Goal: Information Seeking & Learning: Find specific fact

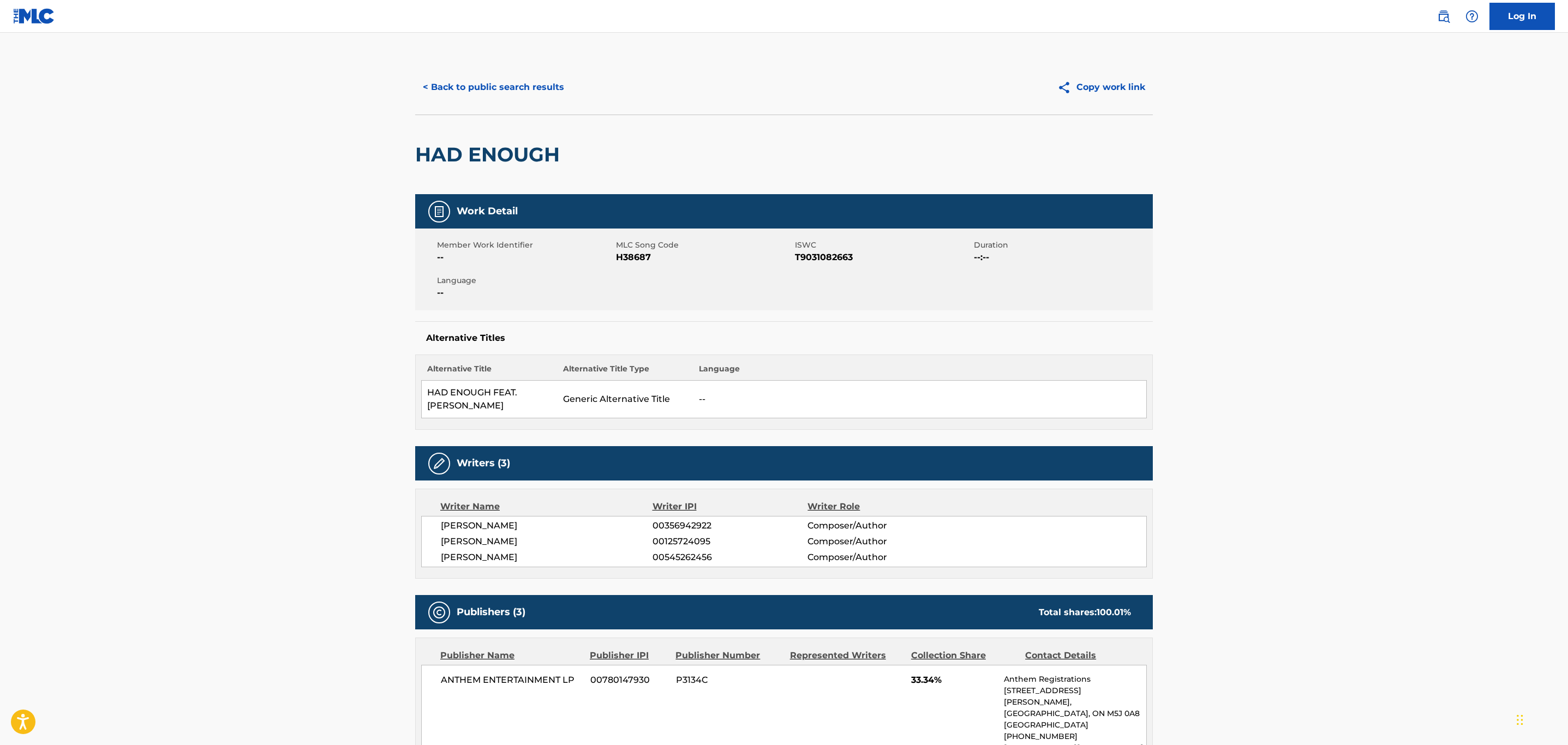
click at [457, 88] on button "< Back to public search results" at bounding box center [493, 88] width 157 height 28
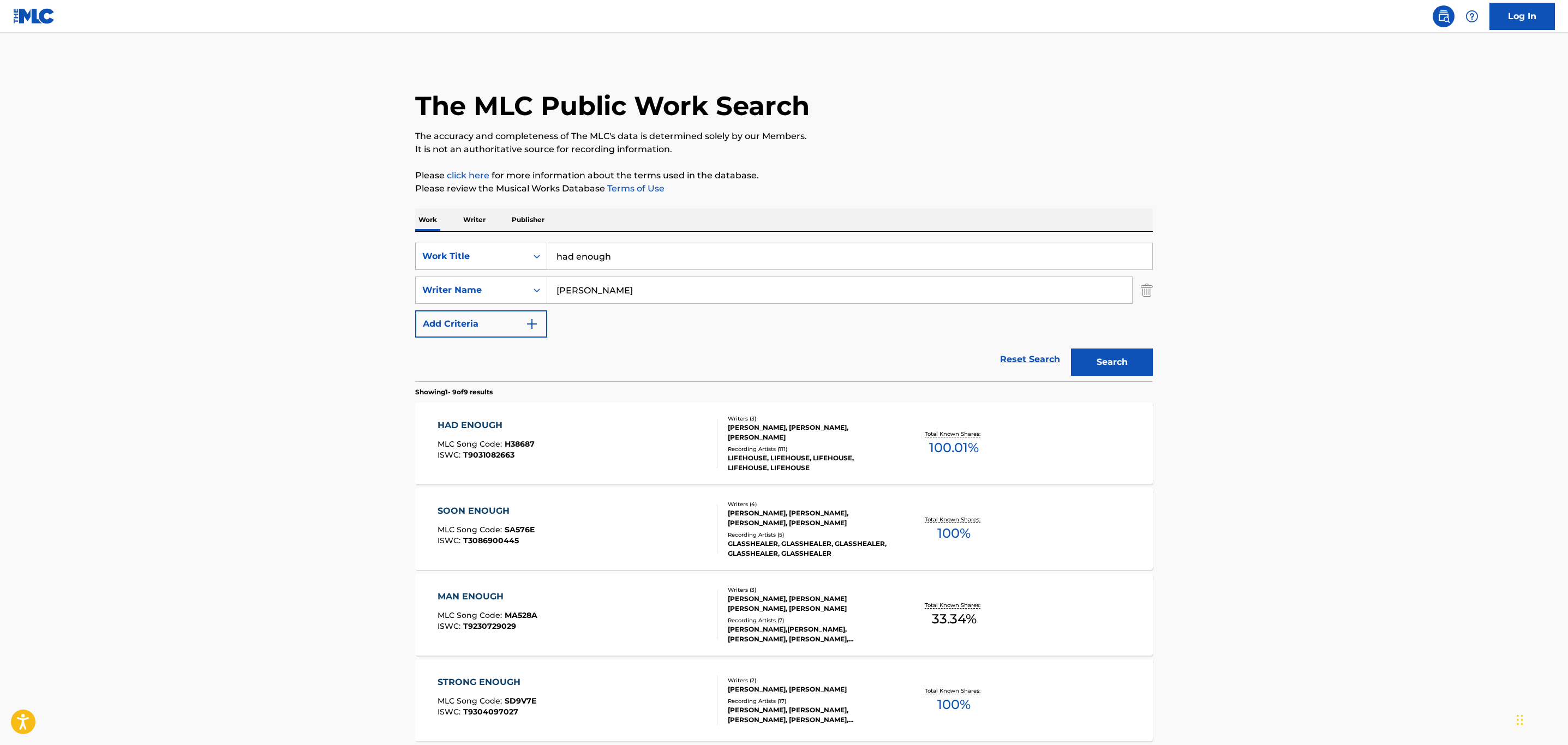
drag, startPoint x: 749, startPoint y: 246, endPoint x: 525, endPoint y: 243, distance: 224.0
click at [525, 243] on div "SearchWithCriteria32c46757-c79c-416b-a6e1-1723d537d9de Work Title had enough" at bounding box center [784, 256] width 737 height 28
paste input "I DON'T WANNA BELIEVE"
click at [667, 278] on div "i don't wanna believe" at bounding box center [767, 281] width 441 height 19
type input "i don't wanna believe"
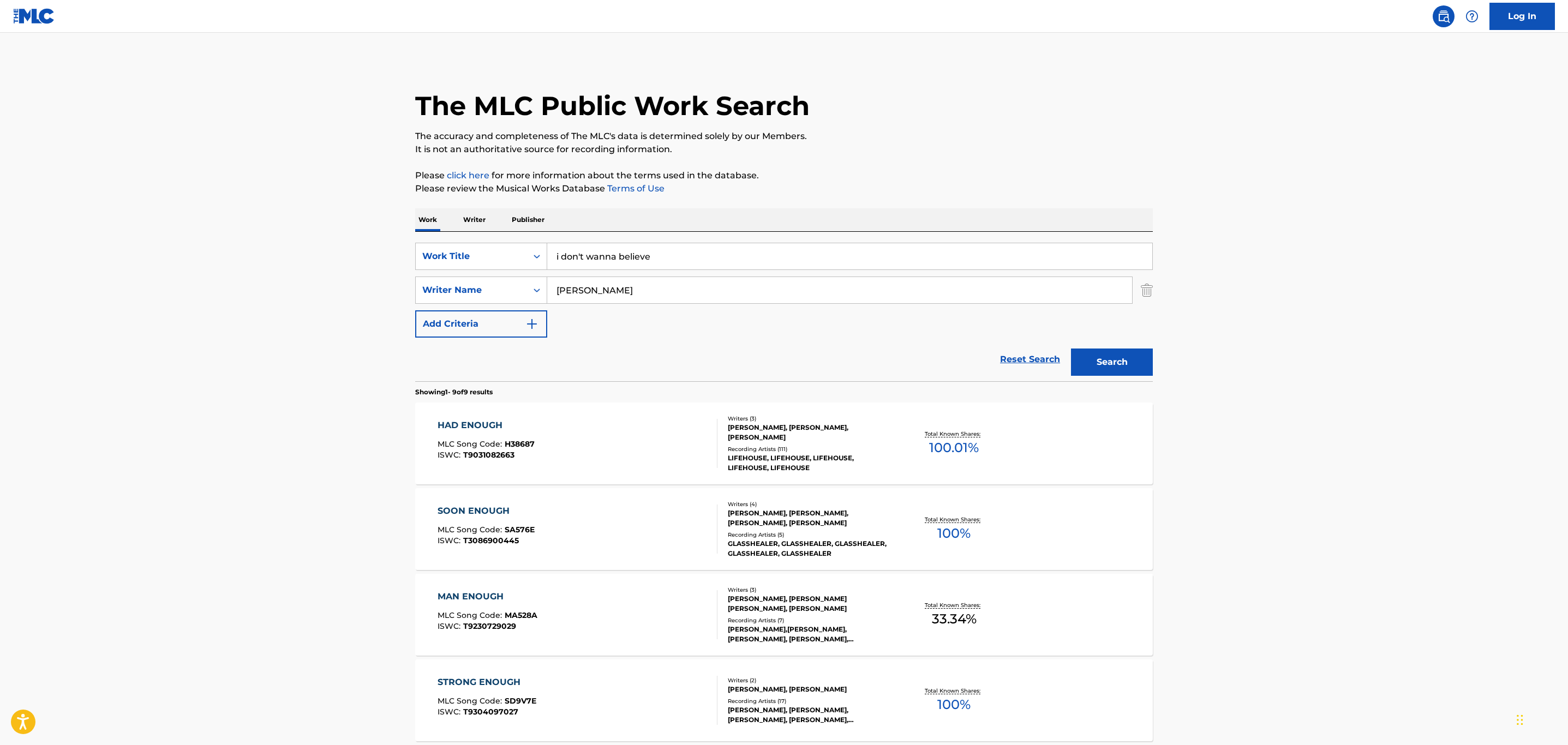
click at [1090, 359] on button "Search" at bounding box center [1112, 362] width 82 height 28
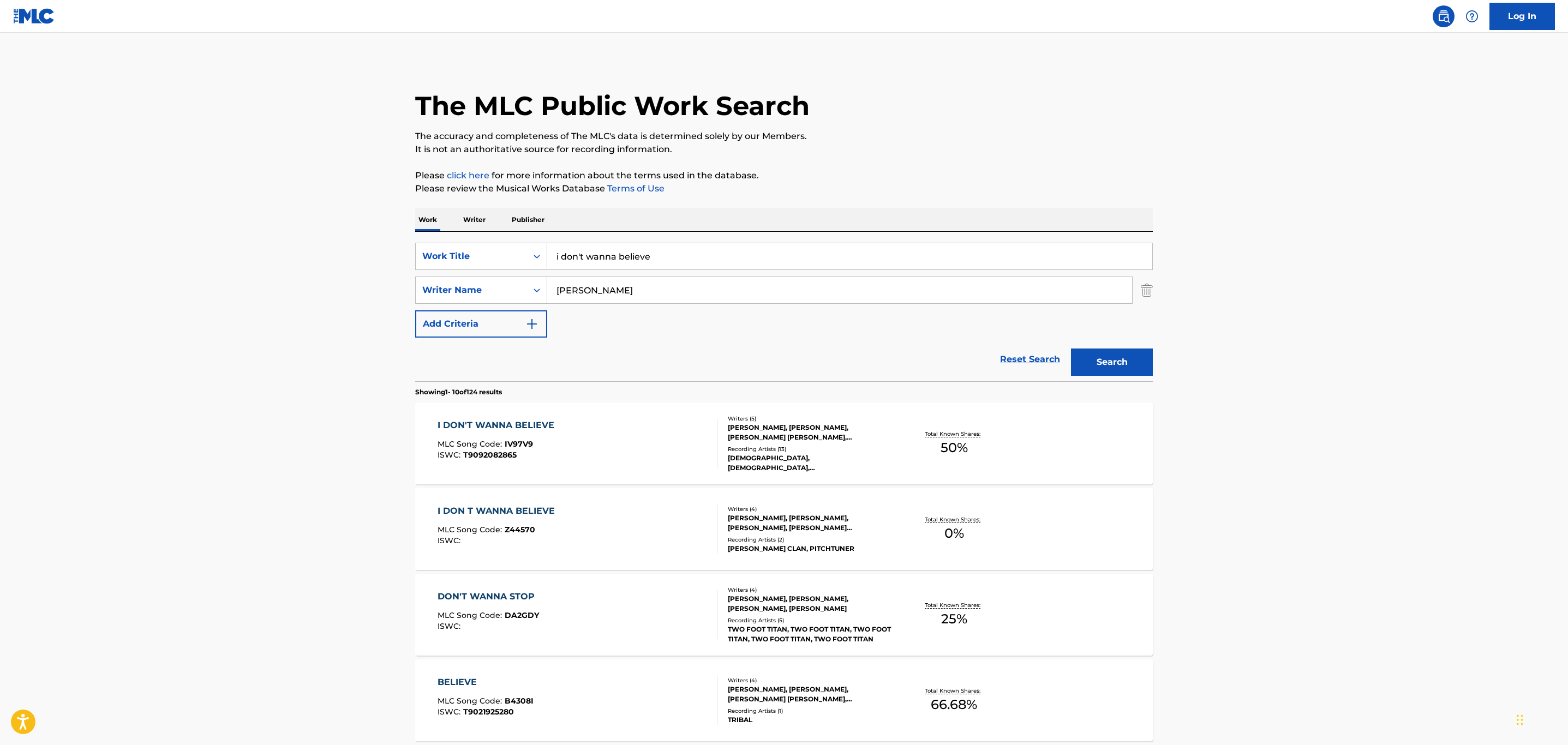
click at [613, 430] on div "I DON'T WANNA BELIEVE MLC Song Code : IV97V9 ISWC : T9092082865" at bounding box center [577, 443] width 280 height 49
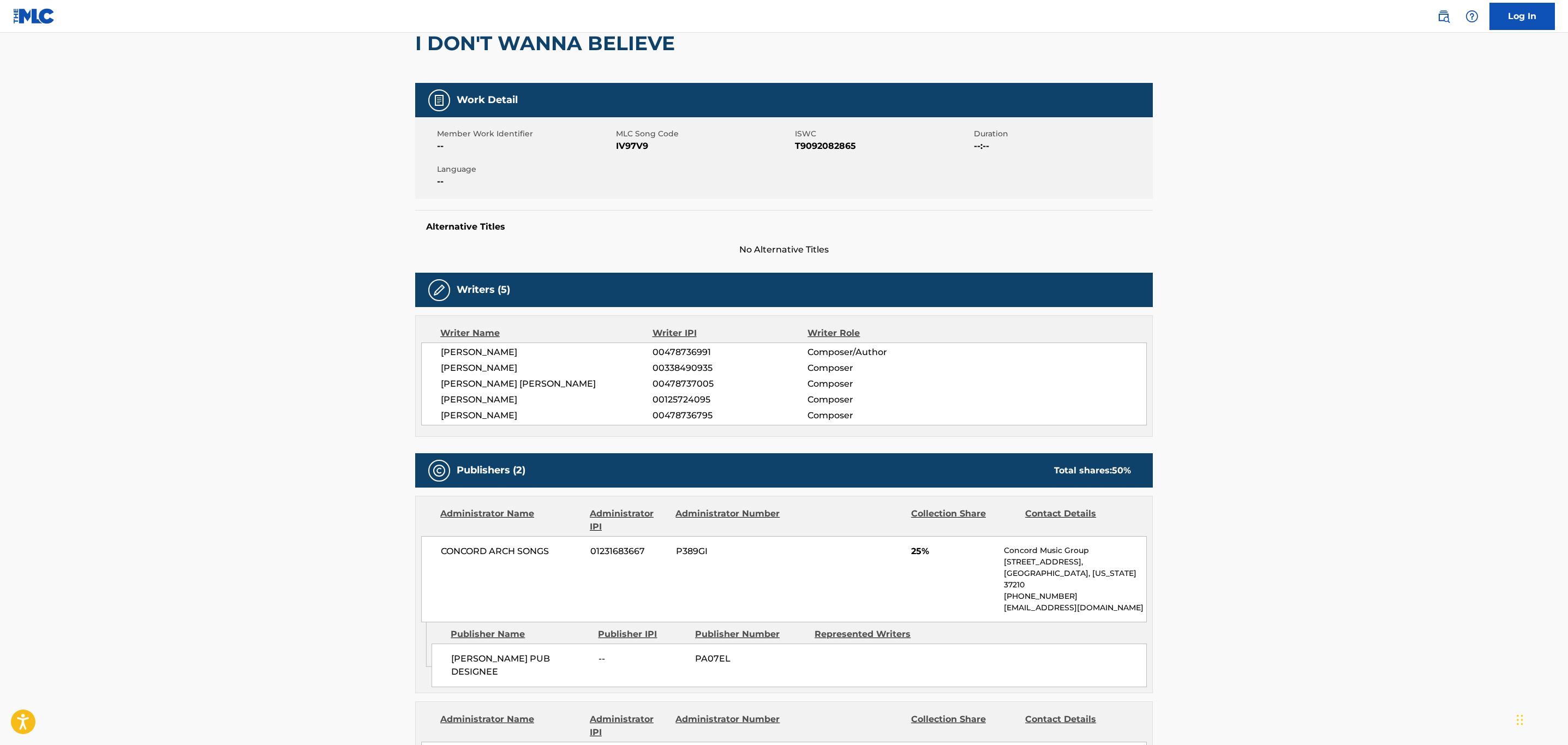
scroll to position [82, 0]
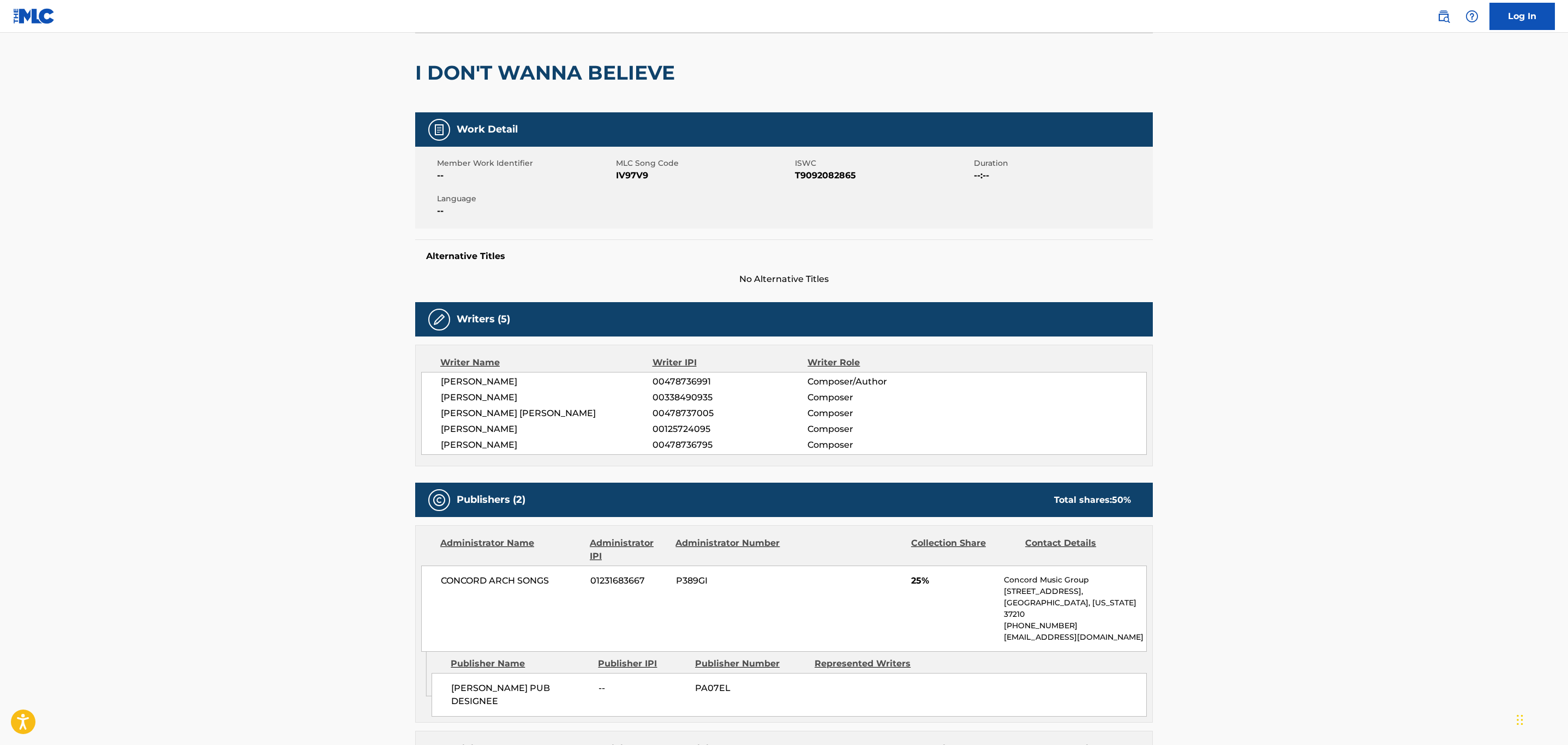
click at [1444, 264] on main "< Back to public search results Copy work link I DON'T WANNA BELIEVE Work Detai…" at bounding box center [784, 657] width 1568 height 1413
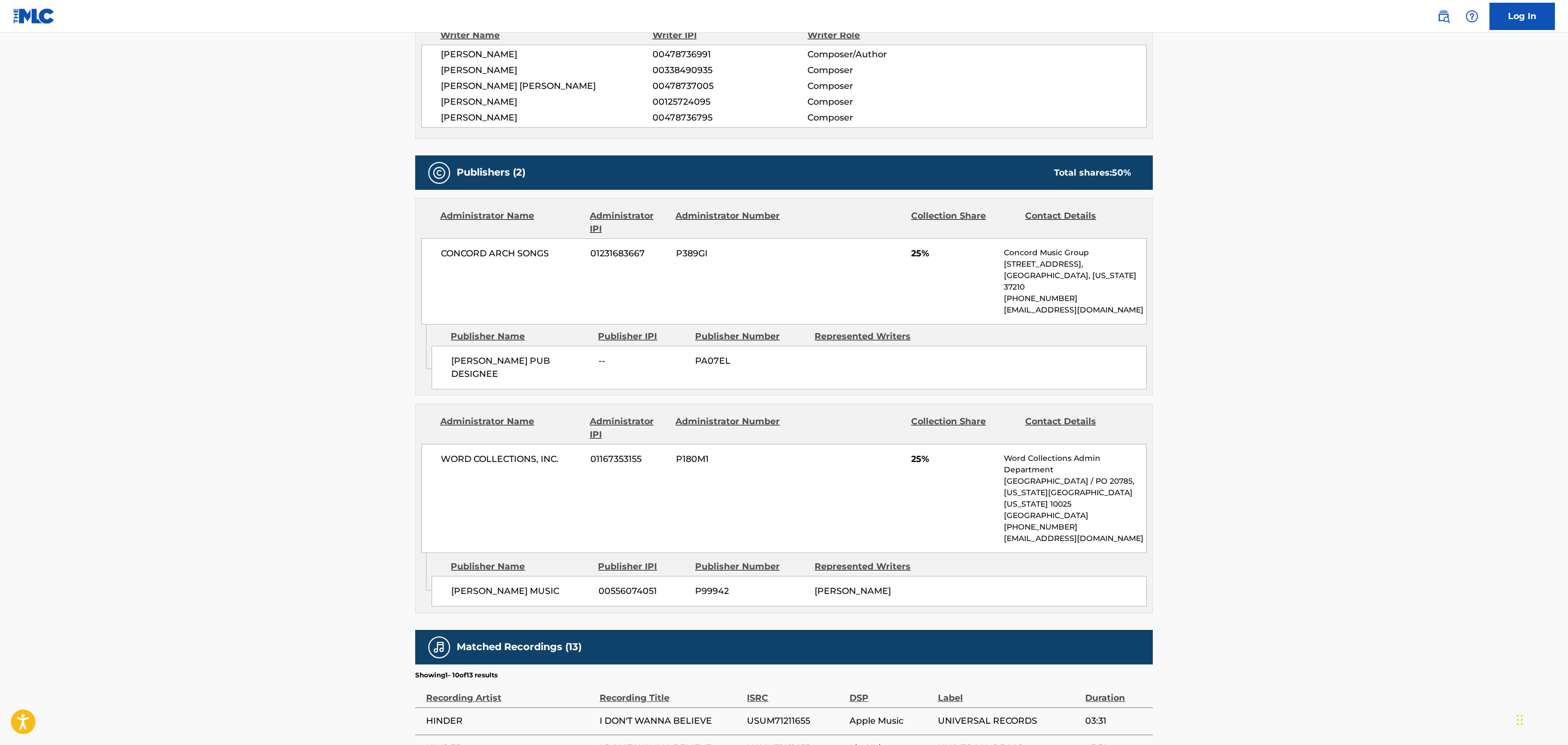
scroll to position [0, 0]
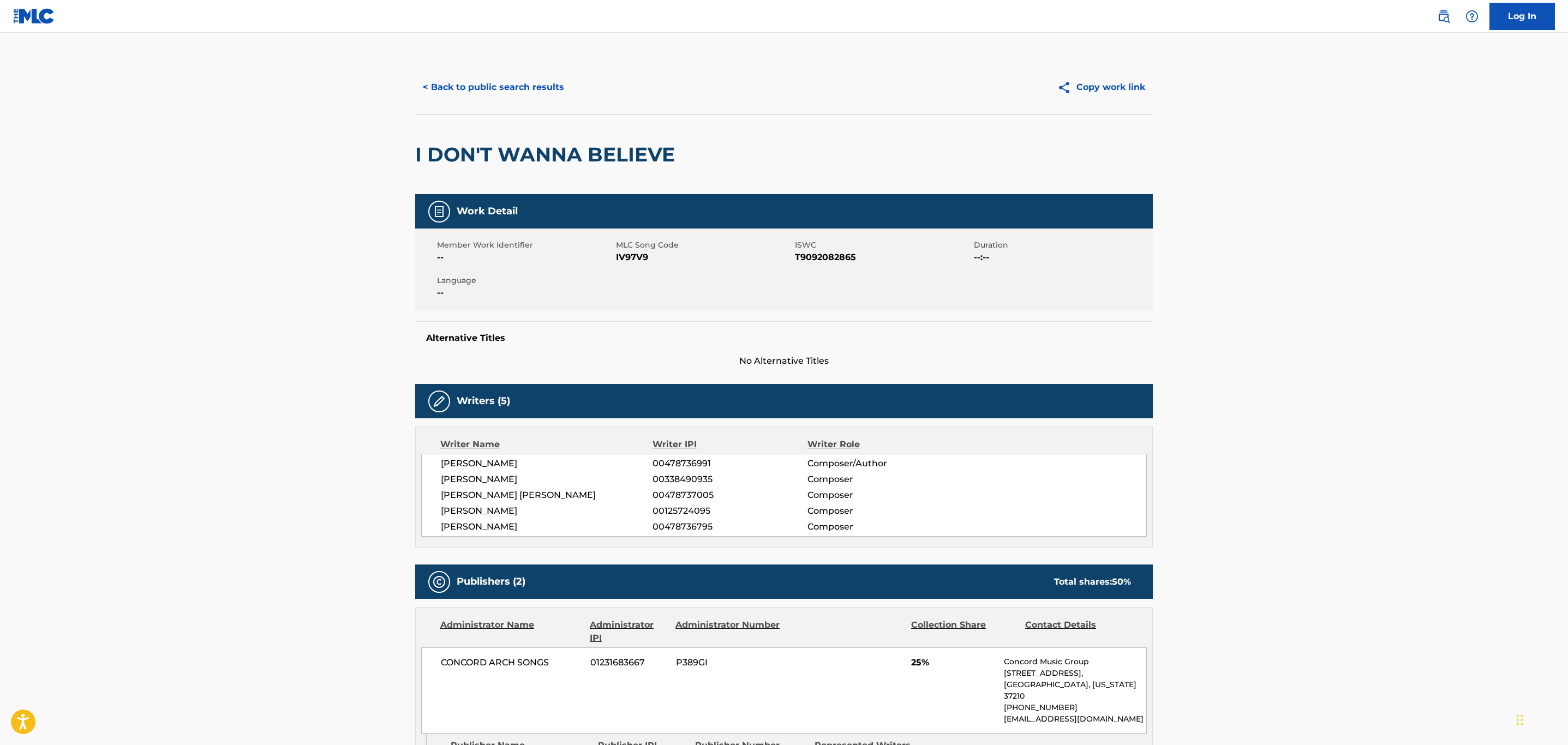
click at [495, 87] on button "< Back to public search results" at bounding box center [493, 88] width 157 height 28
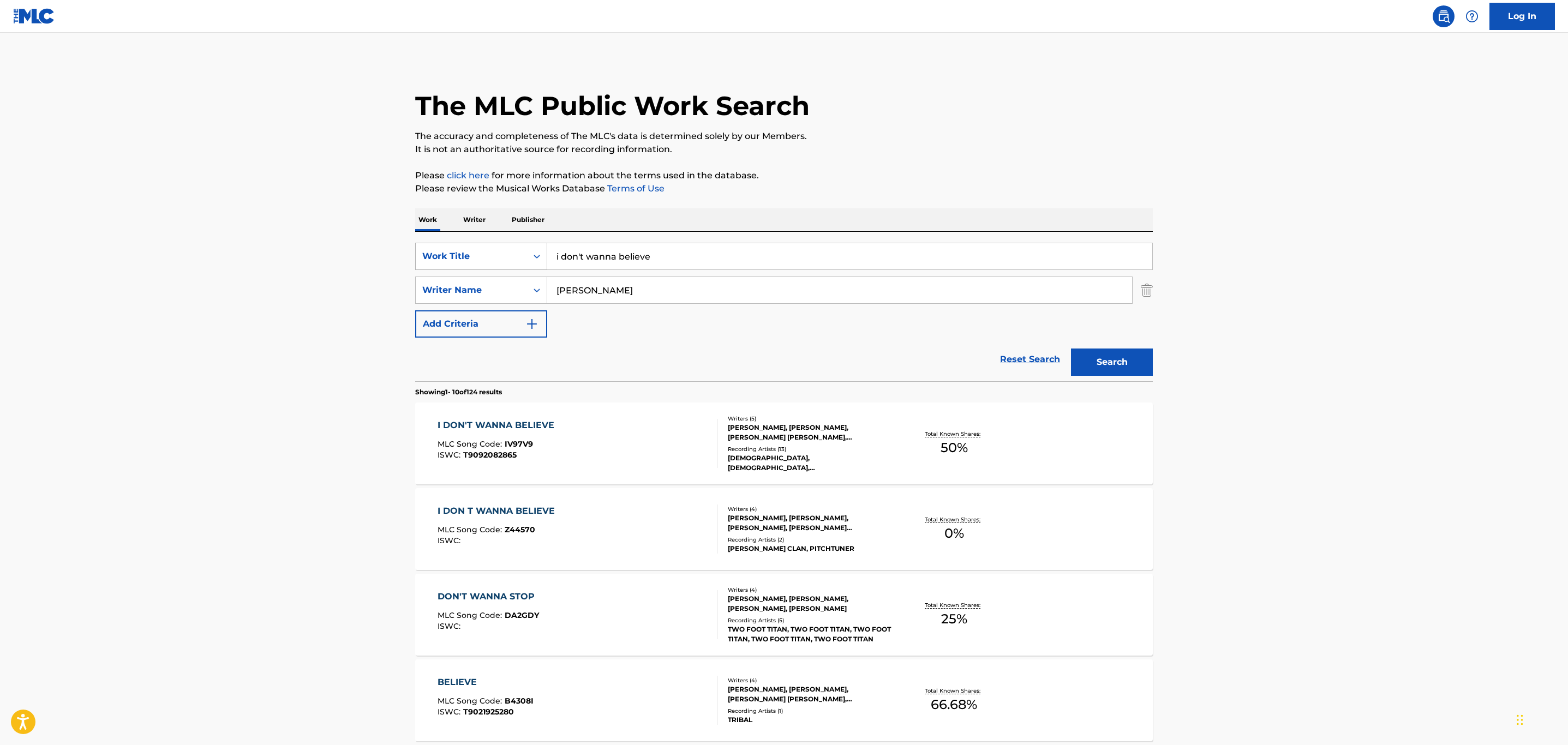
drag, startPoint x: 738, startPoint y: 262, endPoint x: 464, endPoint y: 259, distance: 274.0
click at [469, 259] on div "SearchWithCriteria32c46757-c79c-416b-a6e1-1723d537d9de Work Title i don't wanna…" at bounding box center [784, 256] width 737 height 28
paste input "KNOW YOU WANNA KNOW"
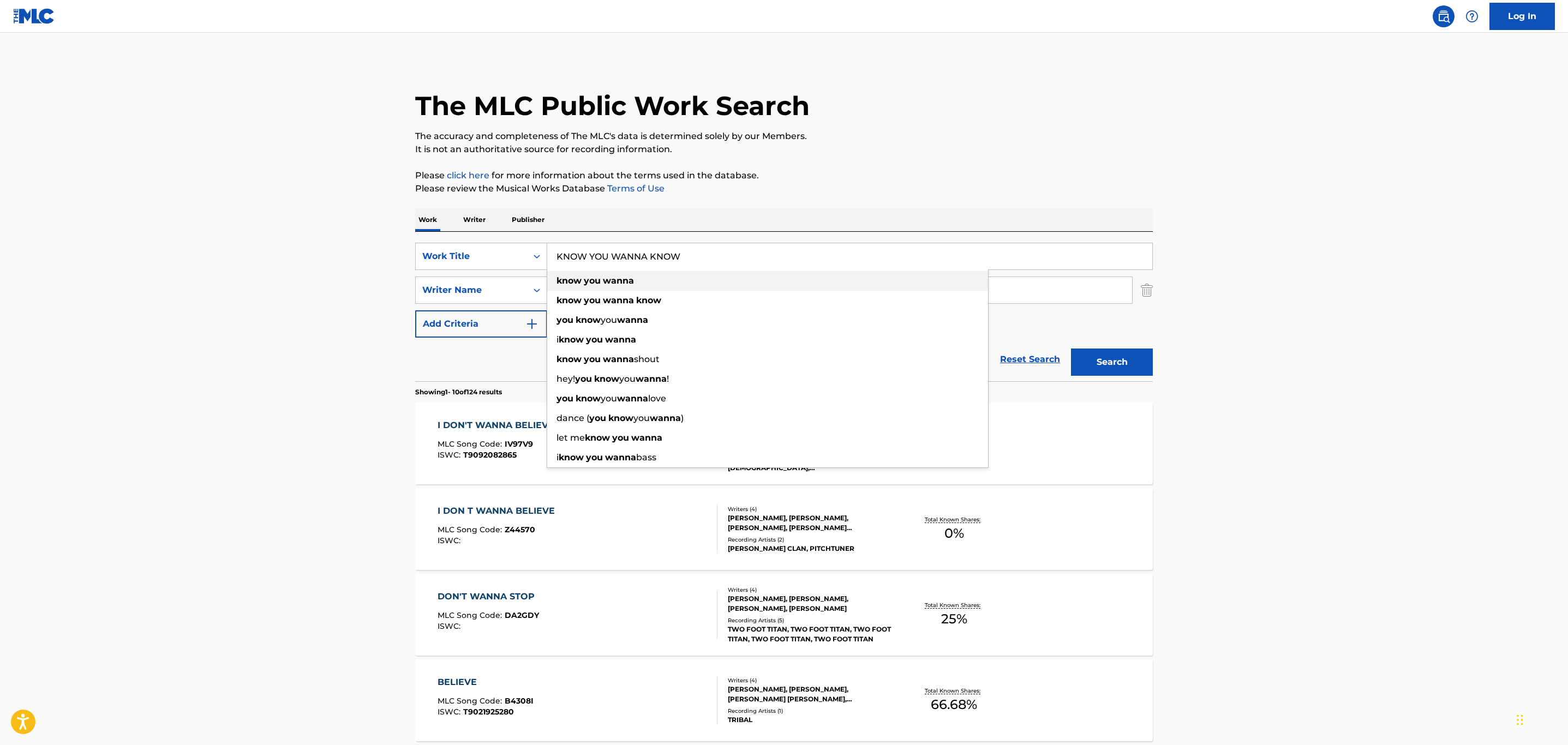
click at [722, 275] on div "know you wanna" at bounding box center [767, 281] width 441 height 19
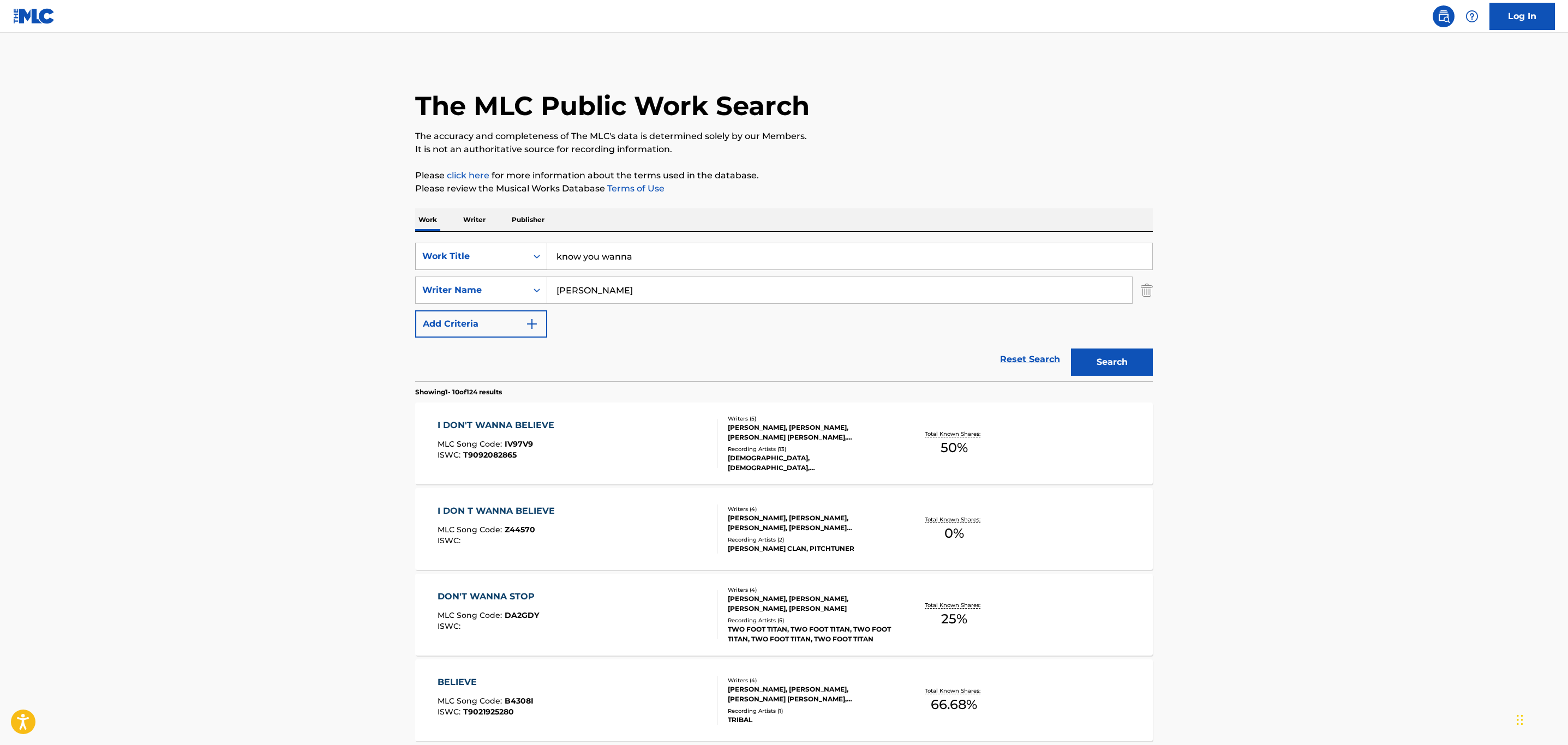
drag, startPoint x: 715, startPoint y: 253, endPoint x: 468, endPoint y: 250, distance: 247.0
click at [468, 250] on div "SearchWithCriteria32c46757-c79c-416b-a6e1-1723d537d9de Work Title know you wanna" at bounding box center [784, 256] width 737 height 28
paste input "KNOW YOU WANNA KNOW"
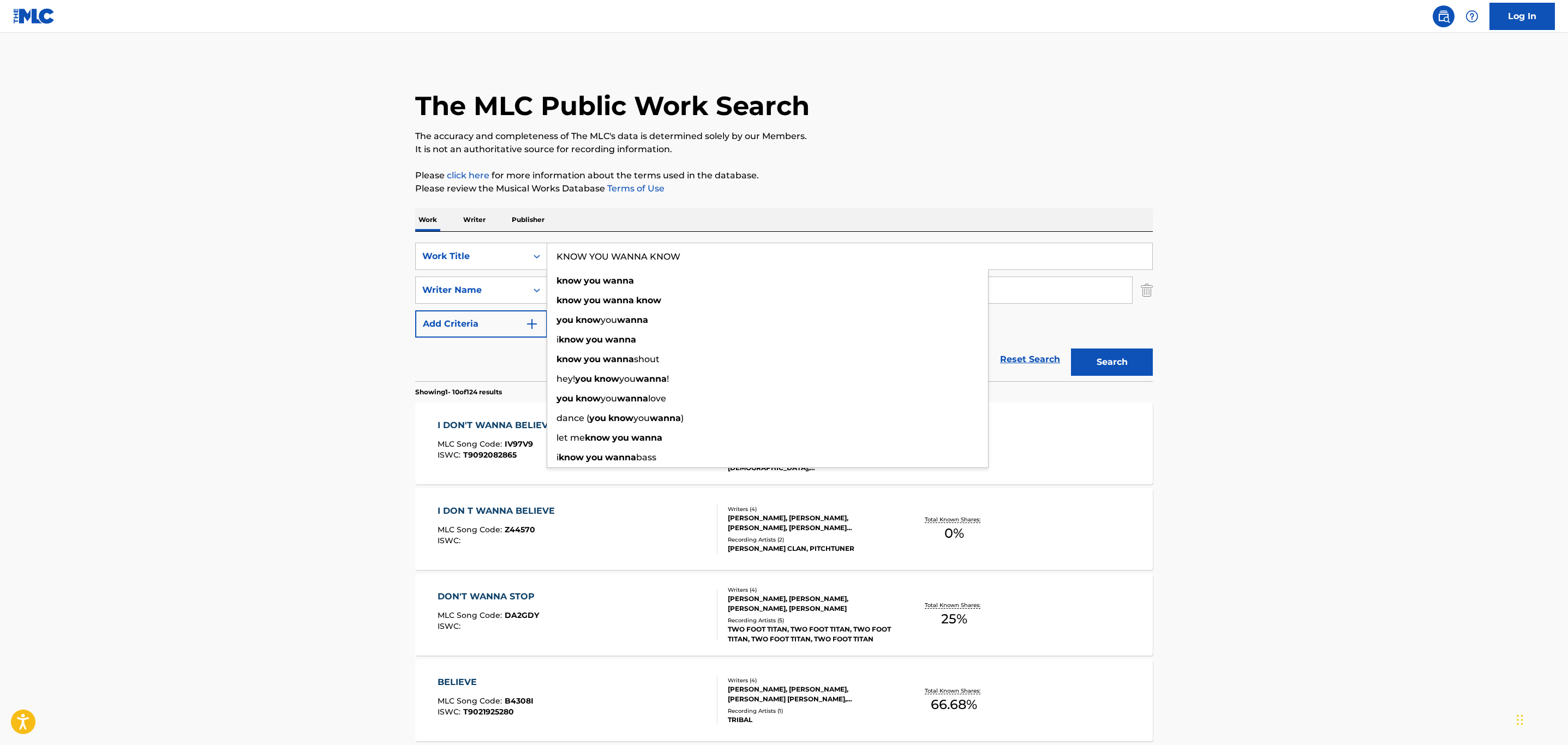
type input "KNOW YOU WANNA KNOW"
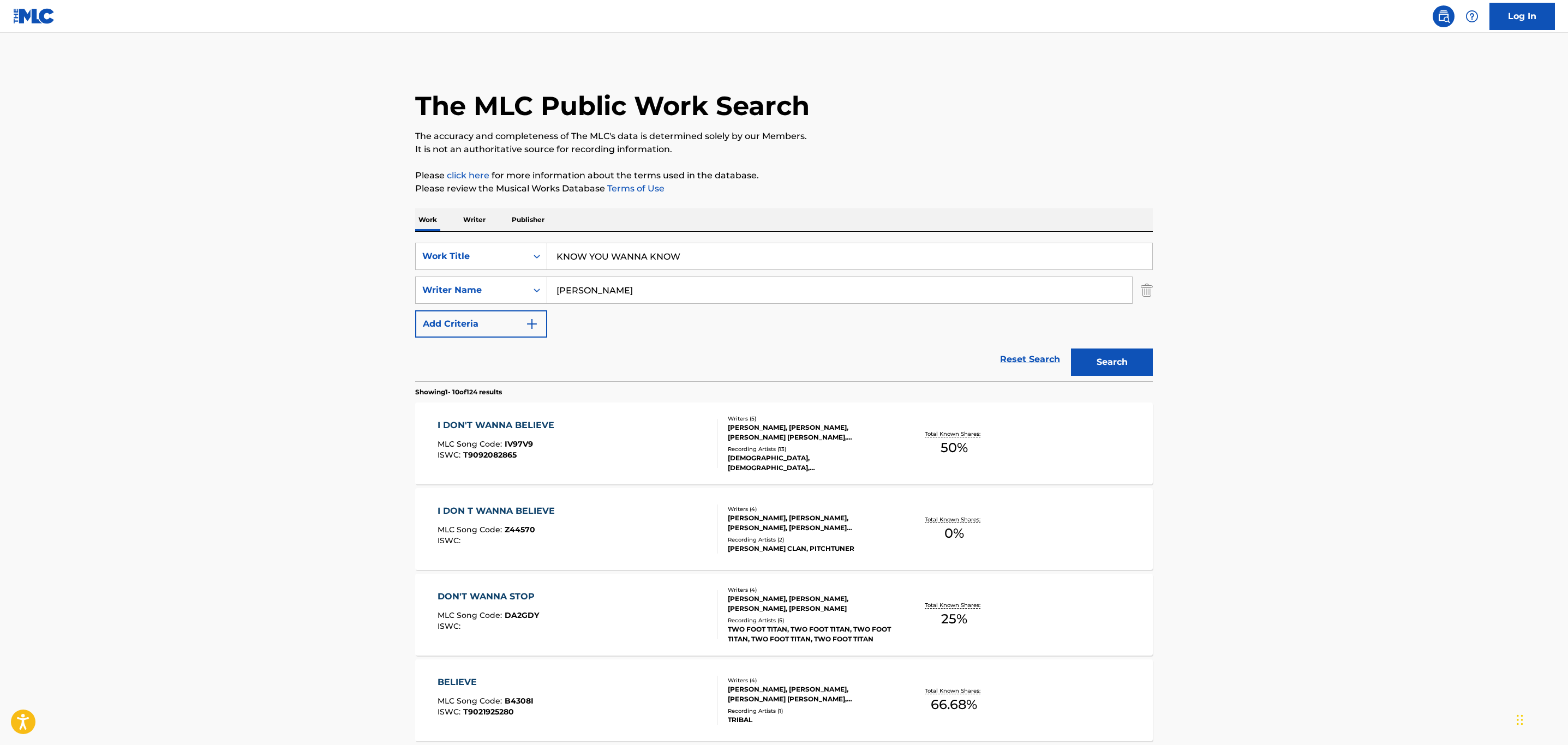
click at [970, 177] on p "Please click here for more information about the terms used in the database." at bounding box center [784, 175] width 737 height 13
click at [1126, 370] on button "Search" at bounding box center [1112, 362] width 82 height 28
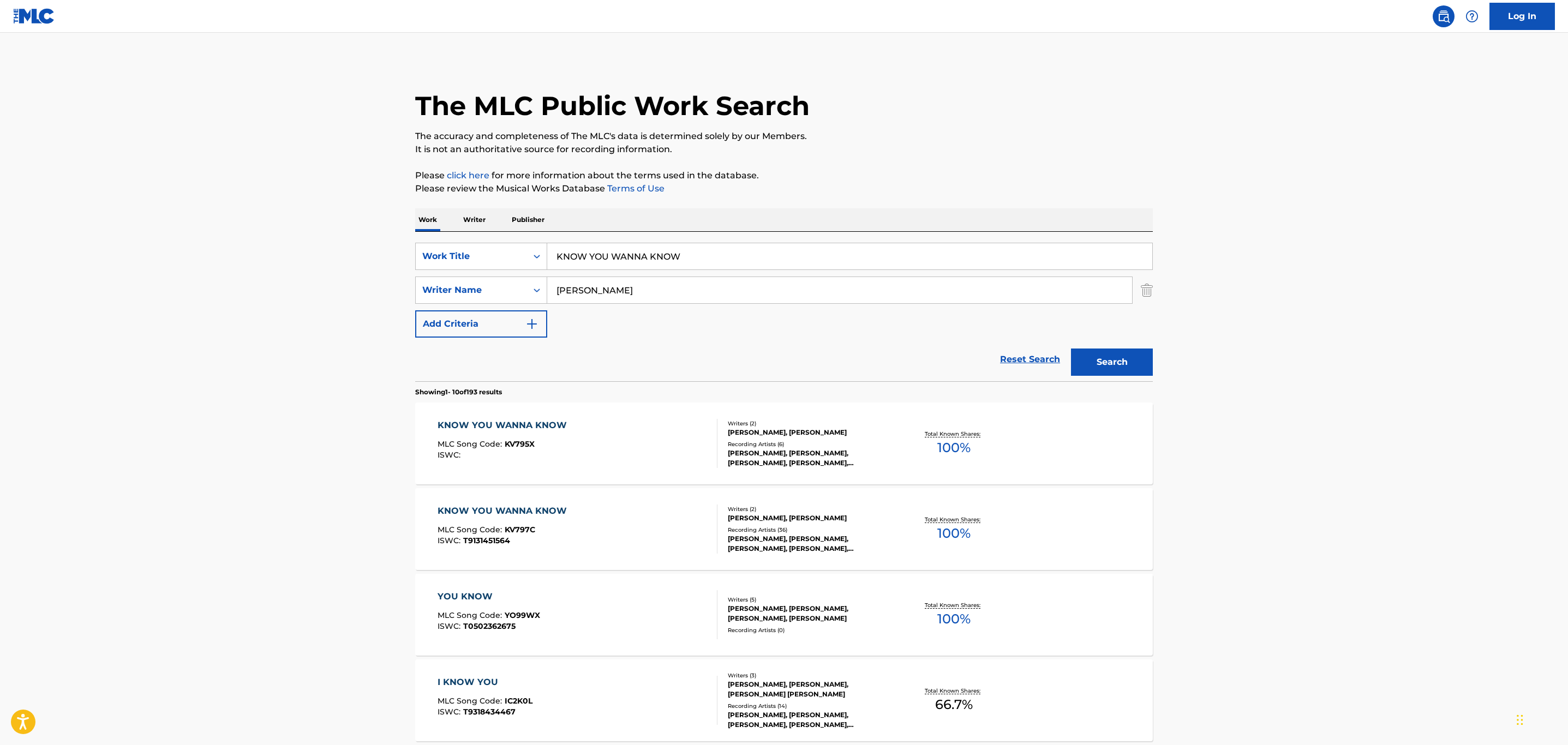
click at [683, 435] on div "KNOW YOU WANNA KNOW MLC Song Code : KV795X ISWC :" at bounding box center [577, 443] width 280 height 49
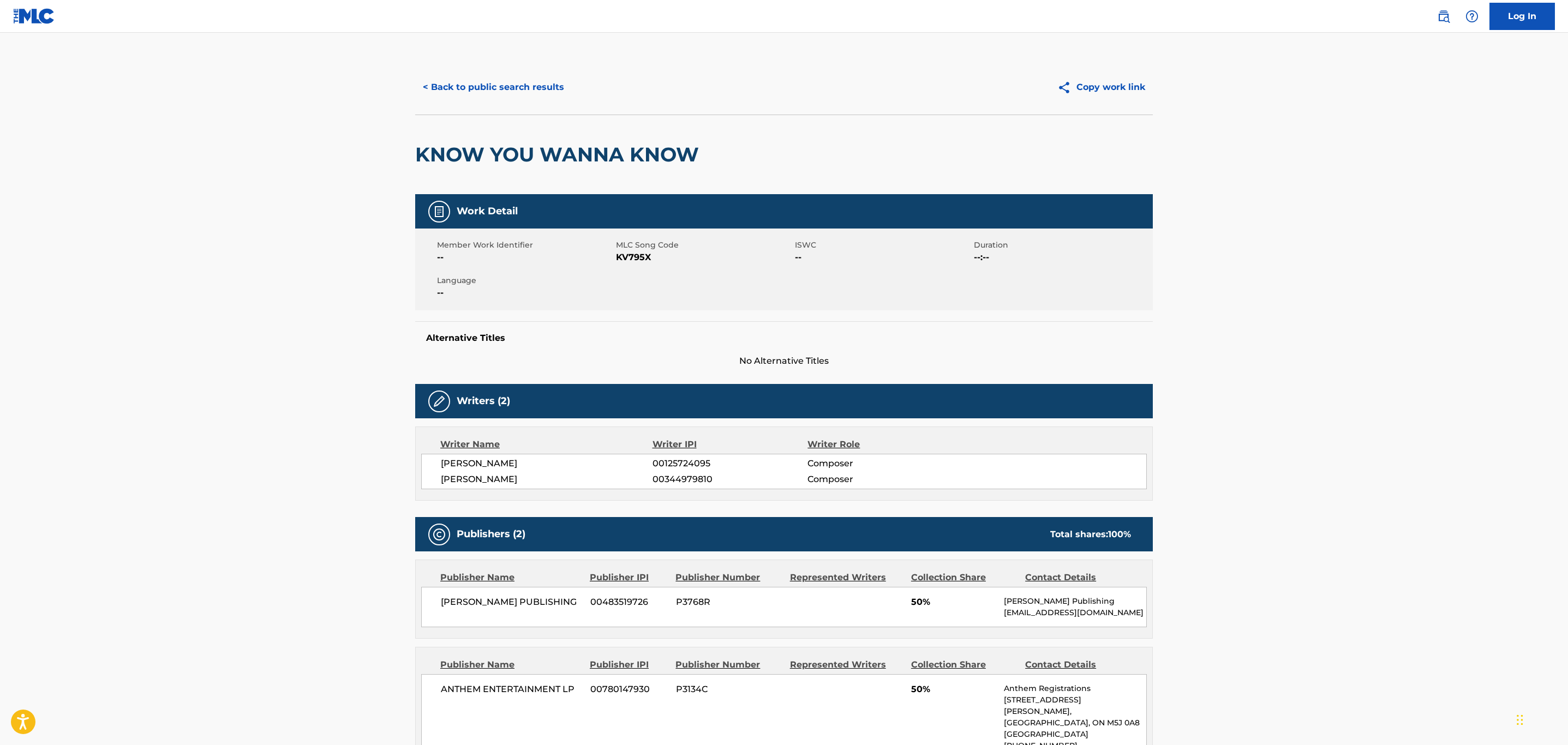
click at [446, 88] on button "< Back to public search results" at bounding box center [493, 88] width 157 height 28
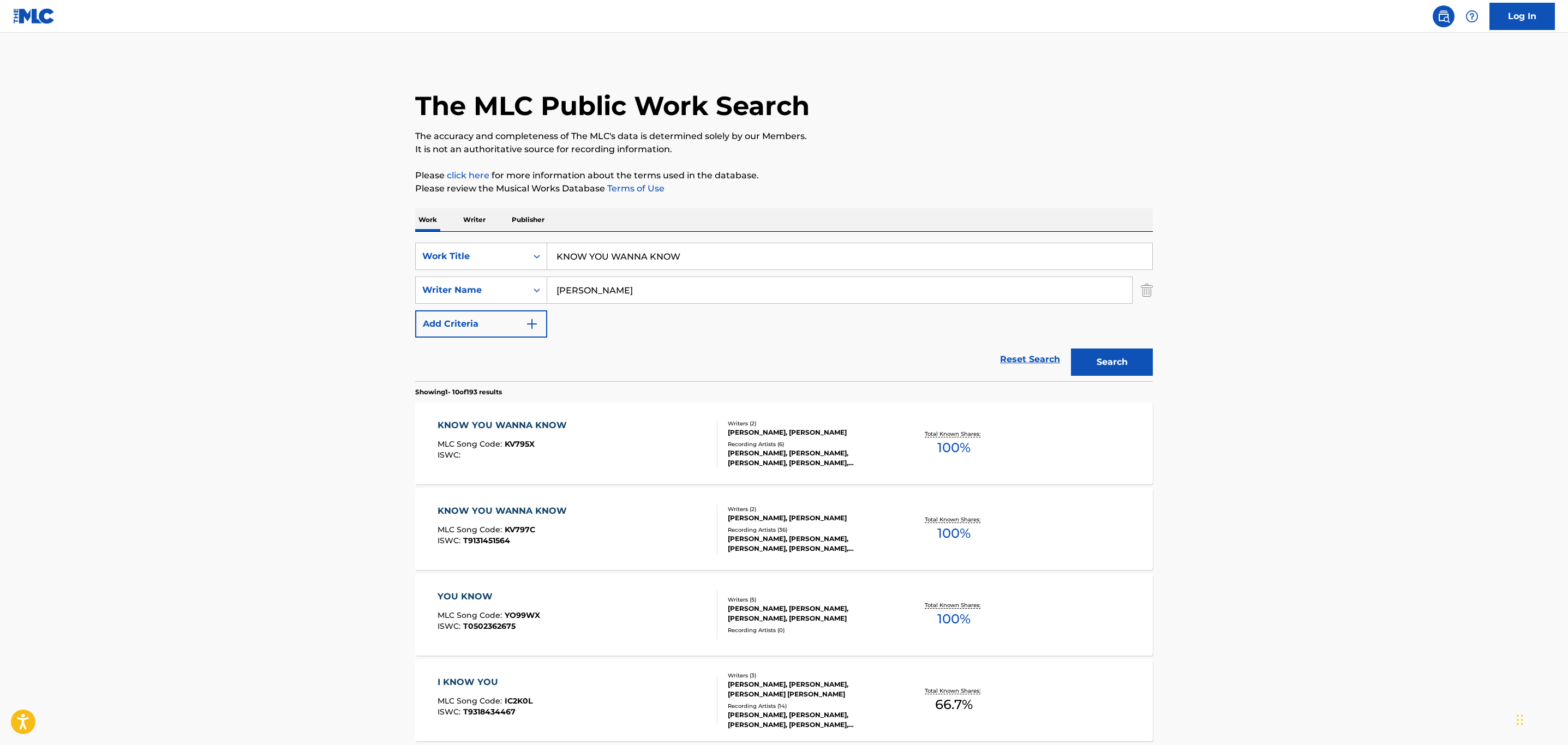
click at [653, 533] on div "KNOW YOU WANNA KNOW MLC Song Code : KV797C ISWC : T9131451564" at bounding box center [577, 528] width 280 height 49
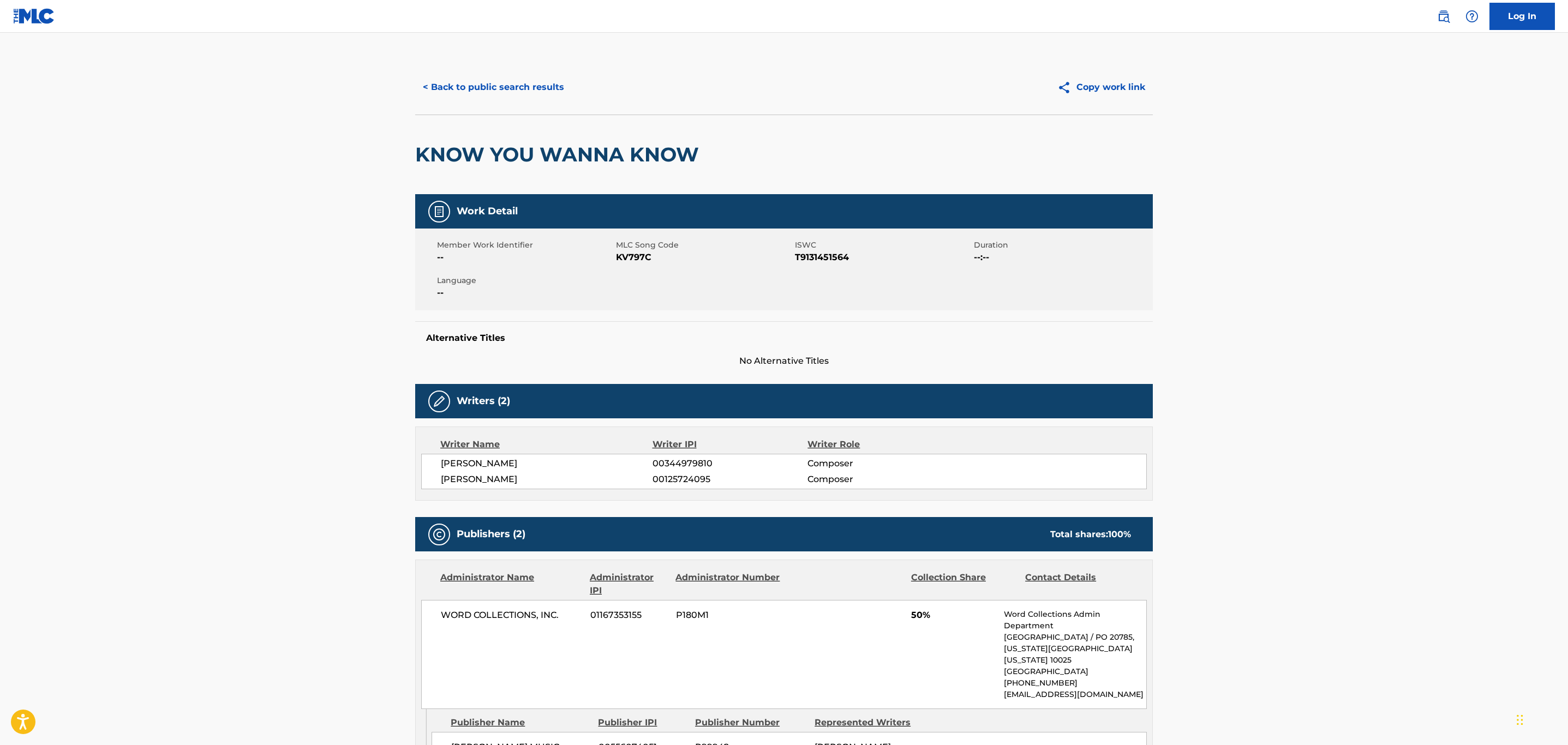
scroll to position [82, 0]
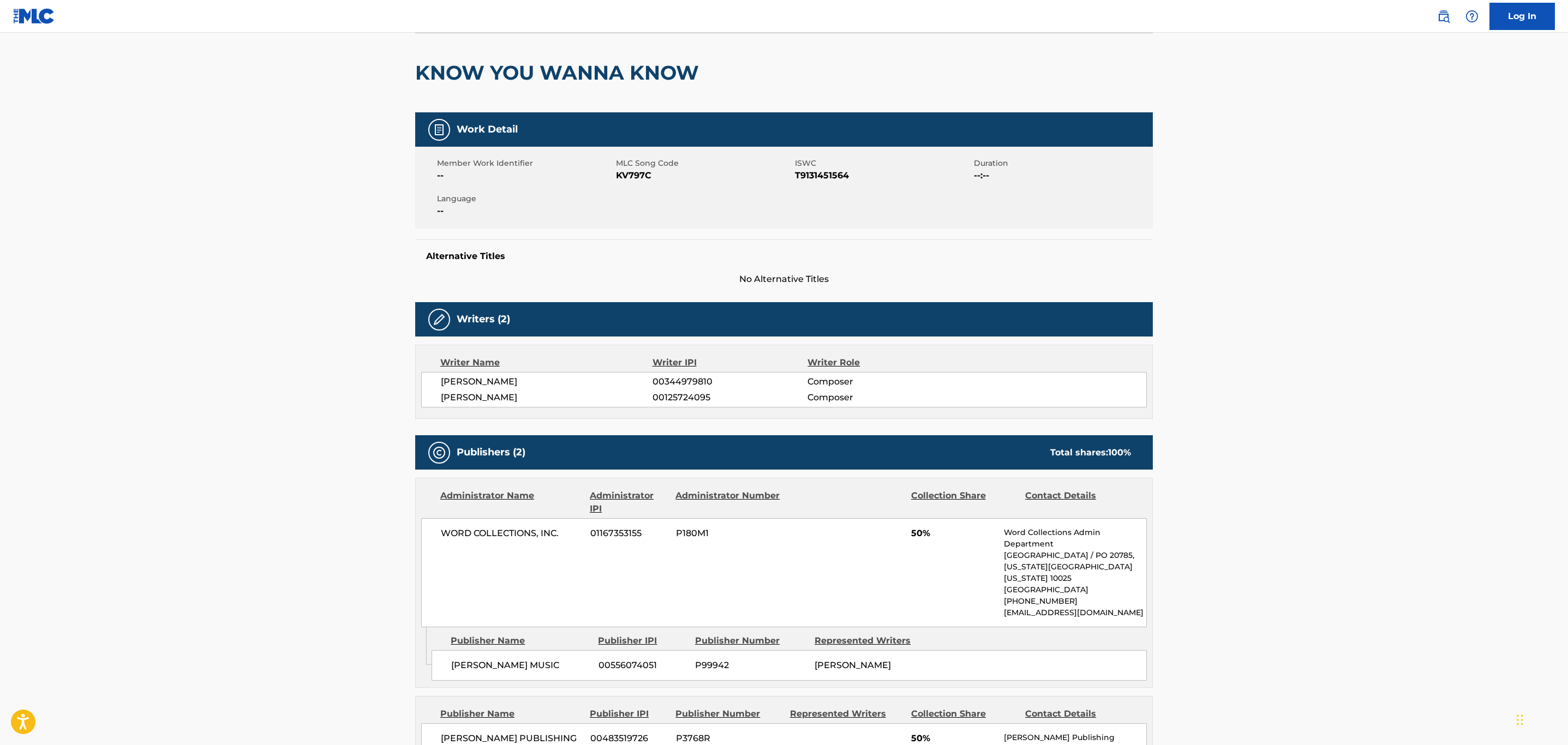
drag, startPoint x: 1567, startPoint y: 200, endPoint x: 1567, endPoint y: 221, distance: 21.0
click at [1567, 221] on main "< Back to public search results Copy work link KNOW YOU WANNA KNOW Work Detail …" at bounding box center [784, 581] width 1568 height 1260
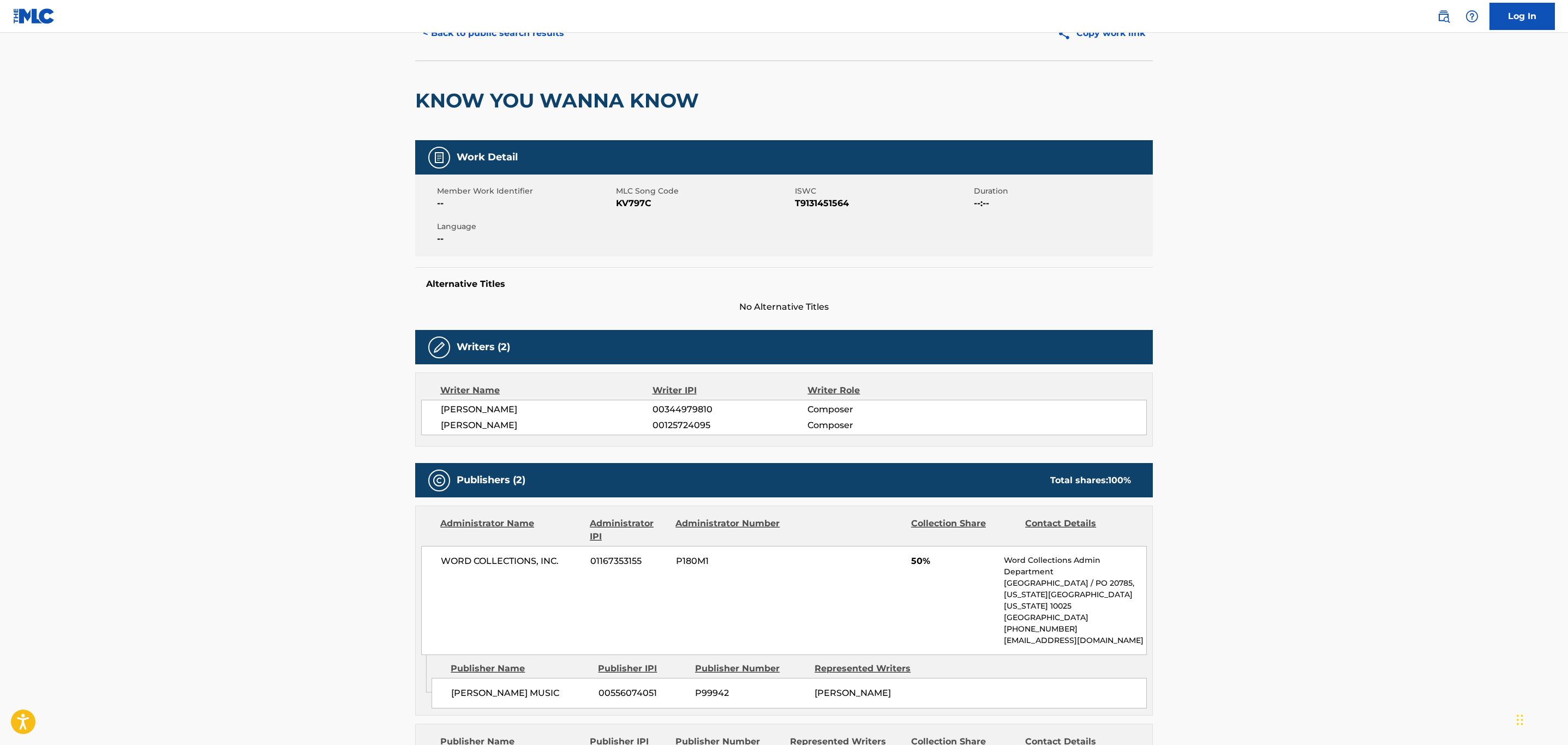
scroll to position [0, 0]
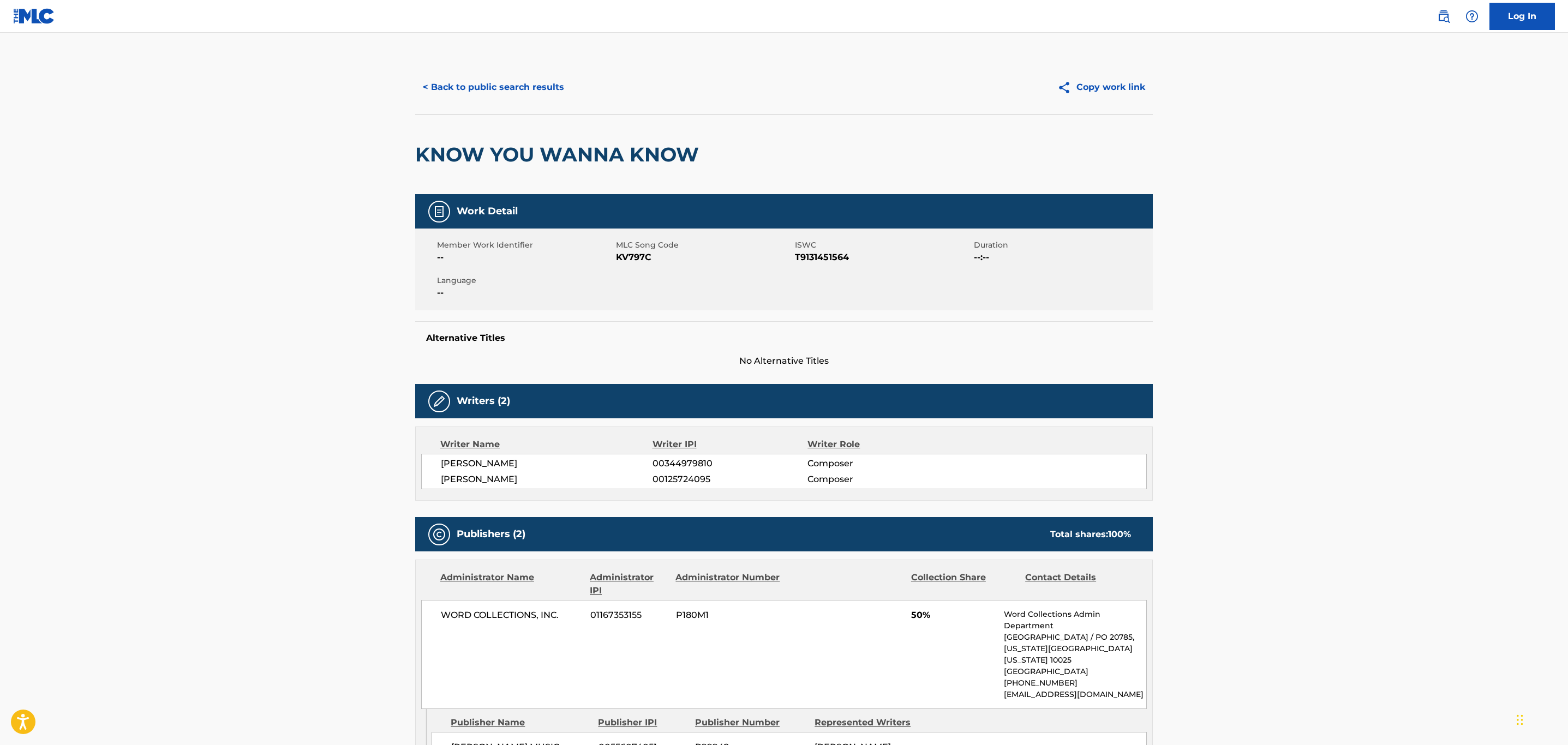
click at [452, 72] on div "< Back to public search results Copy work link" at bounding box center [784, 87] width 737 height 54
click at [453, 82] on button "< Back to public search results" at bounding box center [493, 88] width 157 height 28
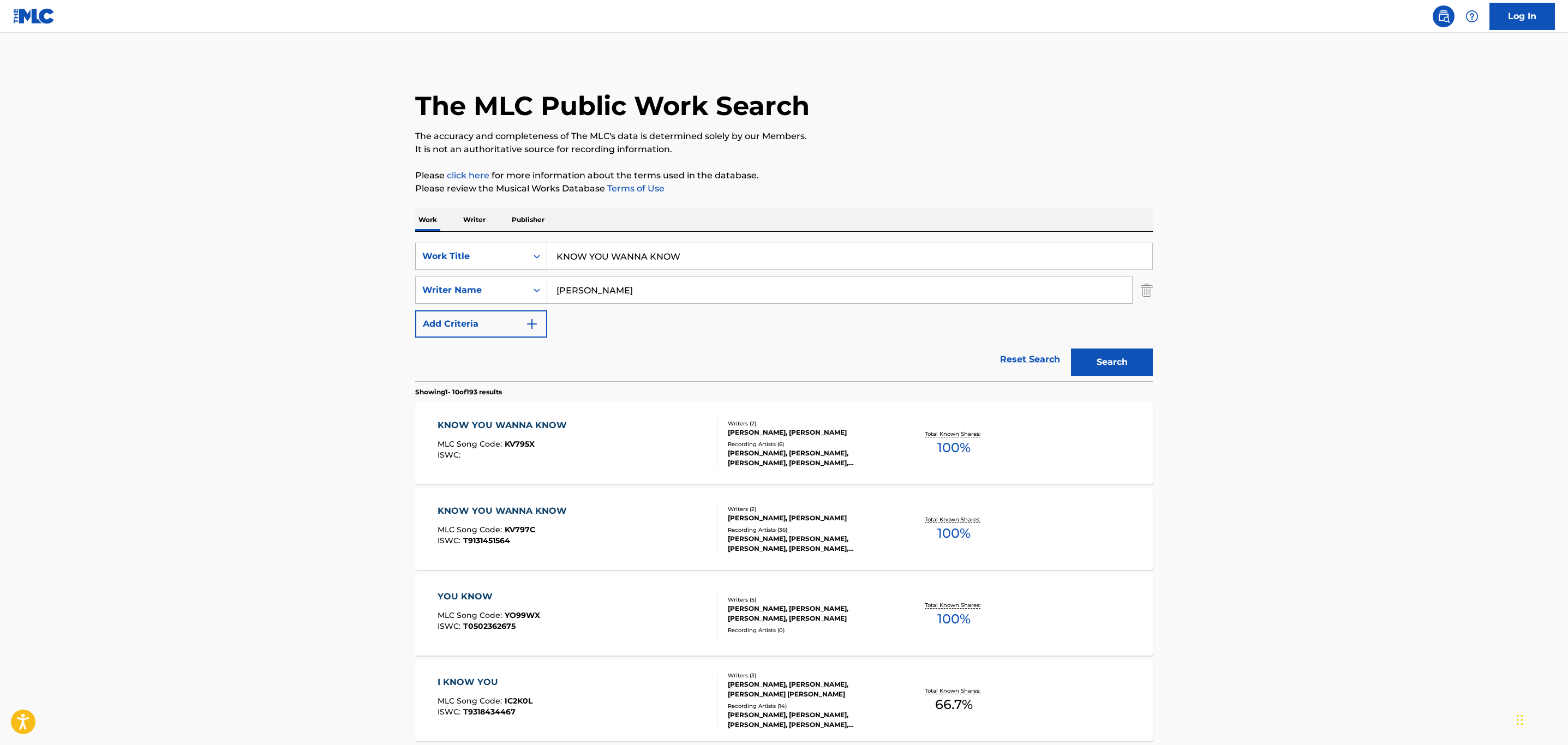
drag, startPoint x: 722, startPoint y: 245, endPoint x: 428, endPoint y: 246, distance: 294.0
click at [428, 246] on div "SearchWithCriteria32c46757-c79c-416b-a6e1-1723d537d9de Work Title KNOW YOU WANN…" at bounding box center [784, 256] width 737 height 28
paste input "LONG HOT SUMMER"
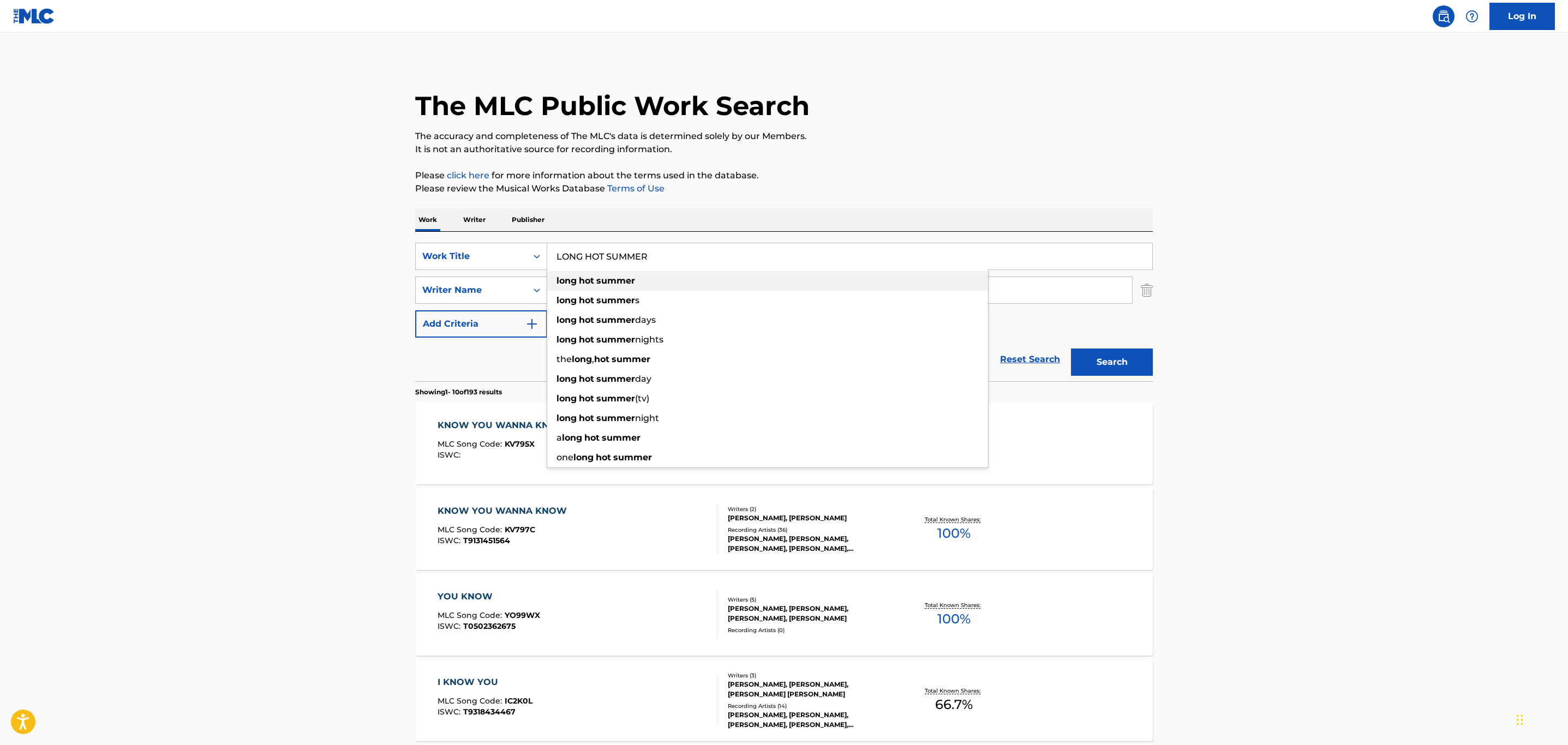
click at [784, 273] on div "long hot summer" at bounding box center [767, 281] width 441 height 19
type input "long hot summer"
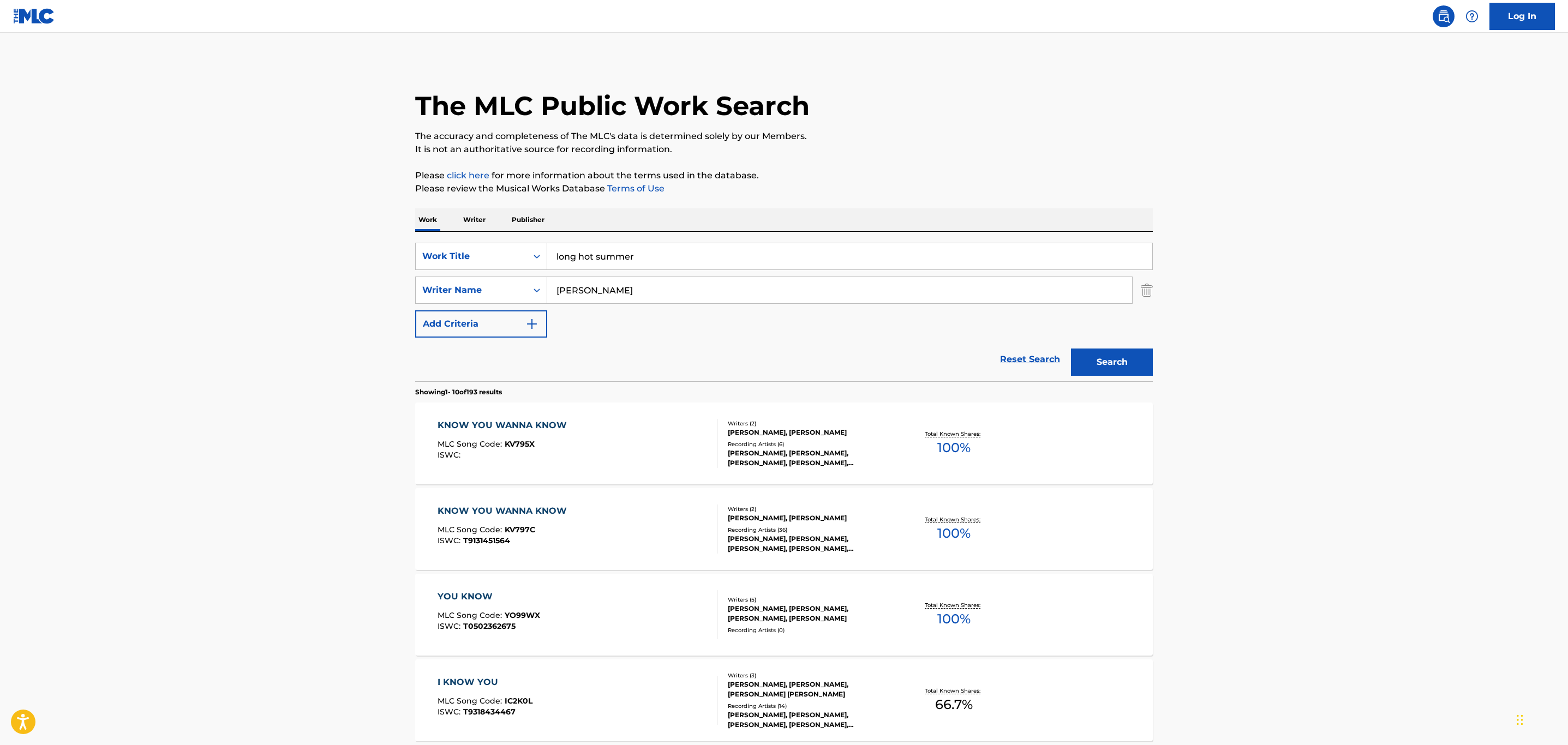
click at [1112, 362] on button "Search" at bounding box center [1112, 362] width 82 height 28
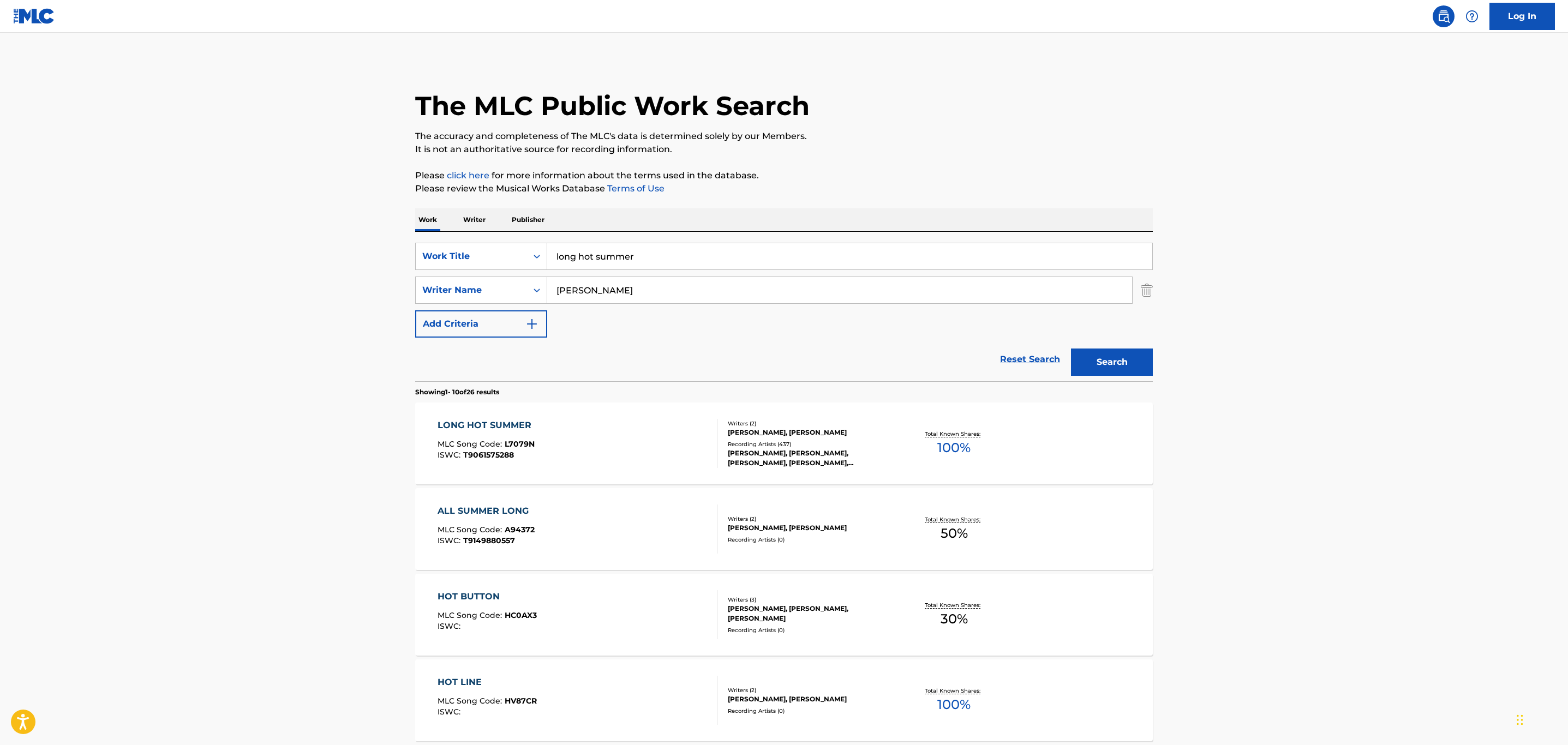
click at [585, 453] on div "LONG HOT SUMMER MLC Song Code : L7079N ISWC : T9061575288" at bounding box center [577, 443] width 280 height 49
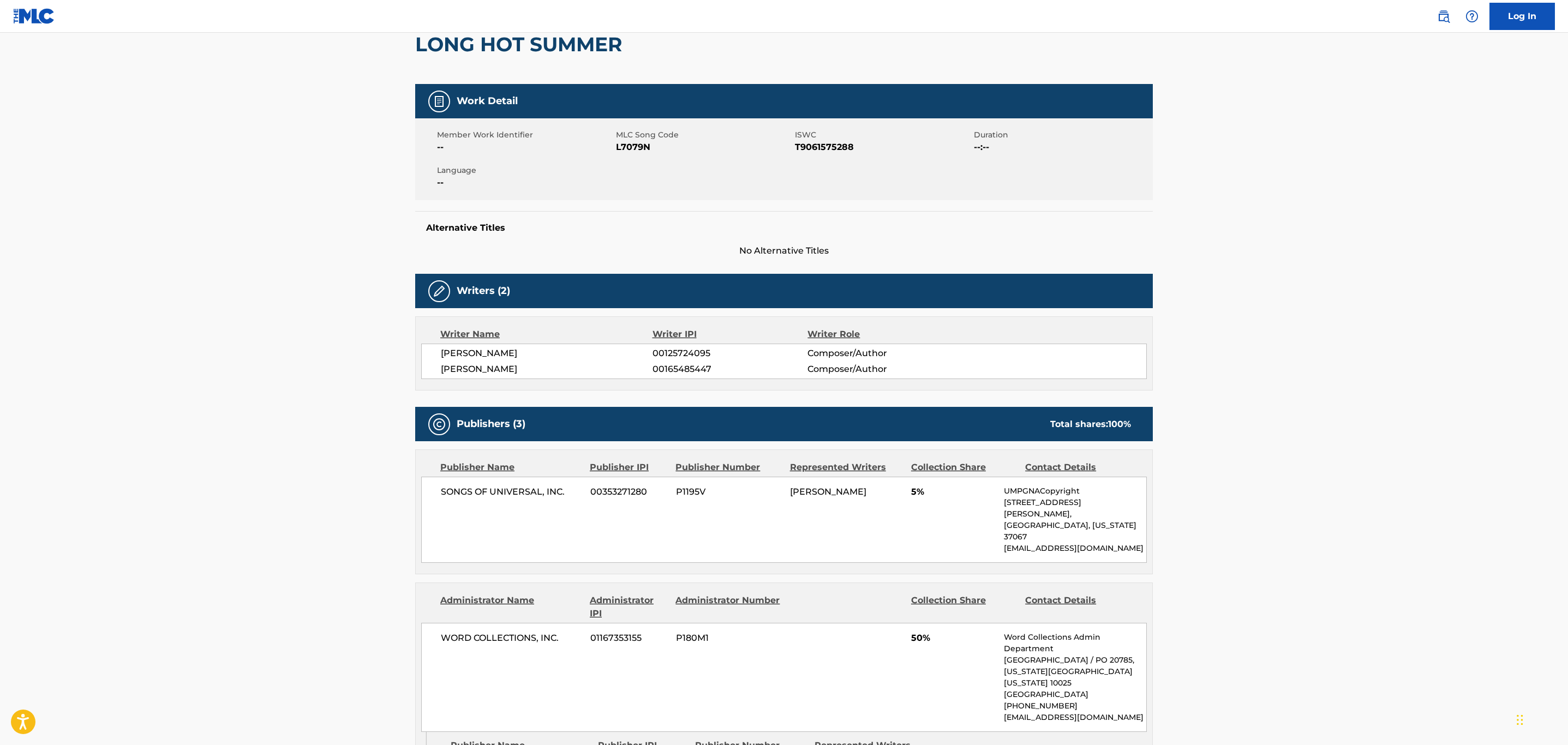
scroll to position [82, 0]
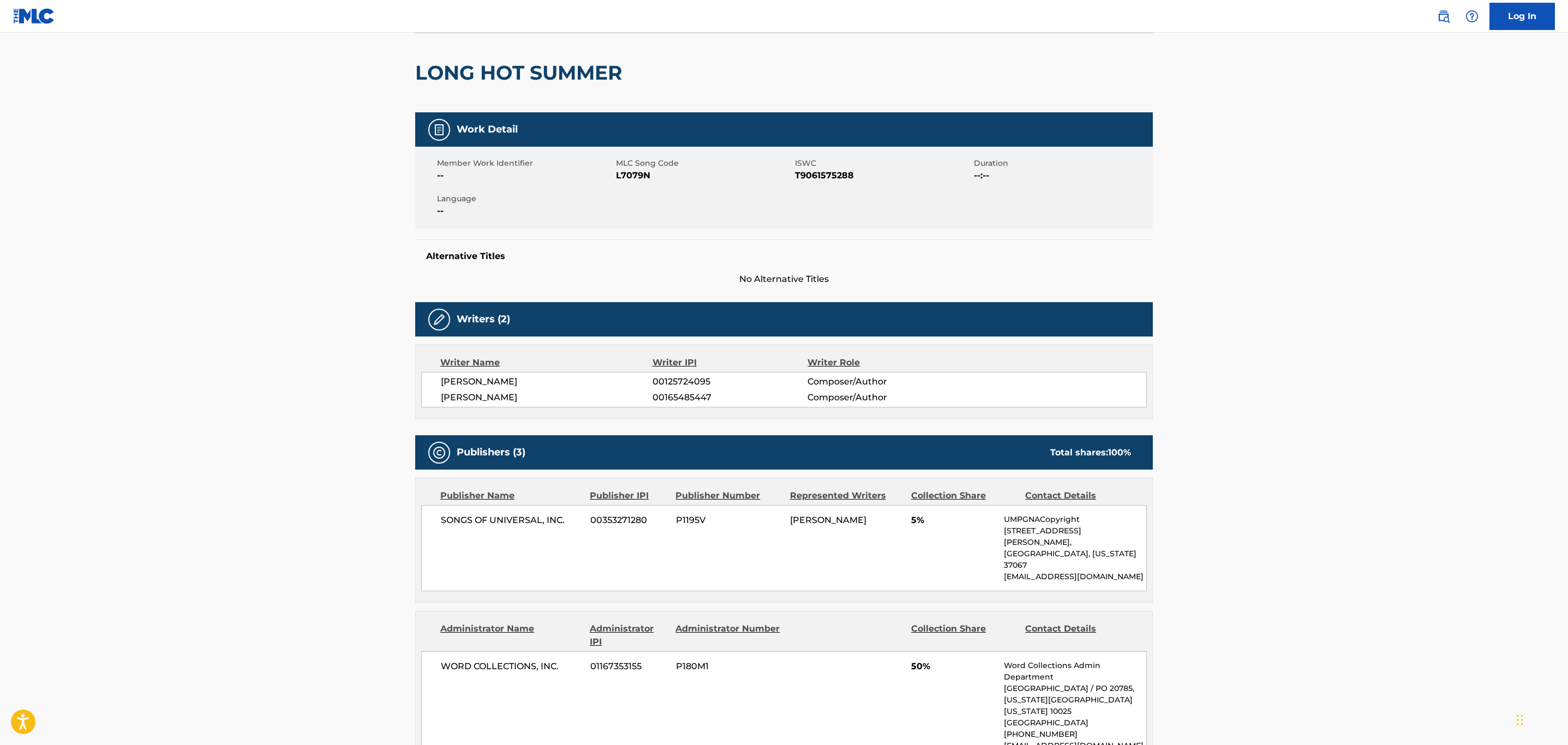
click at [1324, 436] on main "< Back to public search results Copy work link LONG HOT SUMMER Work Detail Memb…" at bounding box center [784, 695] width 1568 height 1488
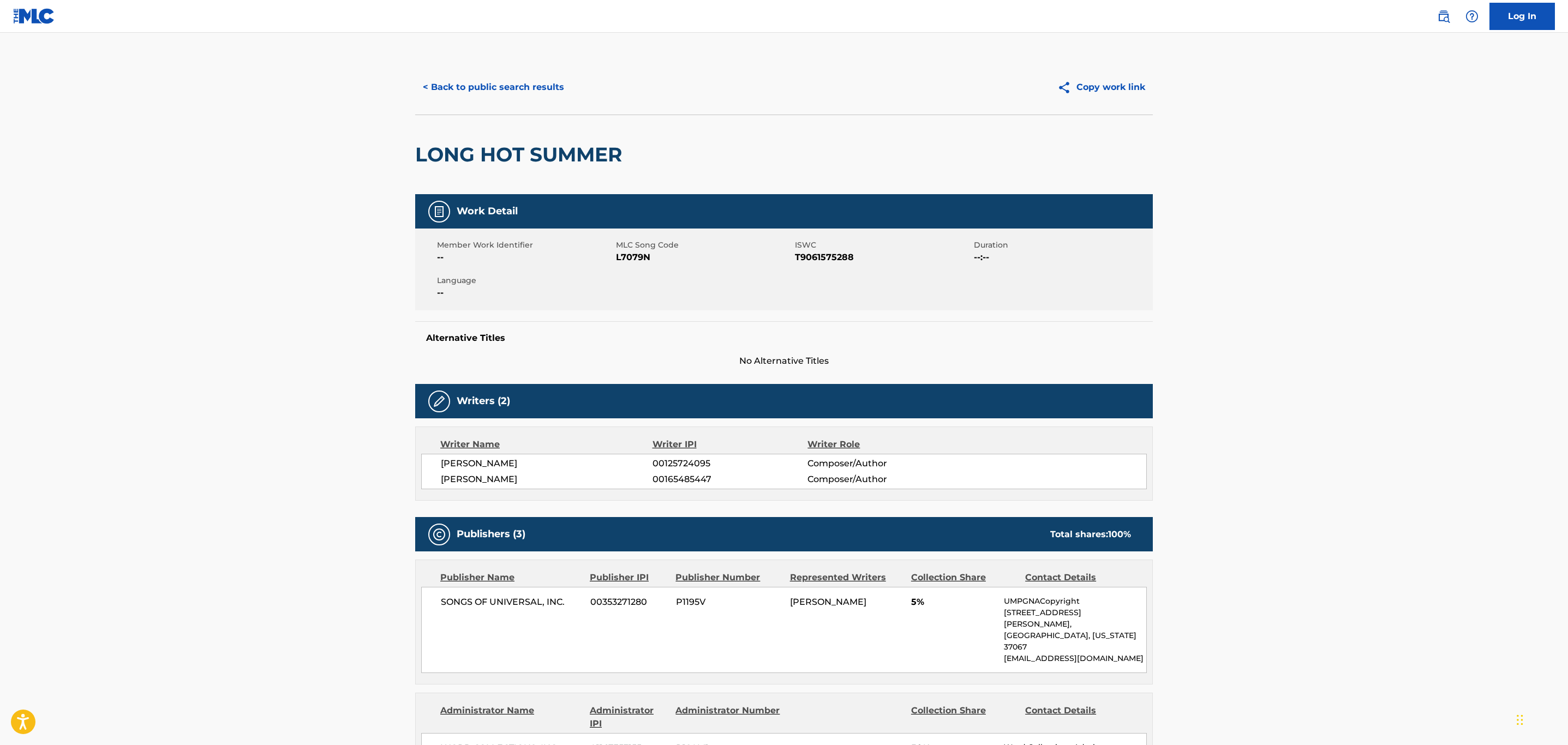
click at [488, 93] on button "< Back to public search results" at bounding box center [493, 88] width 157 height 28
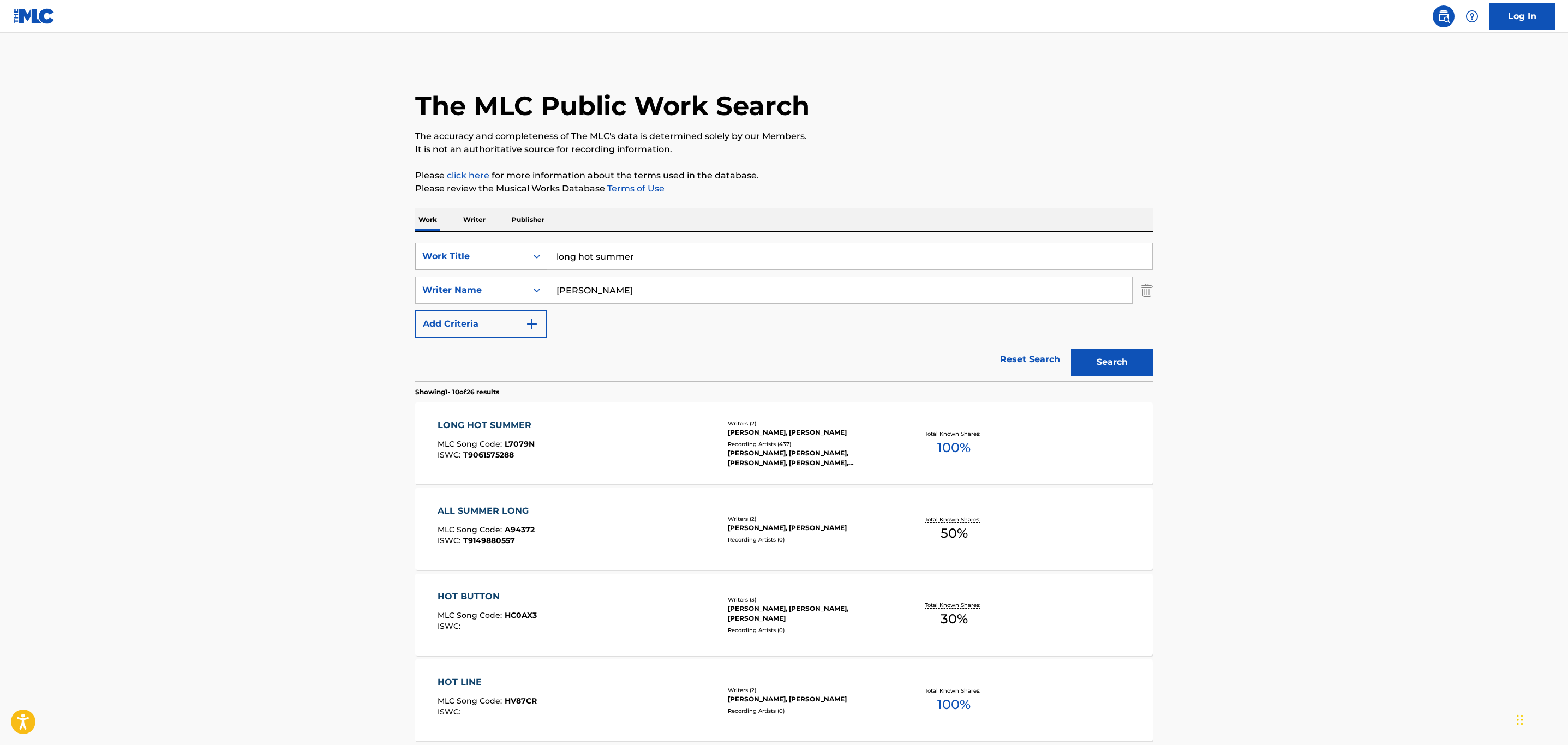
drag, startPoint x: 693, startPoint y: 252, endPoint x: 465, endPoint y: 248, distance: 228.0
click at [465, 248] on div "SearchWithCriteria32c46757-c79c-416b-a6e1-1723d537d9de Work Title long hot summ…" at bounding box center [784, 256] width 737 height 28
paste input "MYSTERY OF THE NIGHT"
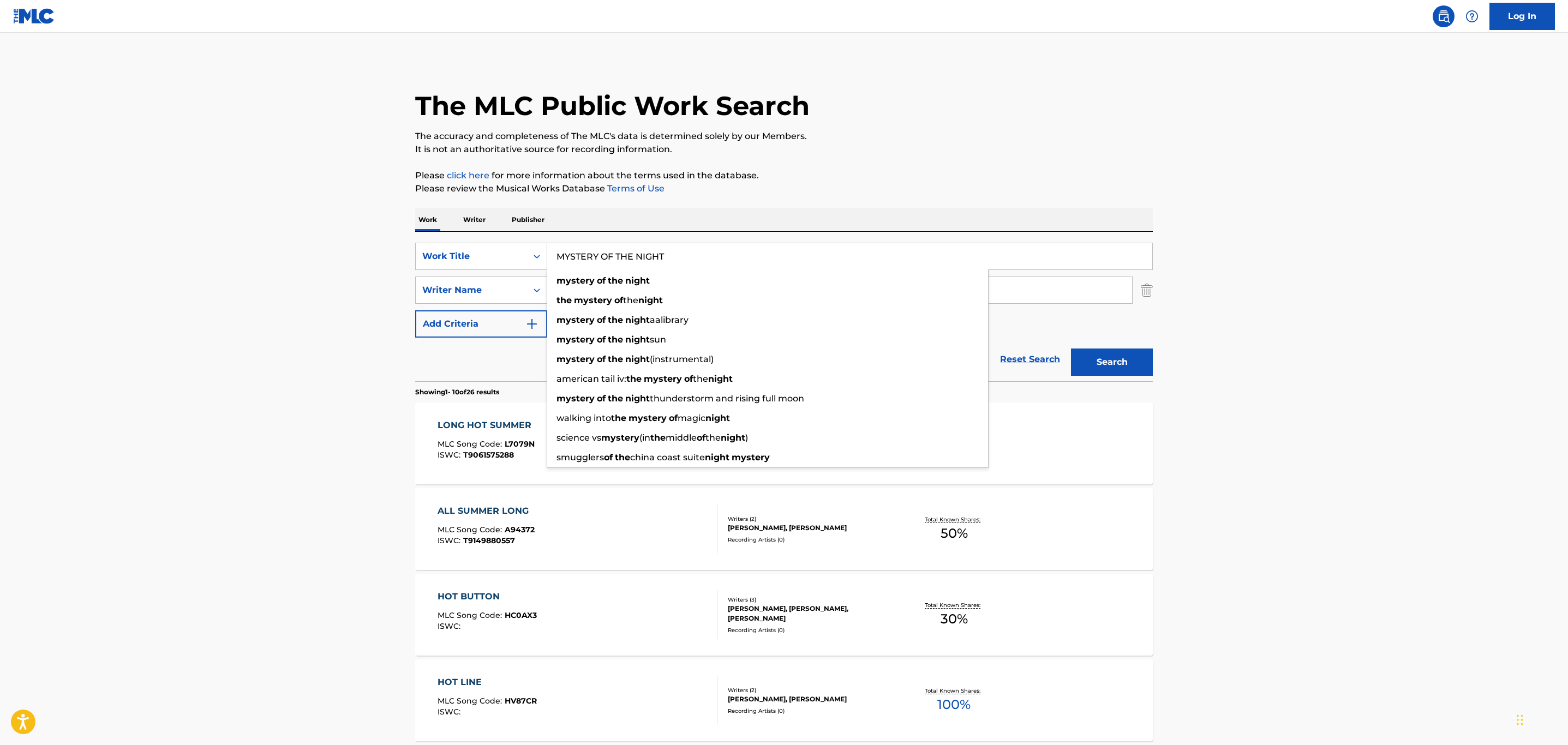
type input "MYSTERY OF THE NIGHT"
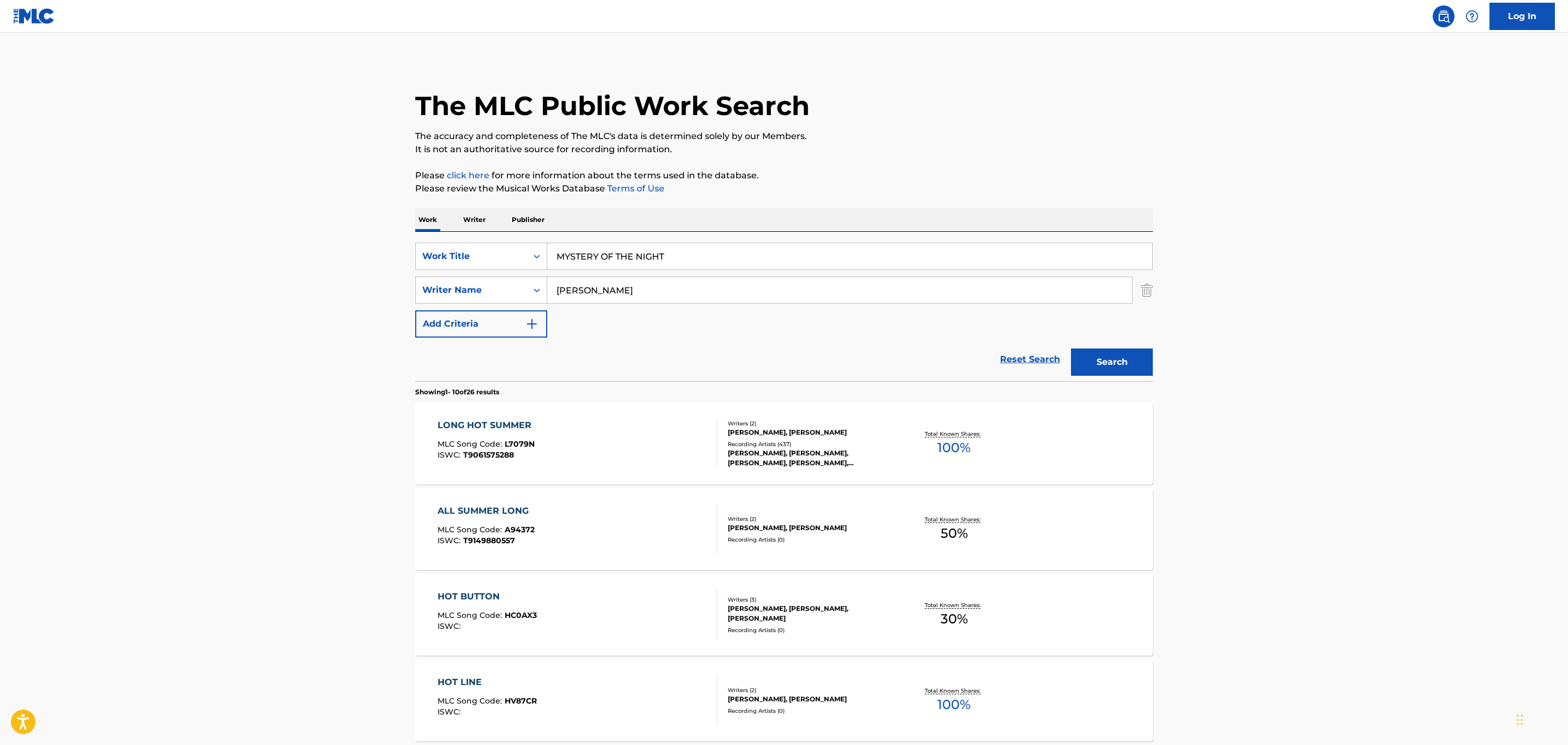
click at [1144, 347] on div "Search" at bounding box center [1109, 360] width 88 height 44
click at [1145, 359] on button "Search" at bounding box center [1112, 362] width 82 height 28
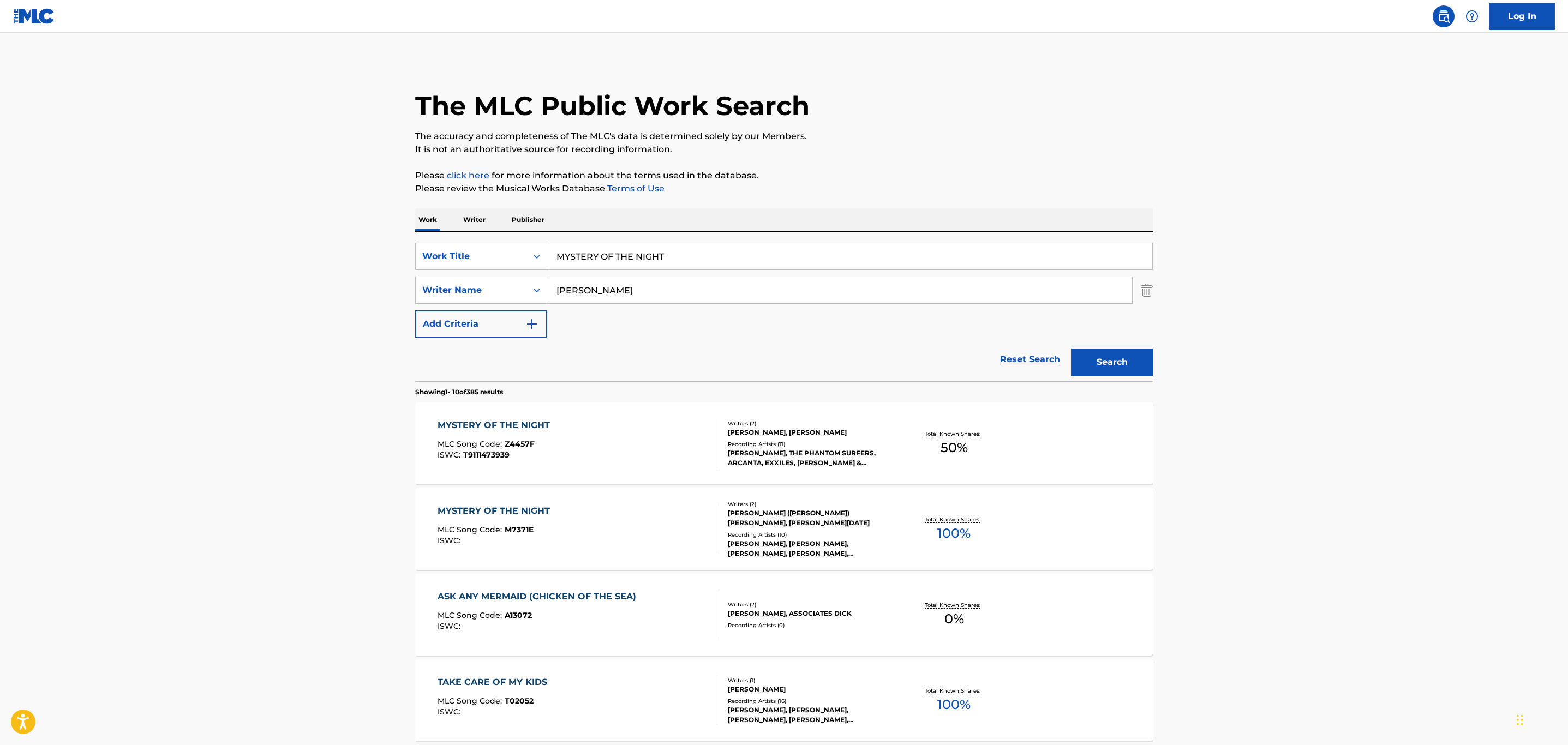
click at [609, 458] on div "MYSTERY OF THE NIGHT MLC Song Code : Z4457F ISWC : T9111473939" at bounding box center [577, 443] width 280 height 49
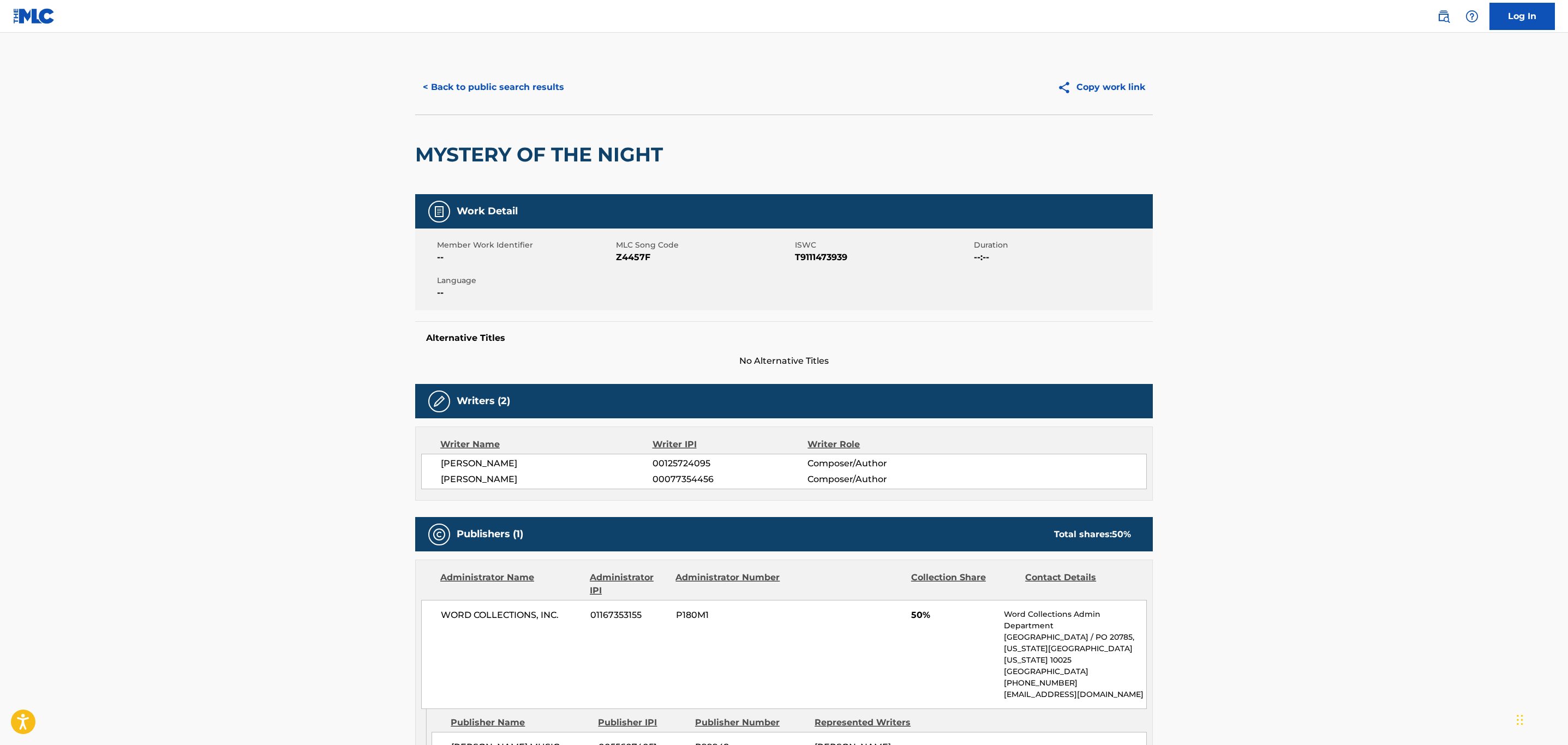
scroll to position [82, 0]
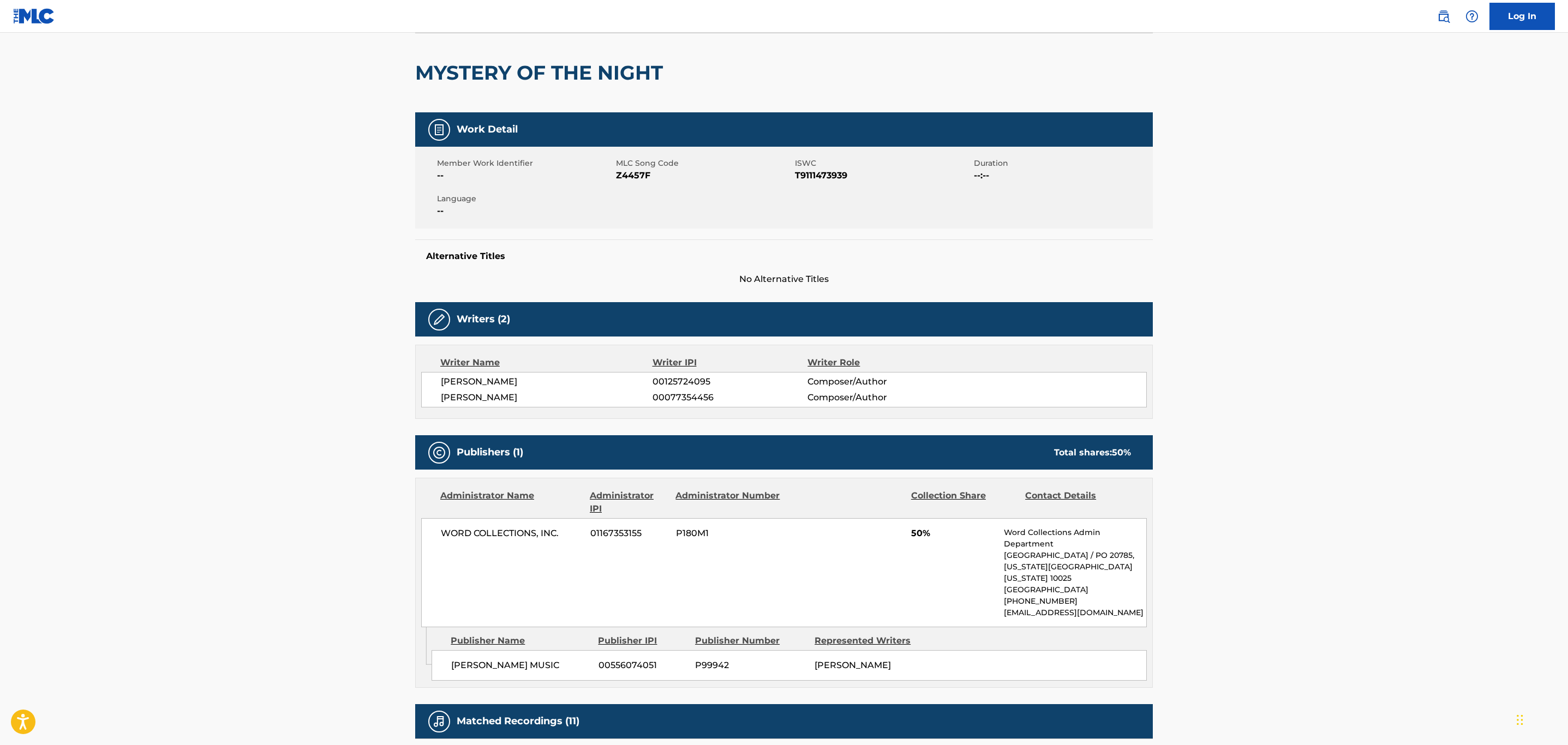
click at [1347, 416] on main "< Back to public search results Copy work link MYSTERY OF THE NIGHT Work Detail…" at bounding box center [784, 531] width 1568 height 1160
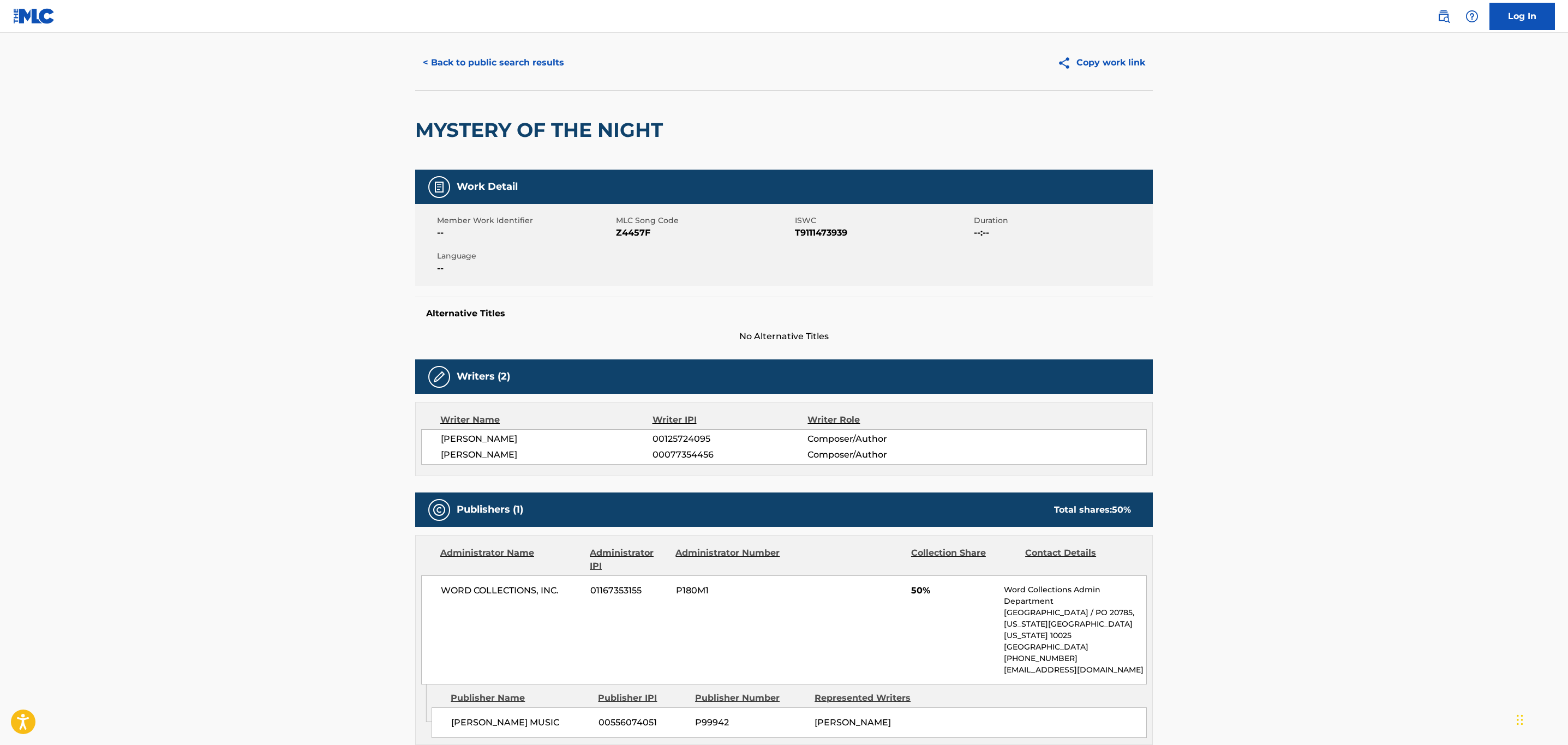
scroll to position [0, 0]
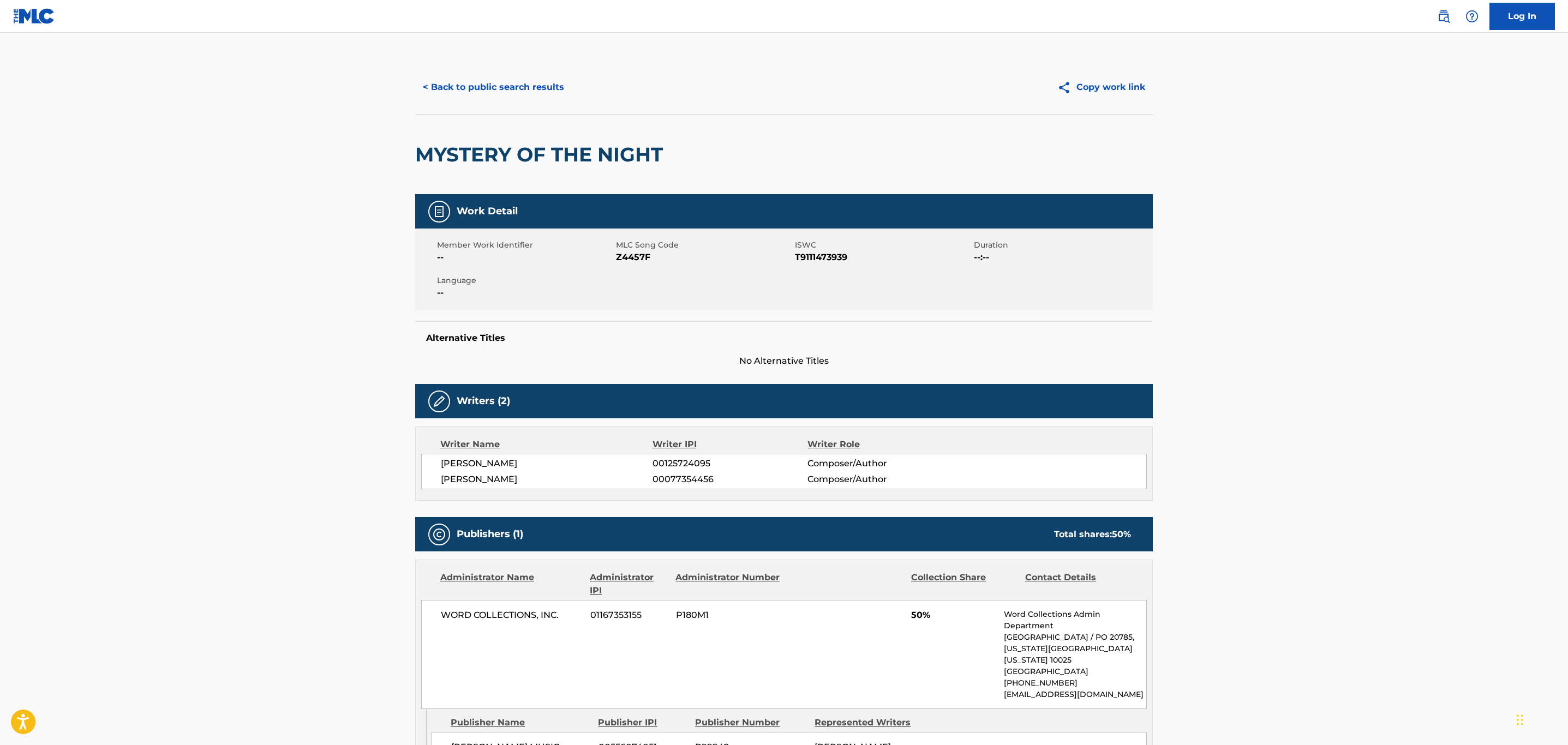
click at [464, 90] on button "< Back to public search results" at bounding box center [493, 88] width 157 height 28
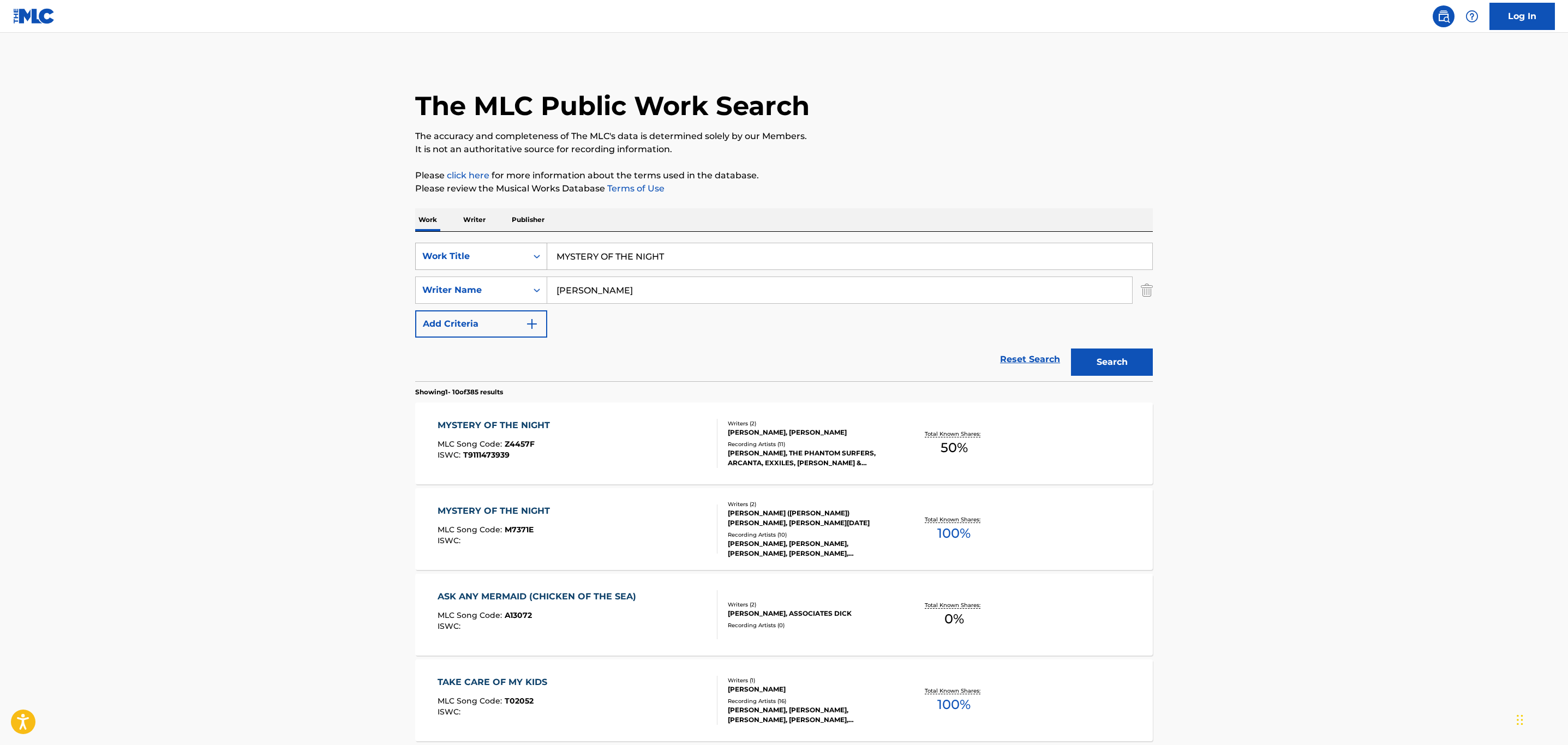
drag, startPoint x: 725, startPoint y: 262, endPoint x: 473, endPoint y: 253, distance: 252.2
click at [473, 253] on div "SearchWithCriteria32c46757-c79c-416b-a6e1-1723d537d9de Work Title MYSTERY OF TH…" at bounding box center [784, 256] width 737 height 28
paste input "NOT LOOKING BACK"
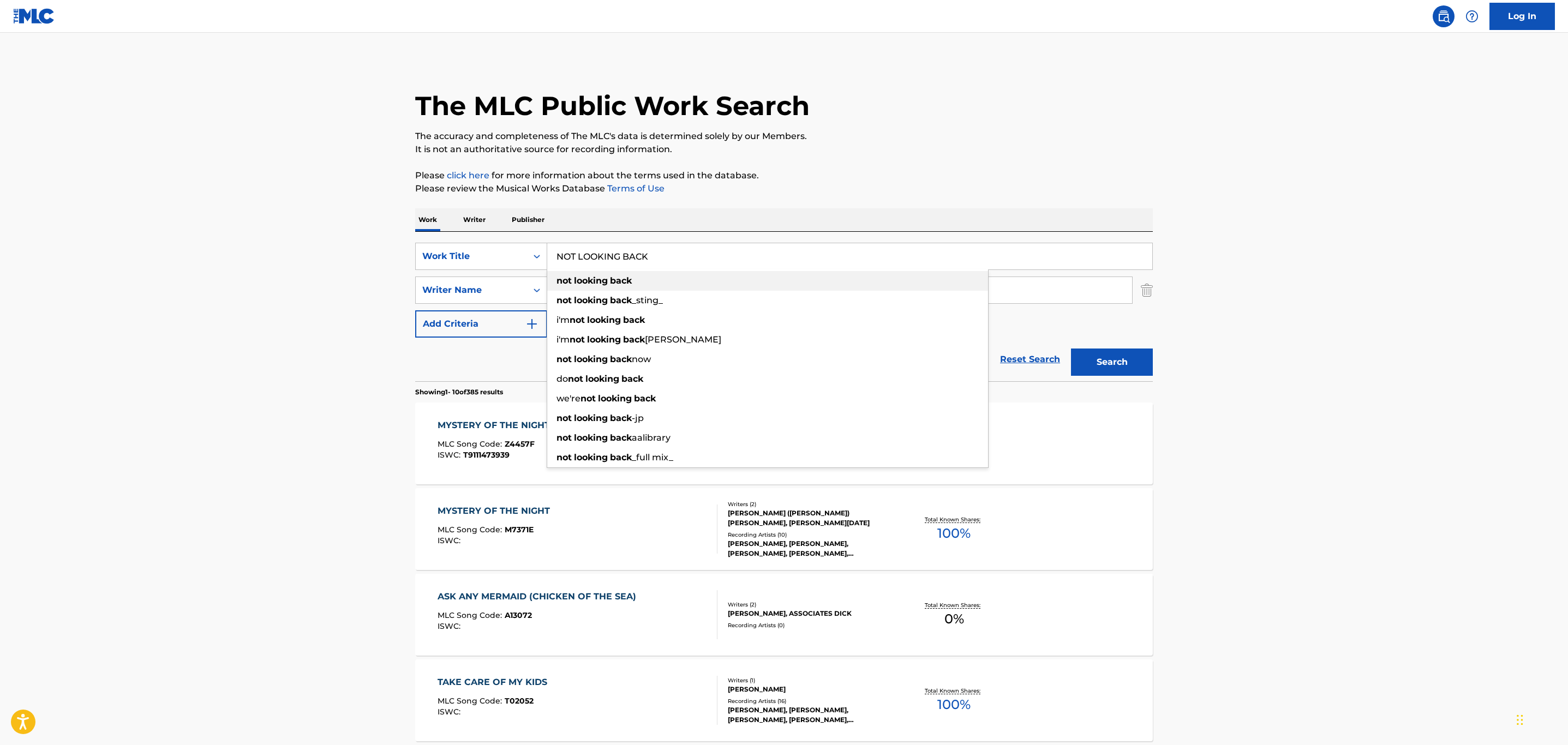
click at [755, 271] on div "not looking back" at bounding box center [767, 281] width 441 height 19
type input "not looking back"
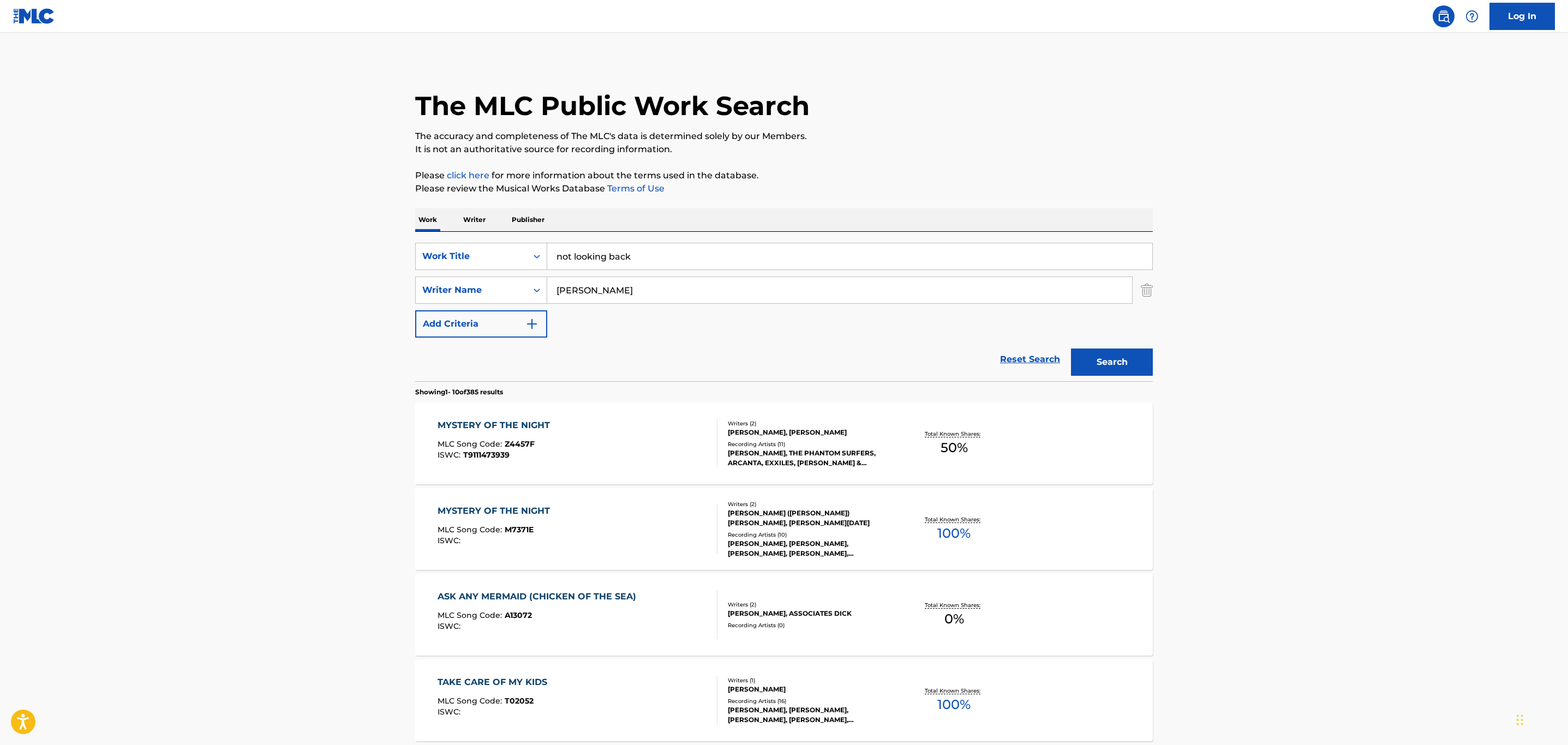
click at [1134, 368] on button "Search" at bounding box center [1112, 362] width 82 height 28
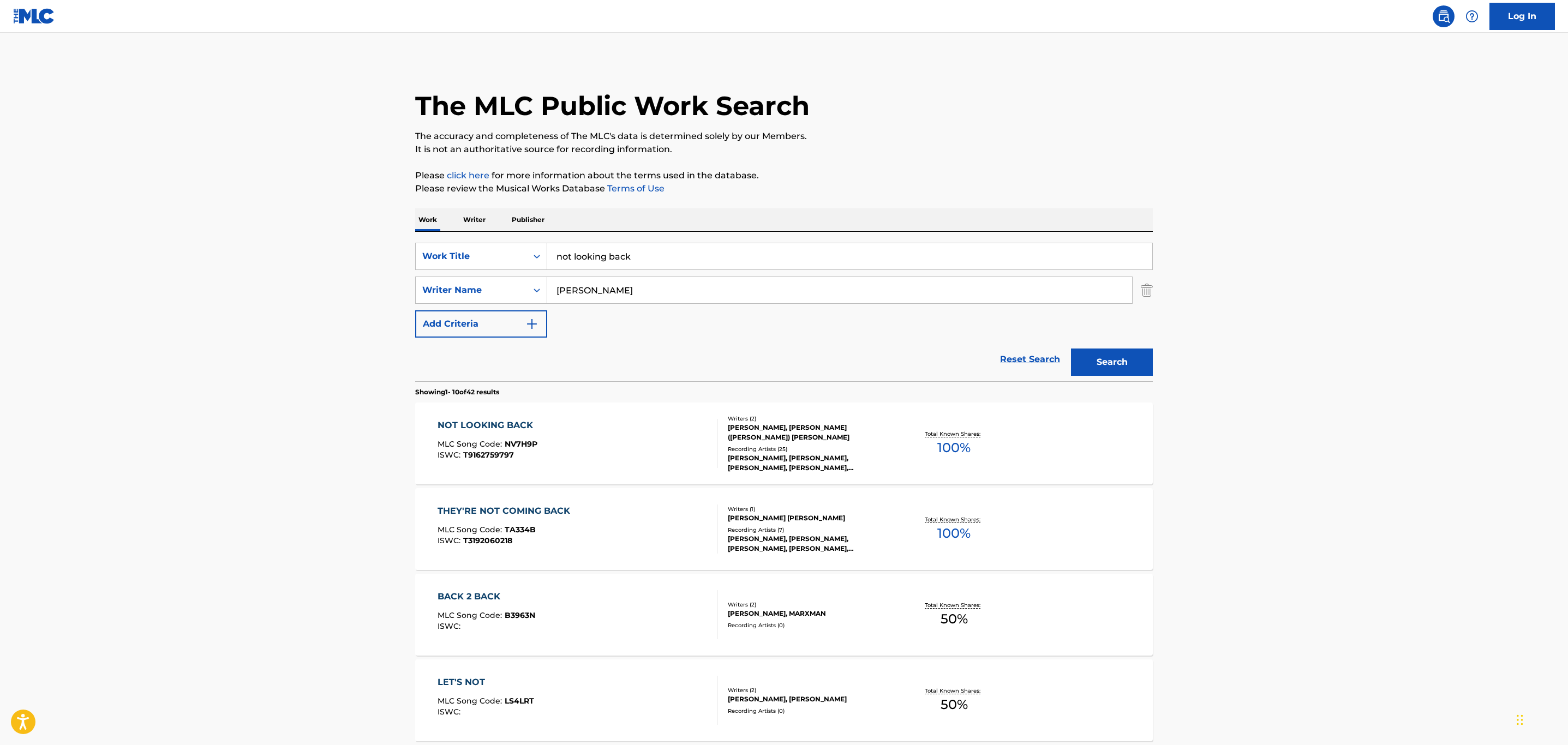
click at [588, 432] on div "NOT LOOKING BACK MLC Song Code : NV7H9P ISWC : T9162759797" at bounding box center [577, 443] width 280 height 49
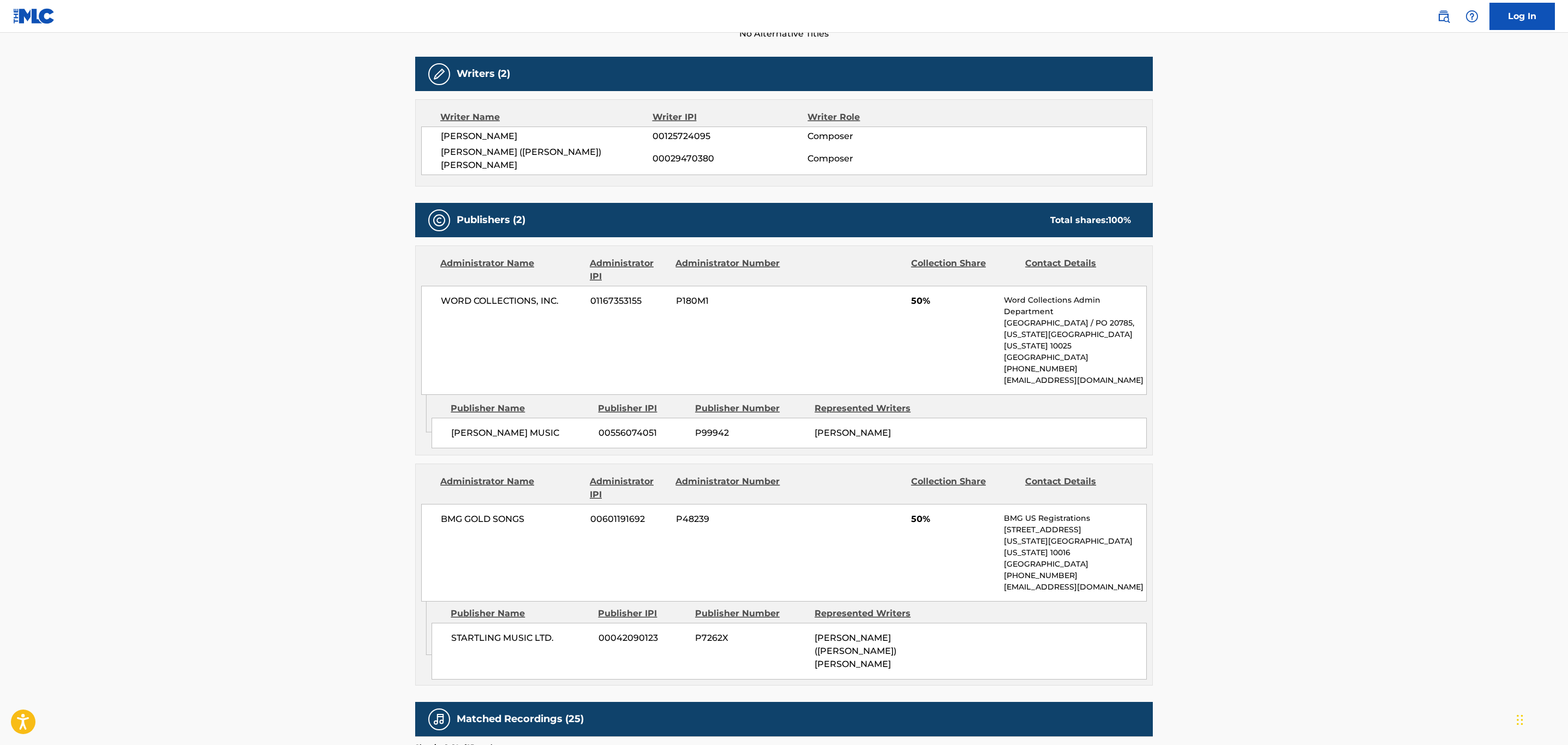
scroll to position [82, 0]
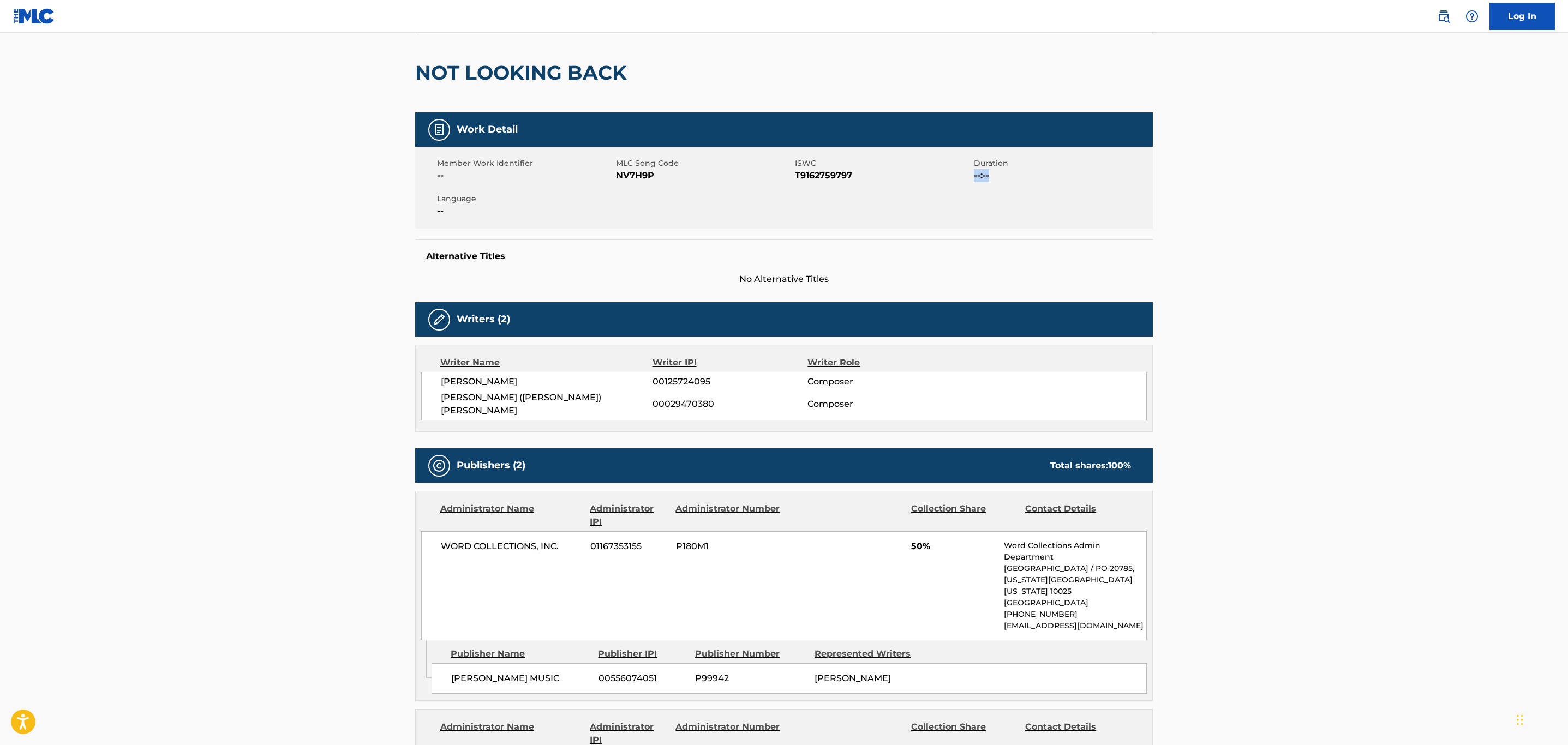
drag, startPoint x: 1567, startPoint y: 159, endPoint x: 1569, endPoint y: 187, distance: 28.1
click at [1567, 187] on html "Accessibility Screen-Reader Guide, Feedback, and Issue Reporting | New window L…" at bounding box center [784, 291] width 1568 height 745
click at [1553, 211] on main "< Back to public search results Copy work link NOT LOOKING BACK Work Detail Mem…" at bounding box center [784, 652] width 1568 height 1403
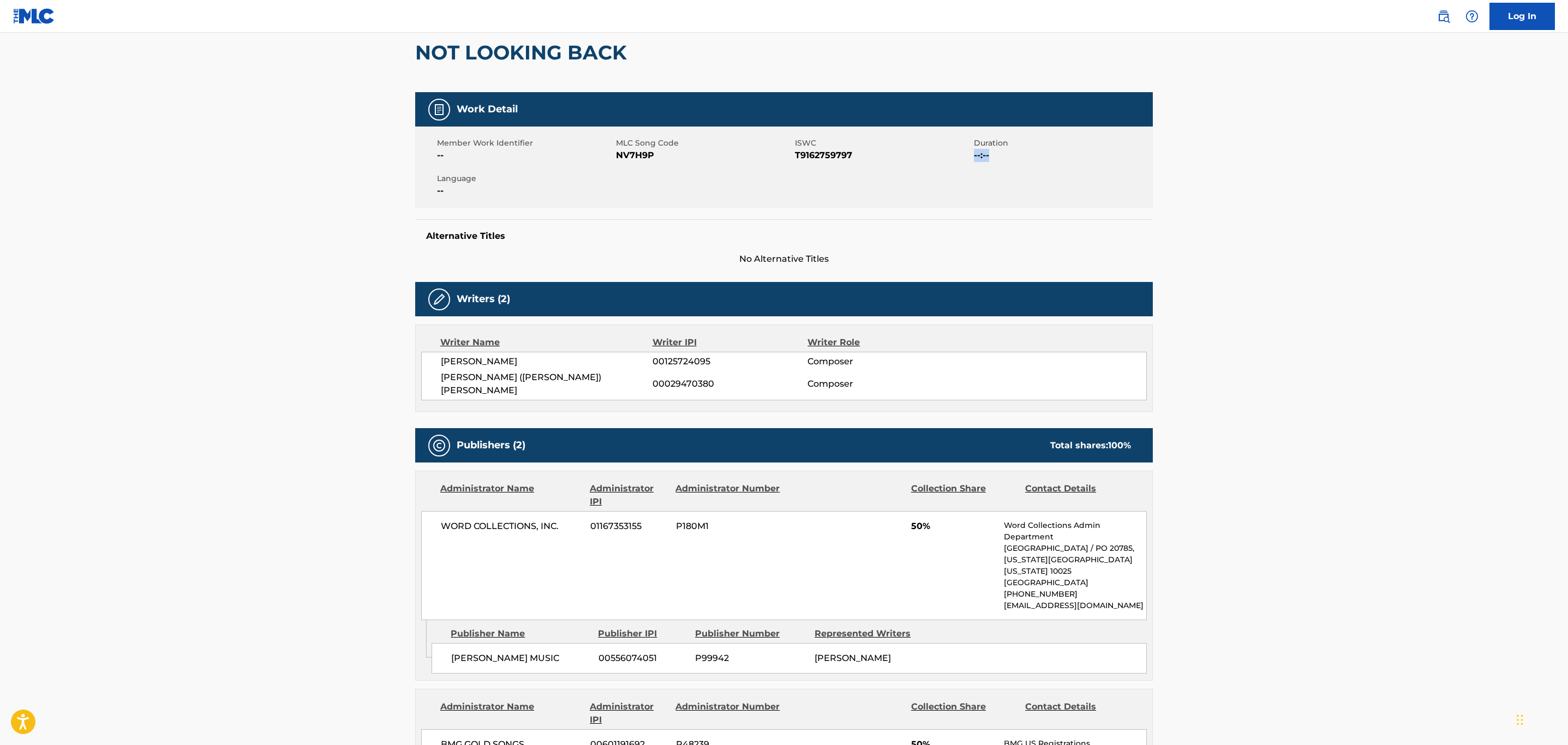
scroll to position [96, 0]
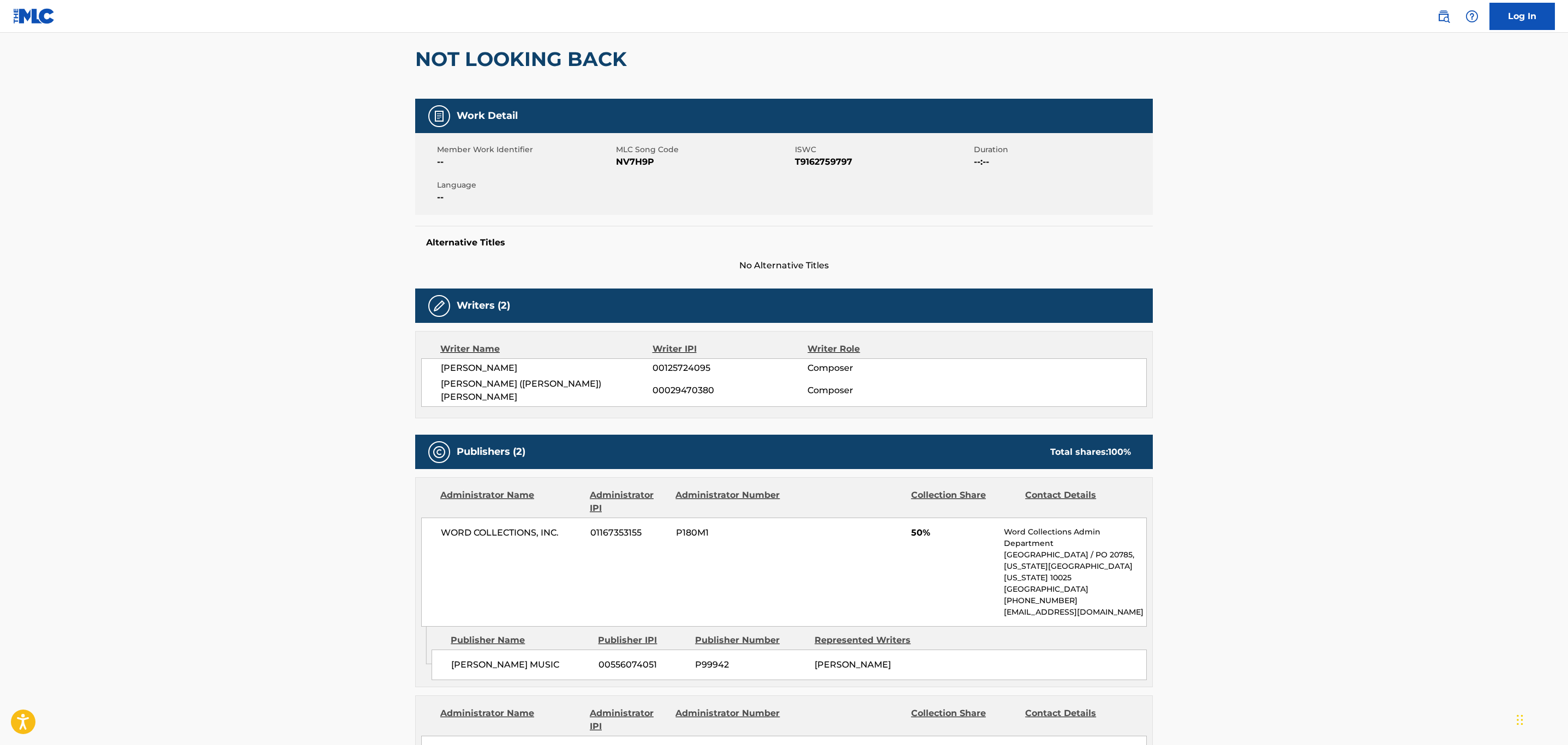
click at [1449, 372] on main "< Back to public search results Copy work link NOT LOOKING BACK Work Detail Mem…" at bounding box center [784, 639] width 1568 height 1403
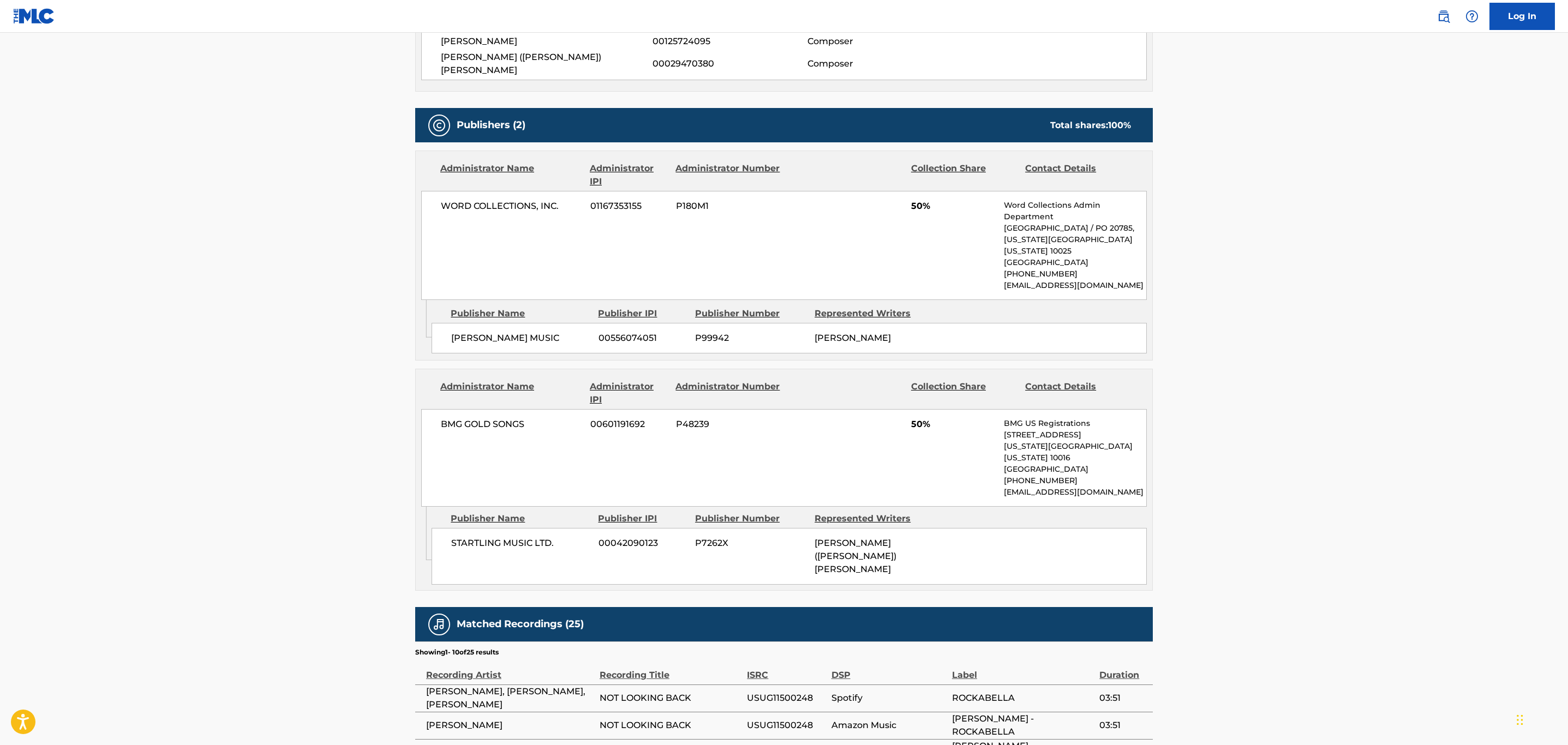
scroll to position [423, 0]
click at [1226, 388] on main "< Back to public search results Copy work link NOT LOOKING BACK Work Detail Mem…" at bounding box center [784, 312] width 1568 height 1403
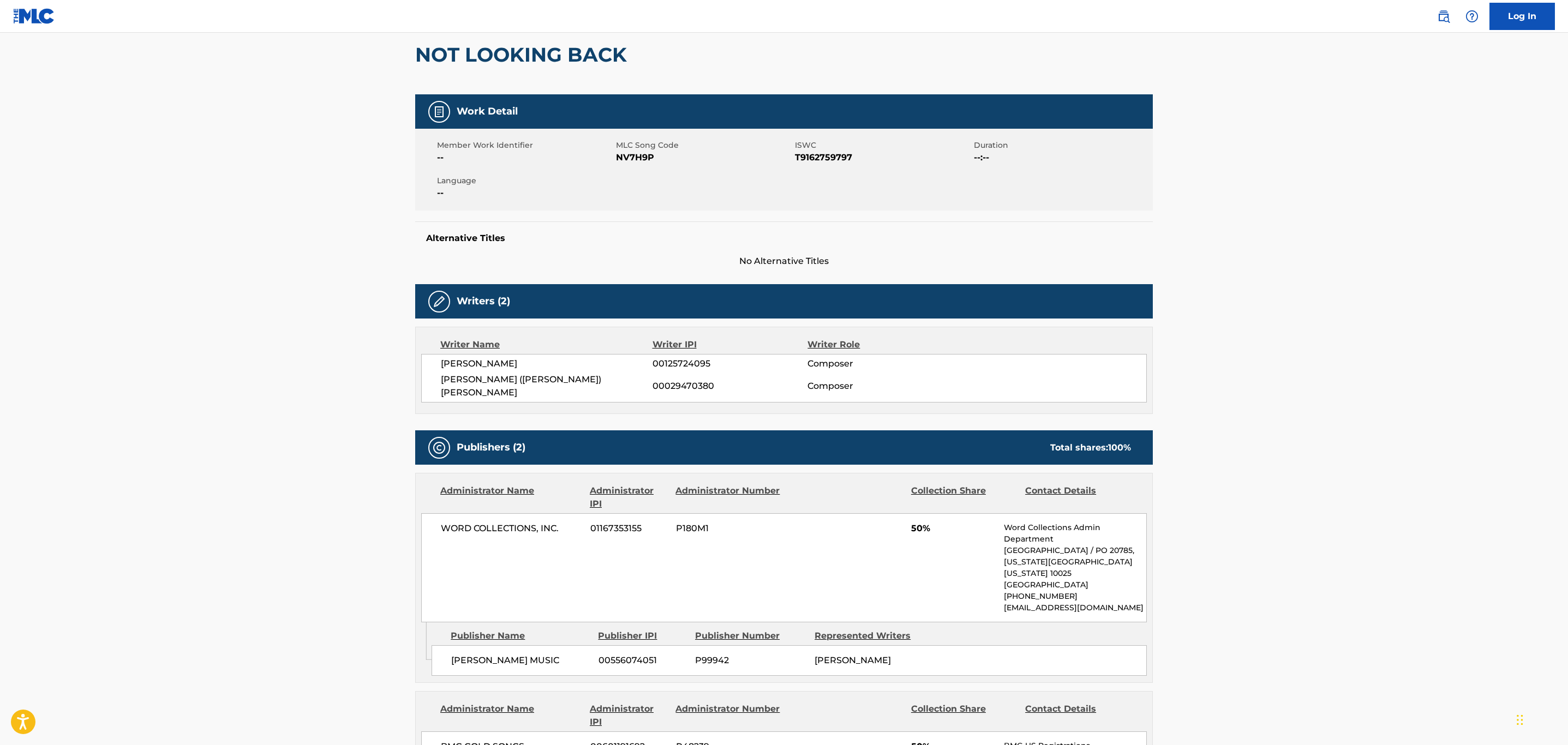
scroll to position [14, 0]
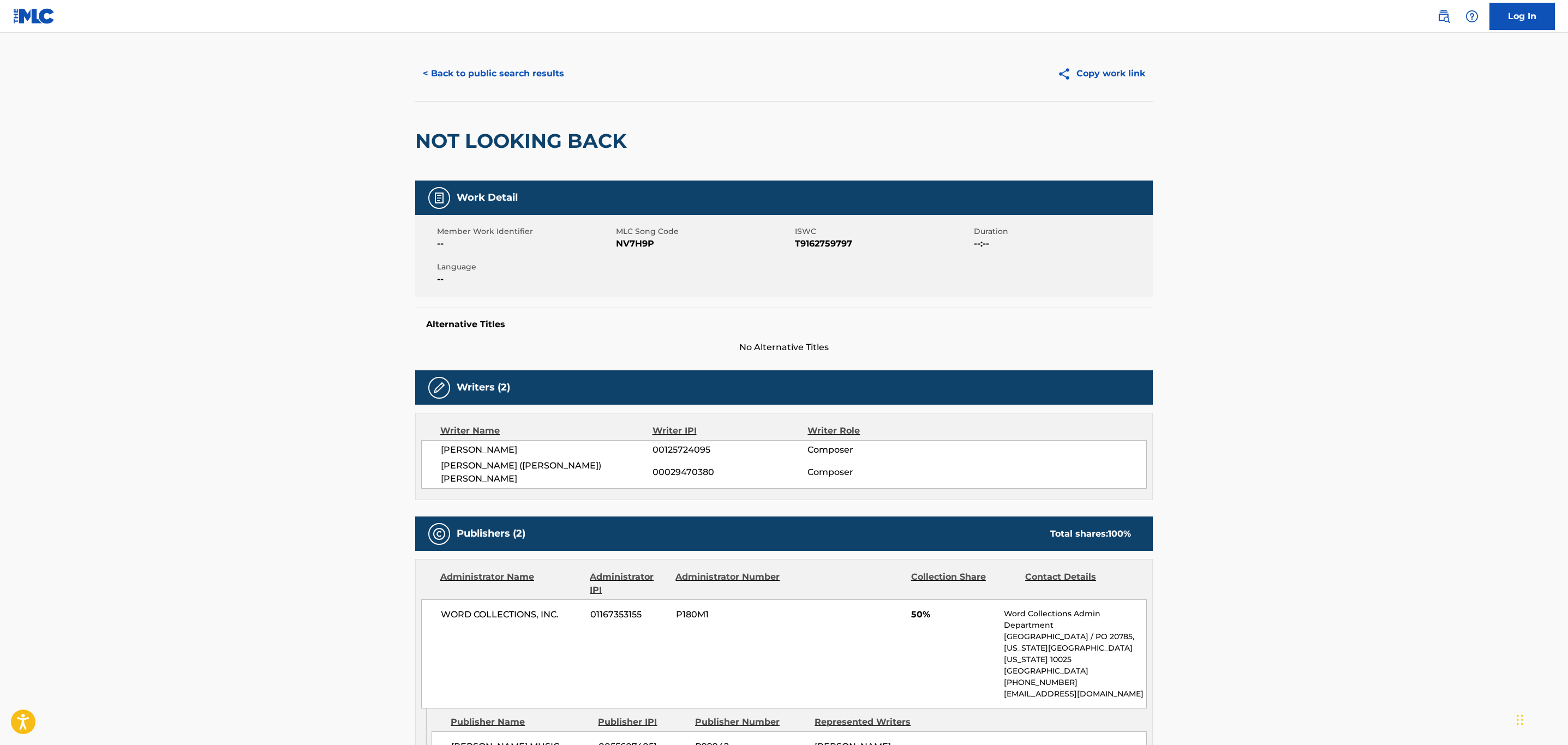
click at [486, 64] on button "< Back to public search results" at bounding box center [493, 74] width 157 height 28
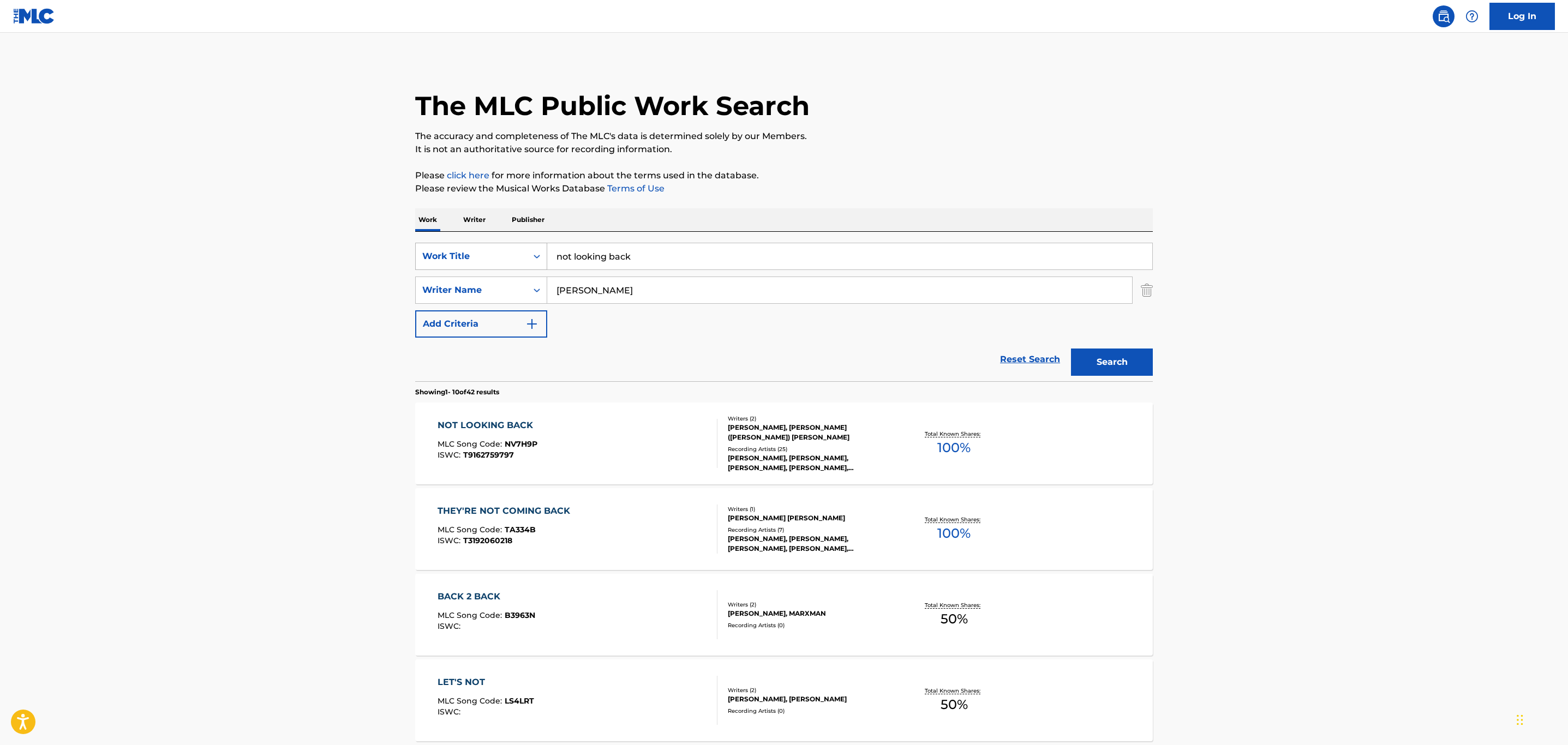
drag, startPoint x: 658, startPoint y: 262, endPoint x: 495, endPoint y: 264, distance: 163.0
click at [495, 264] on div "SearchWithCriteria32c46757-c79c-416b-a6e1-1723d537d9de Work Title not looking b…" at bounding box center [784, 256] width 737 height 28
paste input "NOTHIN' TO HIDE"
type input "NOTHIN' TO HIDE"
click at [1099, 359] on button "Search" at bounding box center [1112, 362] width 82 height 28
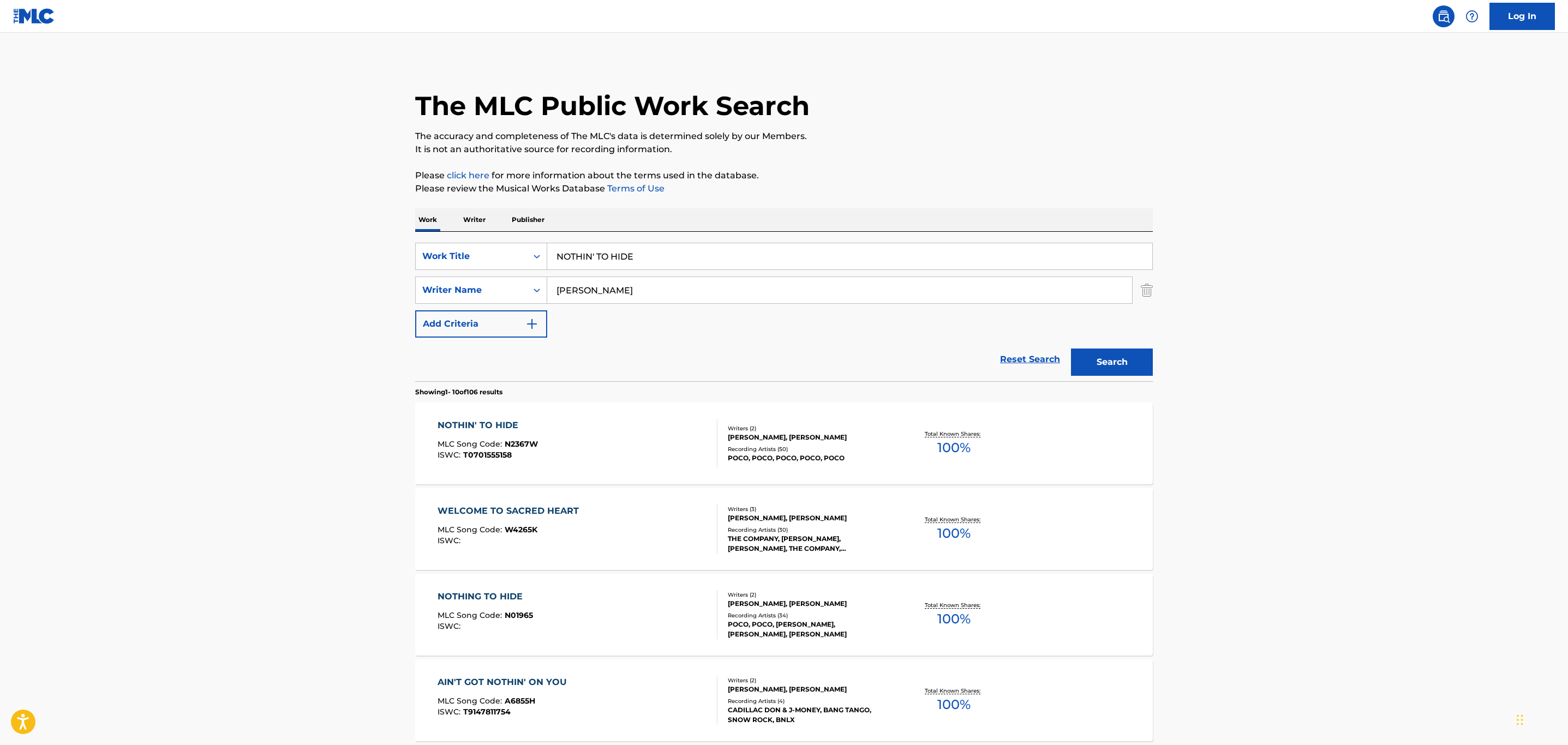
click at [564, 415] on div "NOTHIN' TO HIDE MLC Song Code : N2367W ISWC : T0701555158 Writers ( 2 ) [PERSON…" at bounding box center [784, 443] width 737 height 82
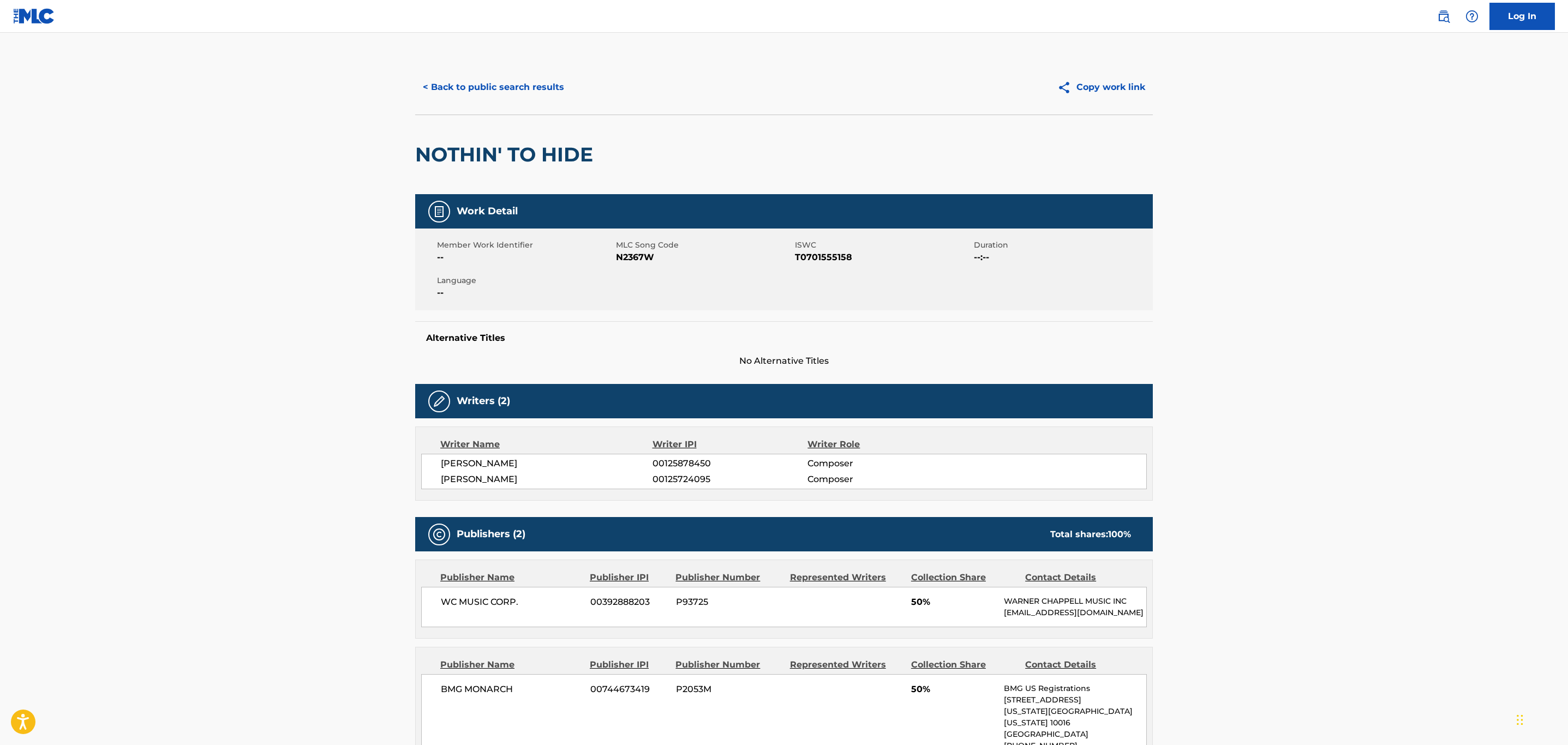
click at [529, 93] on button "< Back to public search results" at bounding box center [493, 88] width 157 height 28
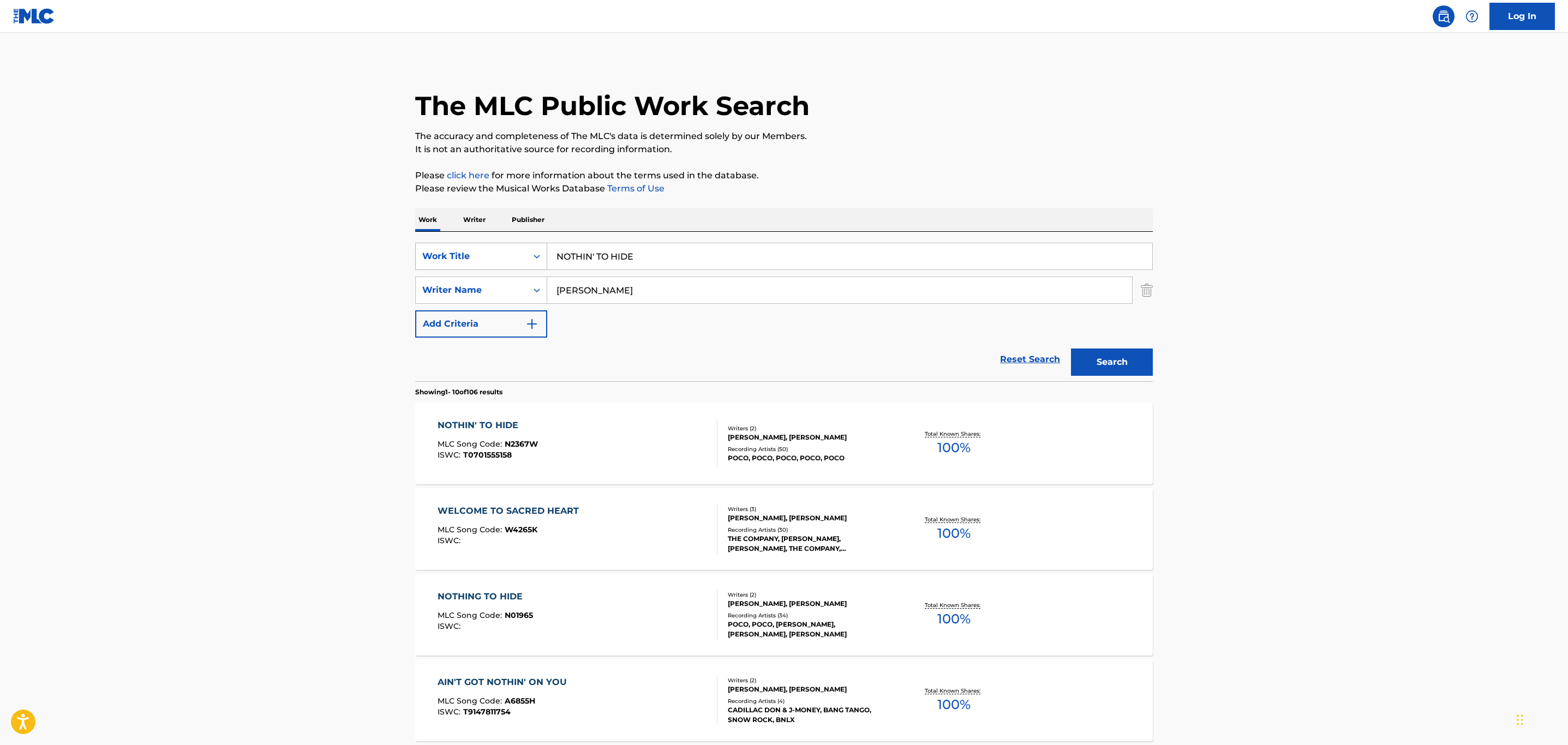
drag, startPoint x: 659, startPoint y: 257, endPoint x: 521, endPoint y: 254, distance: 138.0
click at [521, 254] on div "SearchWithCriteria32c46757-c79c-416b-a6e1-1723d537d9de Work Title NOTHIN' TO HI…" at bounding box center [784, 256] width 737 height 28
paste input "W AND FOREVER"
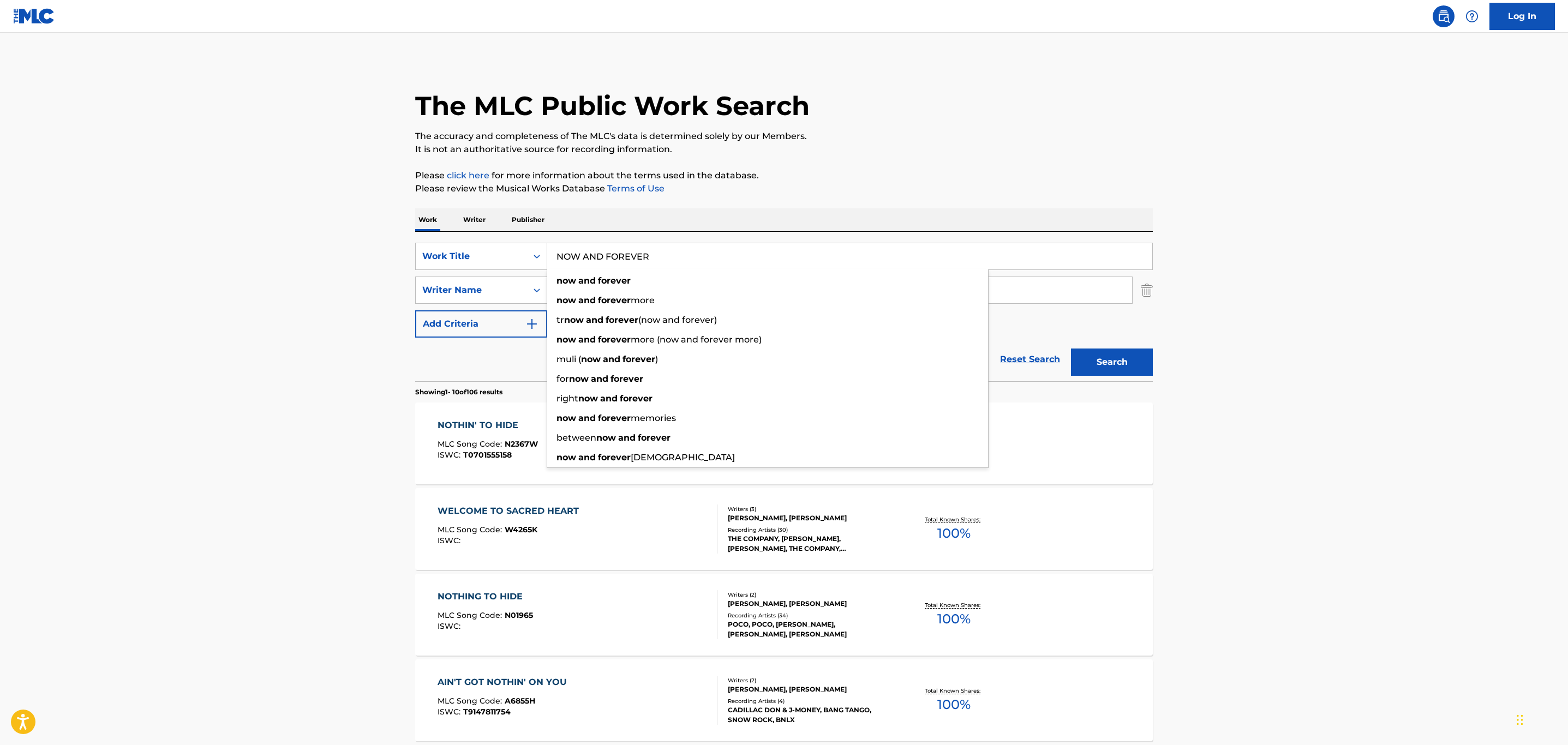
type input "NOW AND FOREVER"
click at [1105, 357] on button "Search" at bounding box center [1112, 362] width 82 height 28
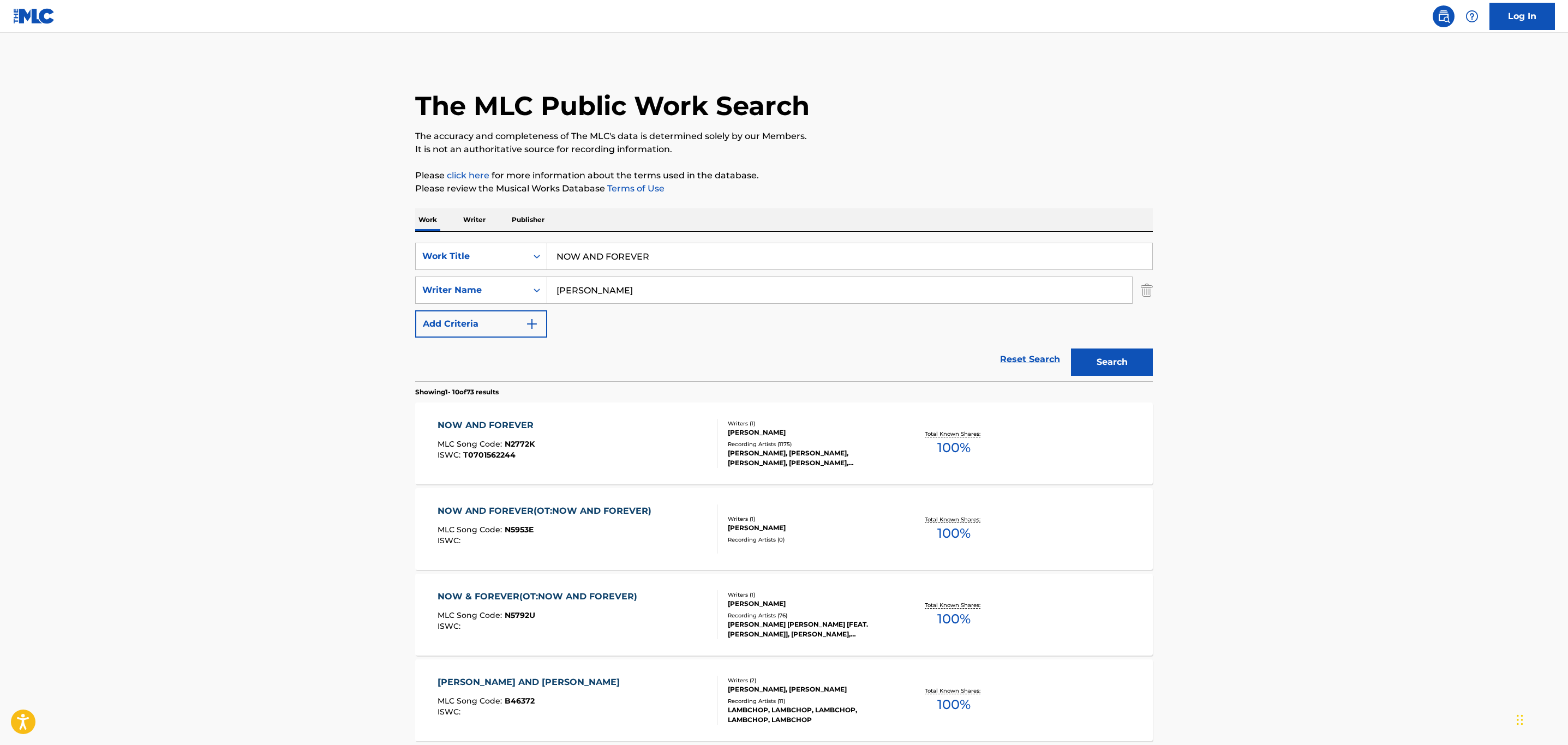
click at [639, 427] on div "NOW AND FOREVER MLC Song Code : N2772K ISWC : T0701562244" at bounding box center [577, 443] width 280 height 49
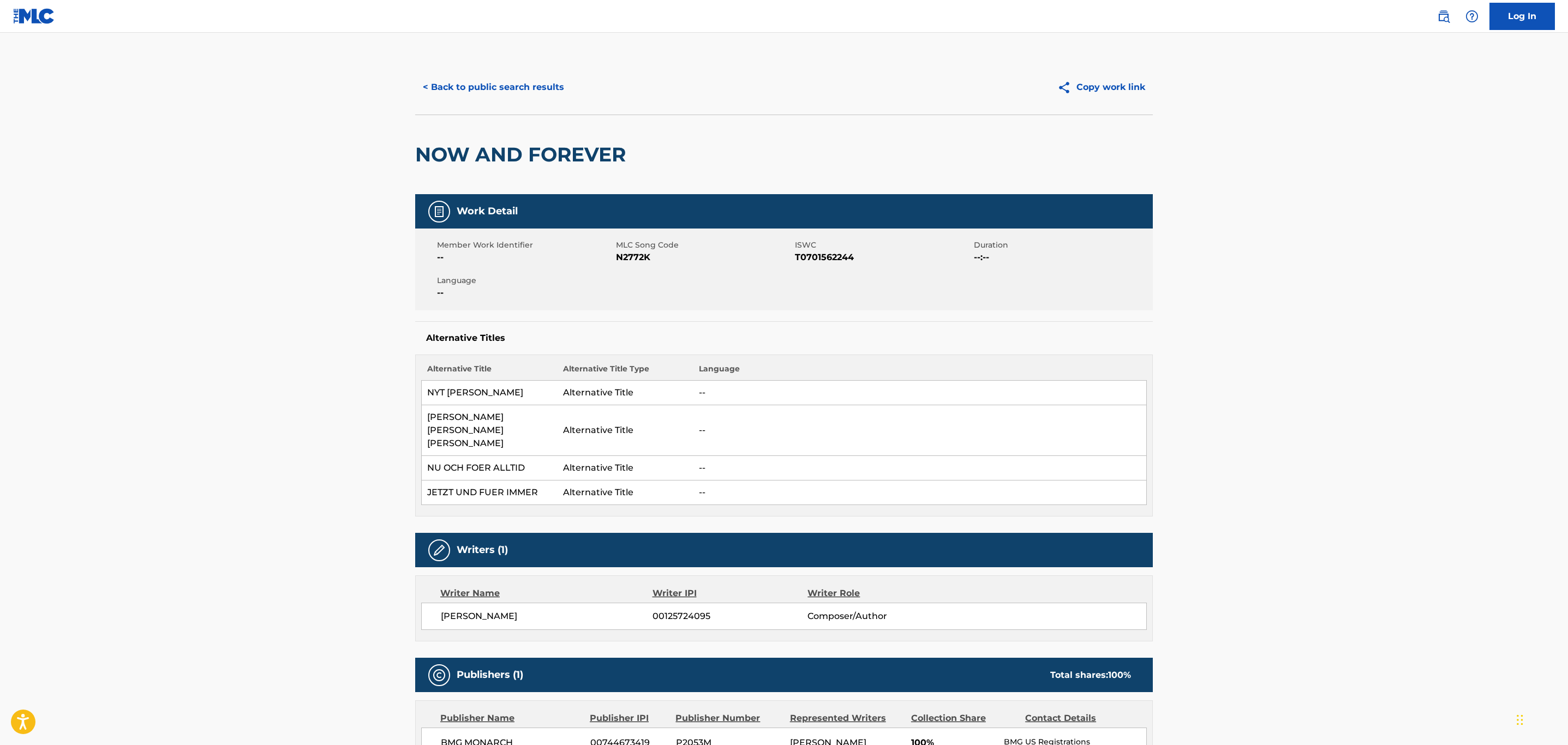
click at [488, 92] on button "< Back to public search results" at bounding box center [493, 88] width 157 height 28
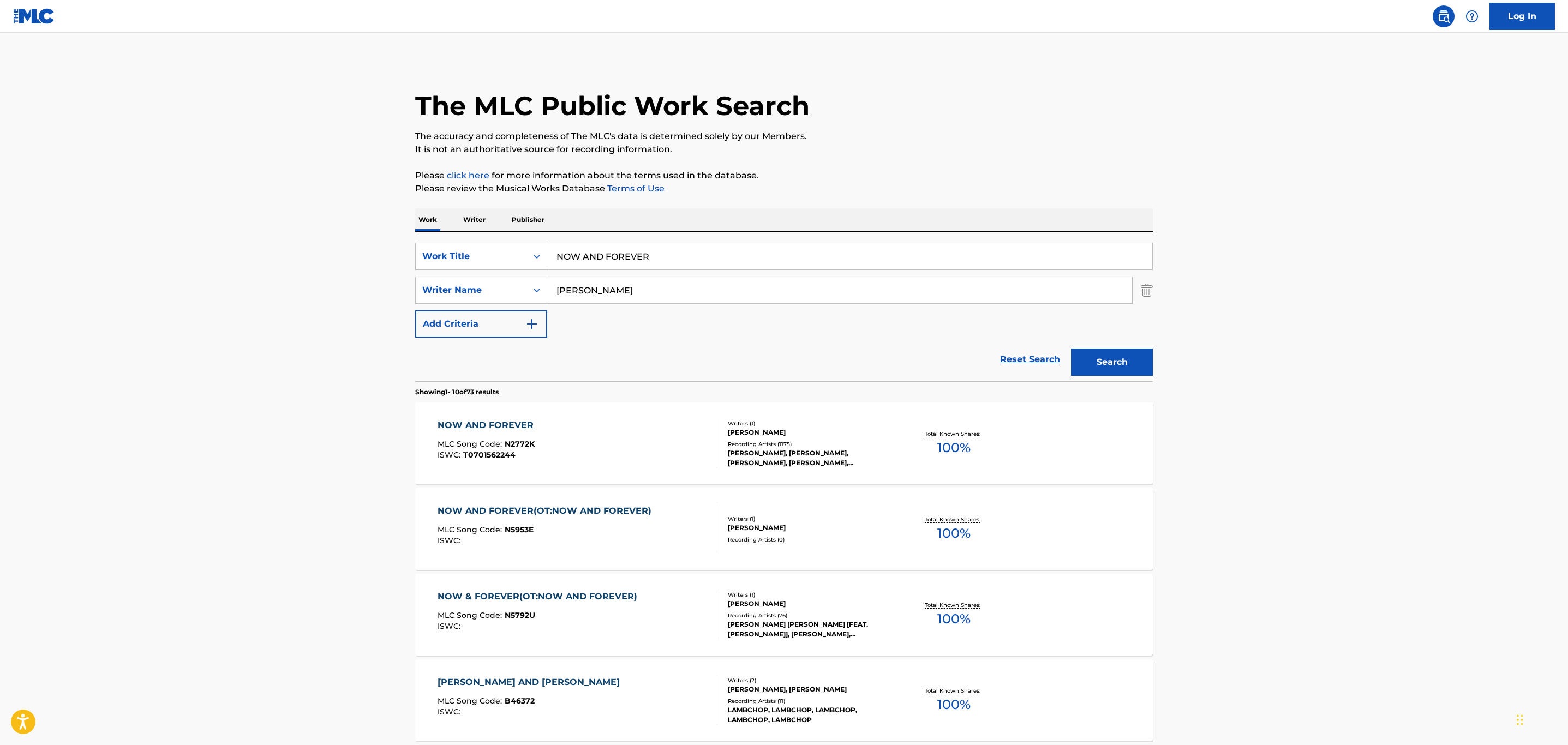
drag, startPoint x: 706, startPoint y: 255, endPoint x: 445, endPoint y: 239, distance: 261.5
click at [445, 239] on div "SearchWithCriteria32c46757-c79c-416b-a6e1-1723d537d9de Work Title NOW AND FOREV…" at bounding box center [784, 307] width 737 height 149
paste input "RIGHT SIDE OF THE ROAD"
click at [770, 273] on div "right side of the road" at bounding box center [767, 281] width 441 height 19
type input "right side of the road"
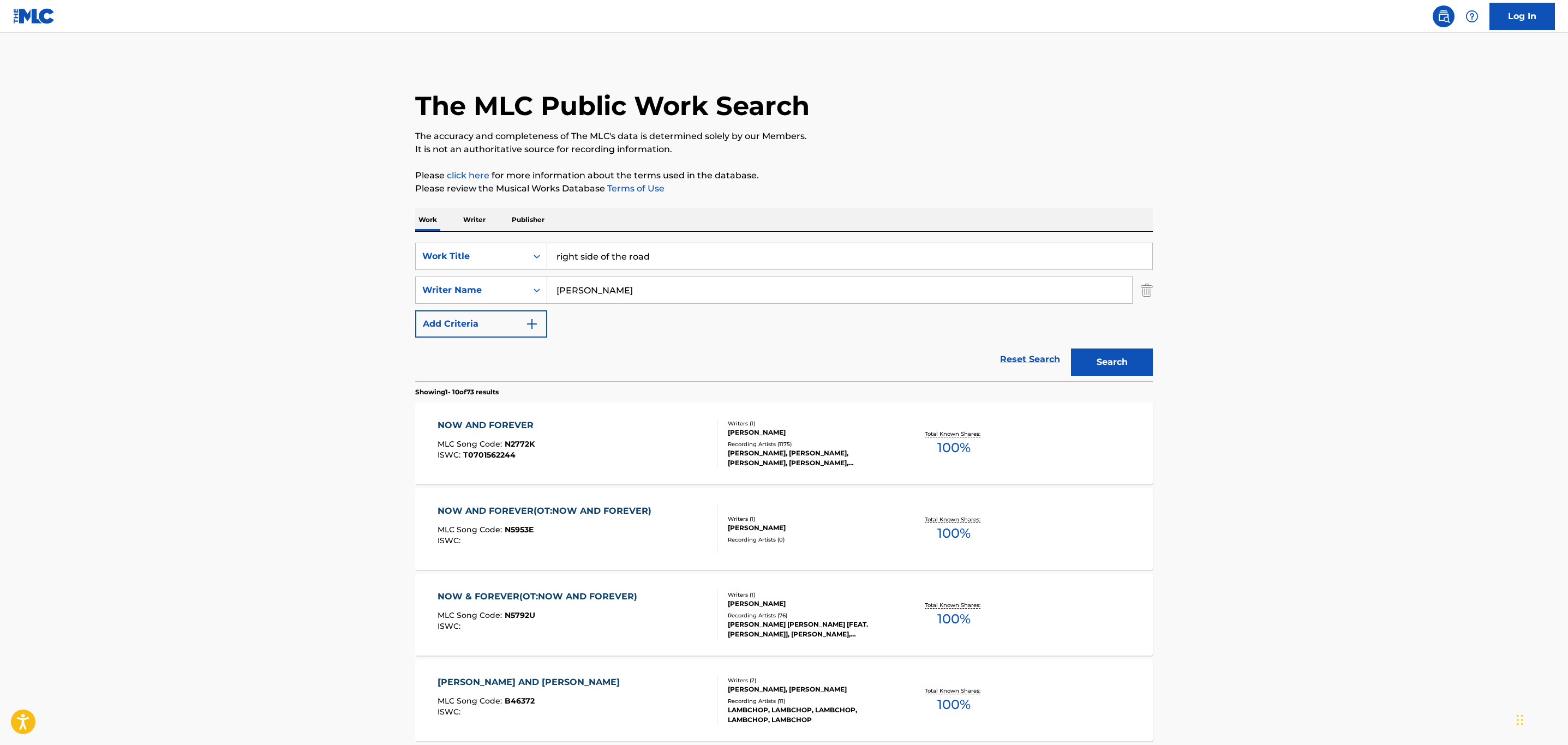
click at [1120, 367] on button "Search" at bounding box center [1112, 362] width 82 height 28
click at [624, 443] on div "RIGHT SIDE OF THE ROAD MLC Song Code : RV7JAG ISWC : T9162759800" at bounding box center [577, 443] width 280 height 49
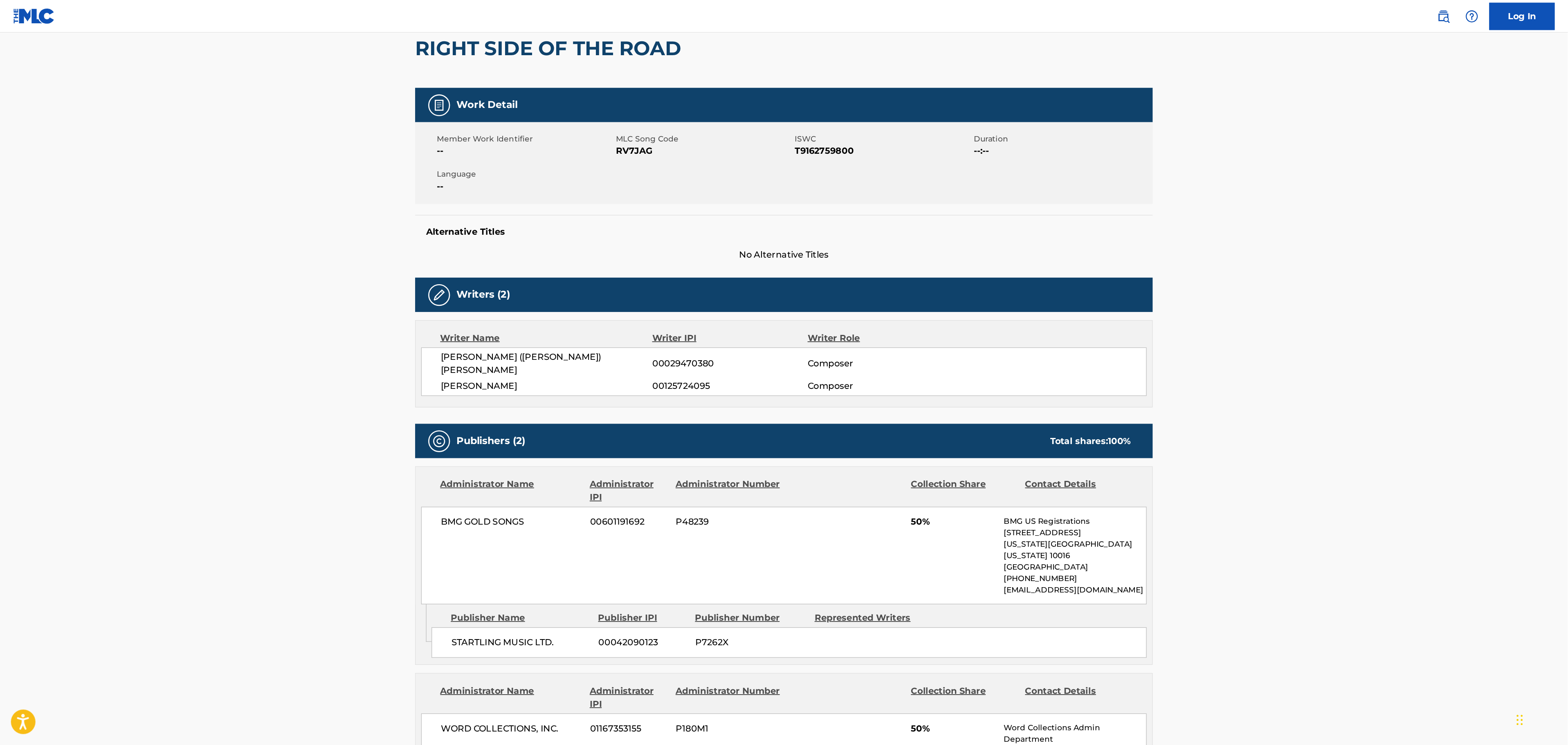
scroll to position [61, 0]
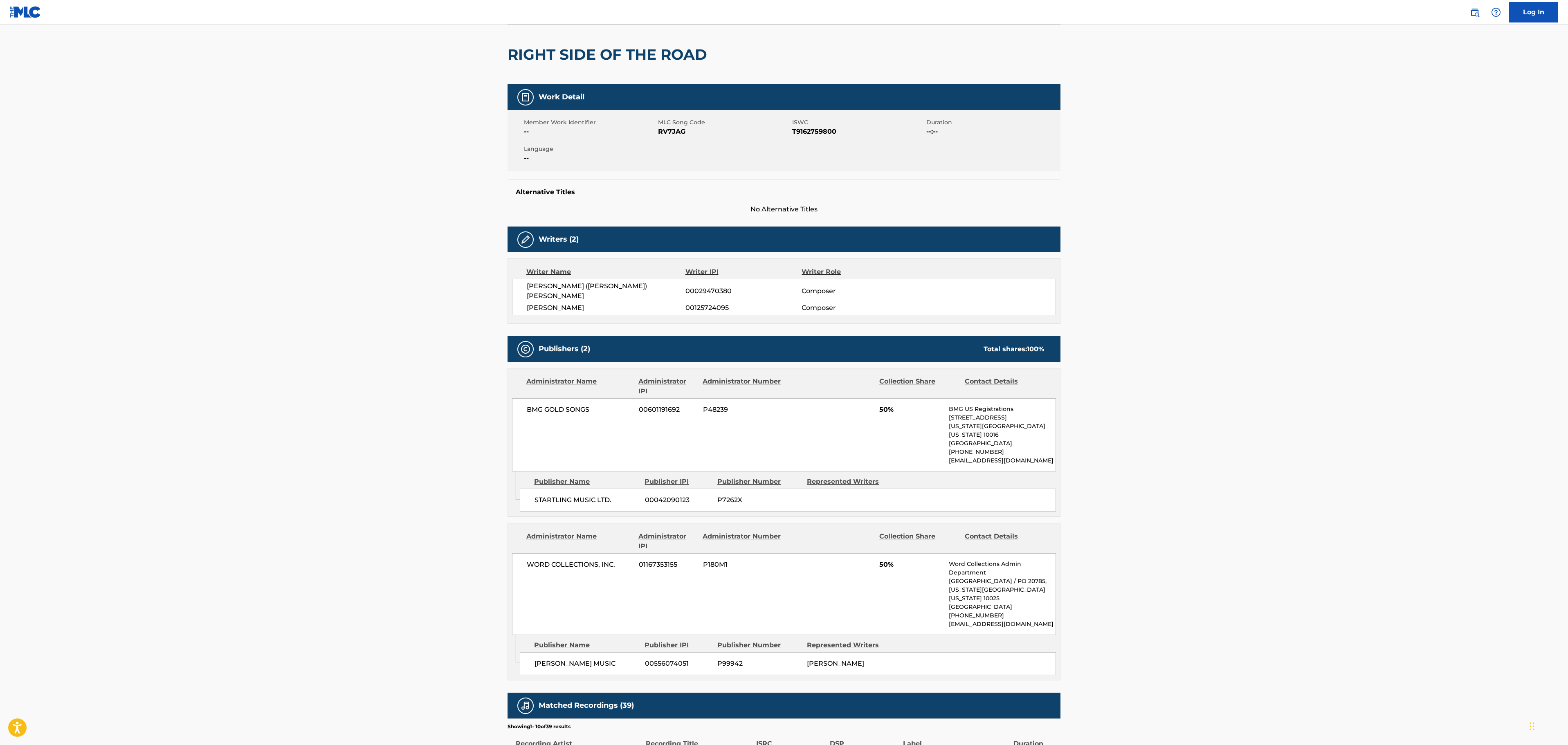
drag, startPoint x: 1032, startPoint y: 13, endPoint x: 1217, endPoint y: 307, distance: 347.4
click at [1175, 307] on main "< Back to public search results Copy work link RIGHT SIDE OF THE ROAD Work Deta…" at bounding box center [784, 481] width 1568 height 1035
drag, startPoint x: 1201, startPoint y: 616, endPoint x: 921, endPoint y: 436, distance: 332.9
click at [1175, 558] on main "< Back to public search results Copy work link RIGHT SIDE OF THE ROAD Work Deta…" at bounding box center [784, 481] width 1568 height 1035
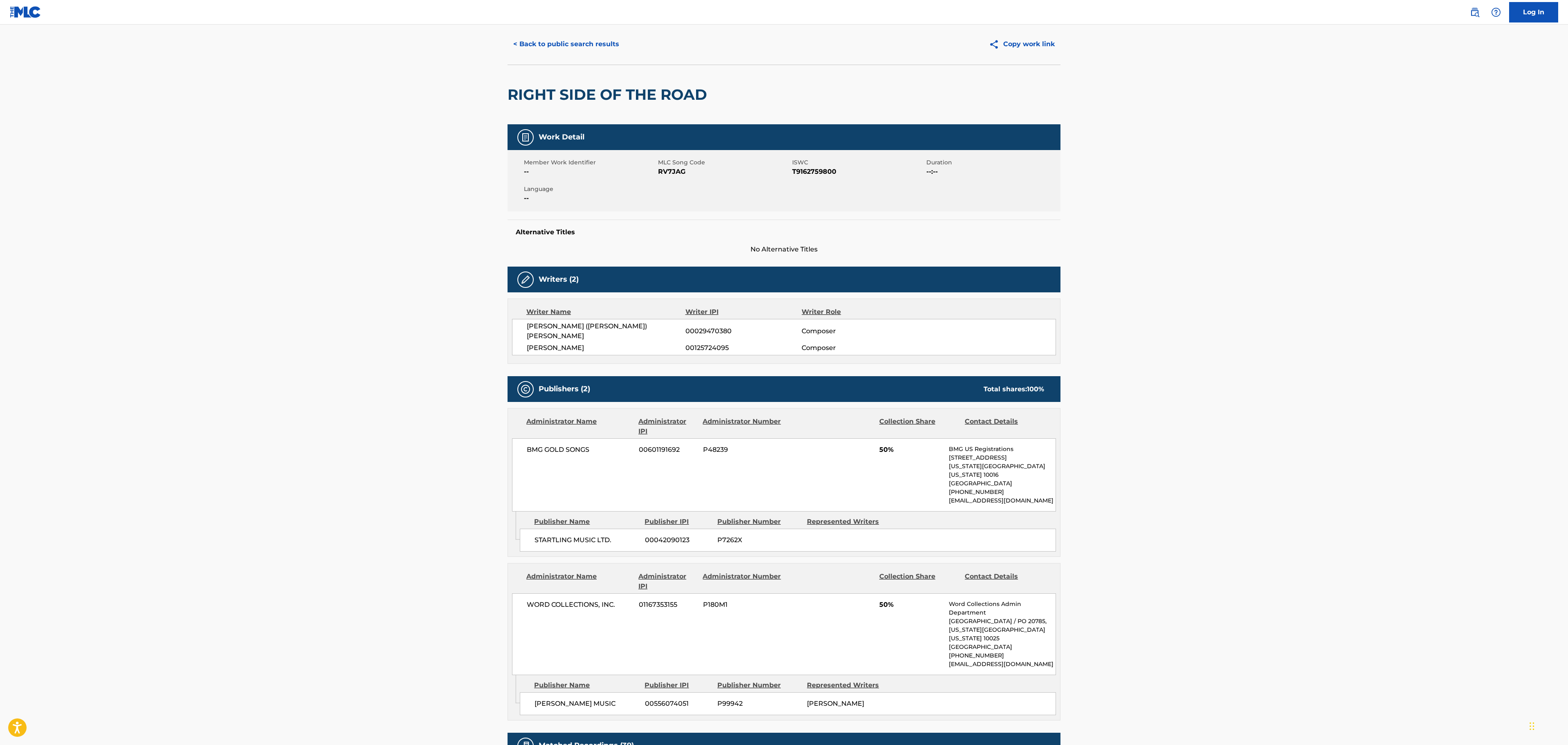
scroll to position [0, 0]
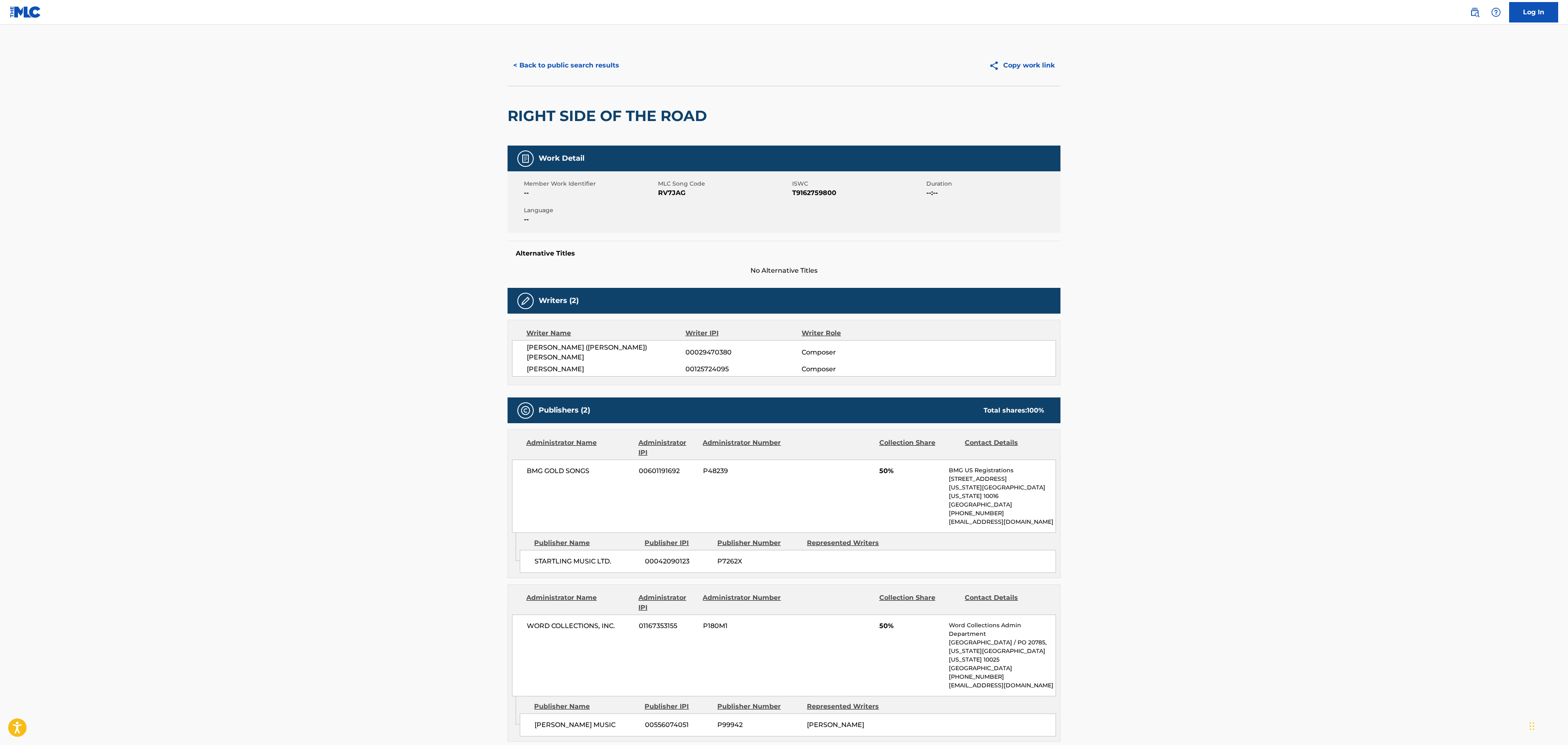
click at [581, 71] on button "< Back to public search results" at bounding box center [566, 66] width 117 height 21
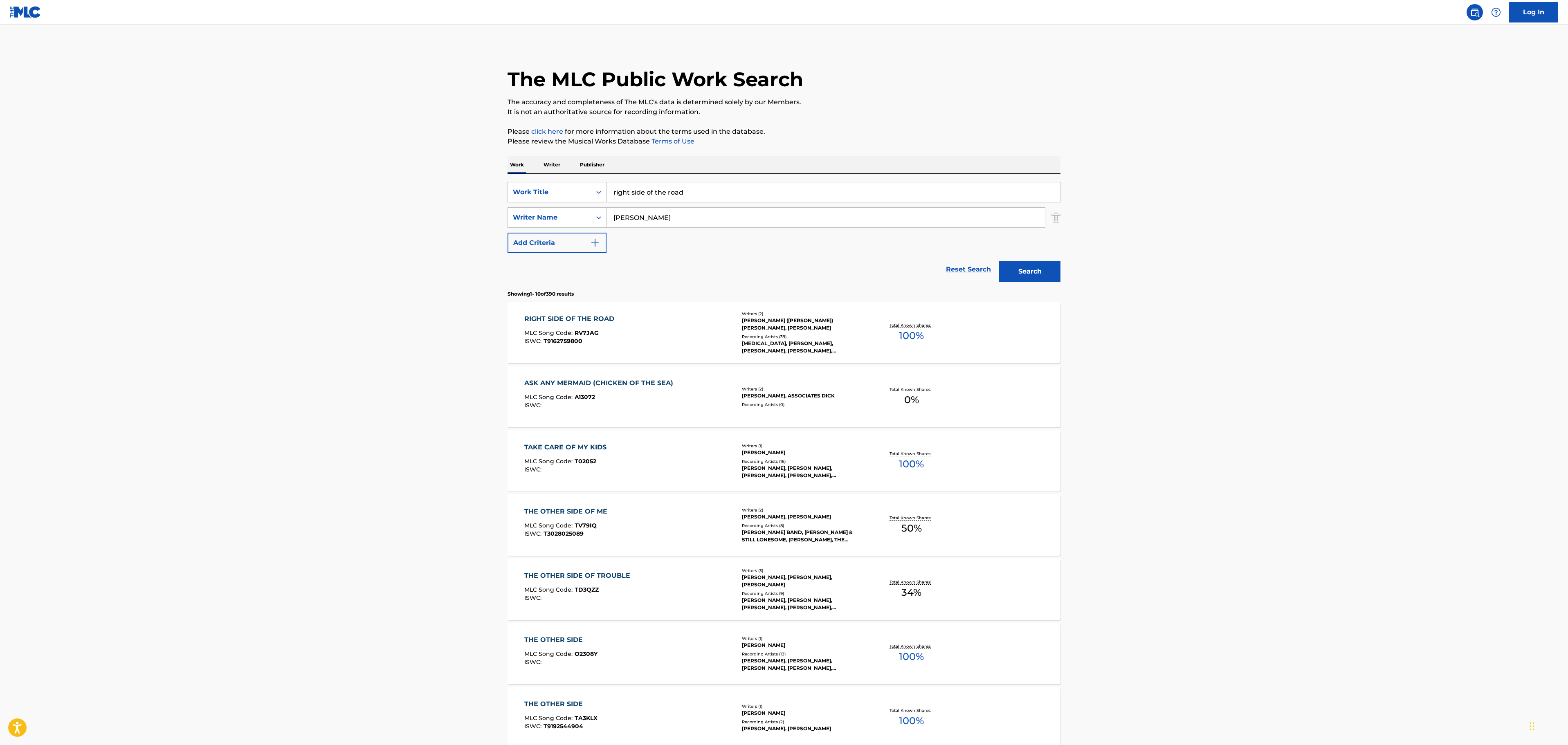
drag, startPoint x: 741, startPoint y: 187, endPoint x: 525, endPoint y: 179, distance: 216.1
click at [525, 179] on div "SearchWithCriteria32c46757-c79c-416b-a6e1-1723d537d9de Work Title right side of…" at bounding box center [784, 230] width 553 height 112
paste input "SOMEDAY"
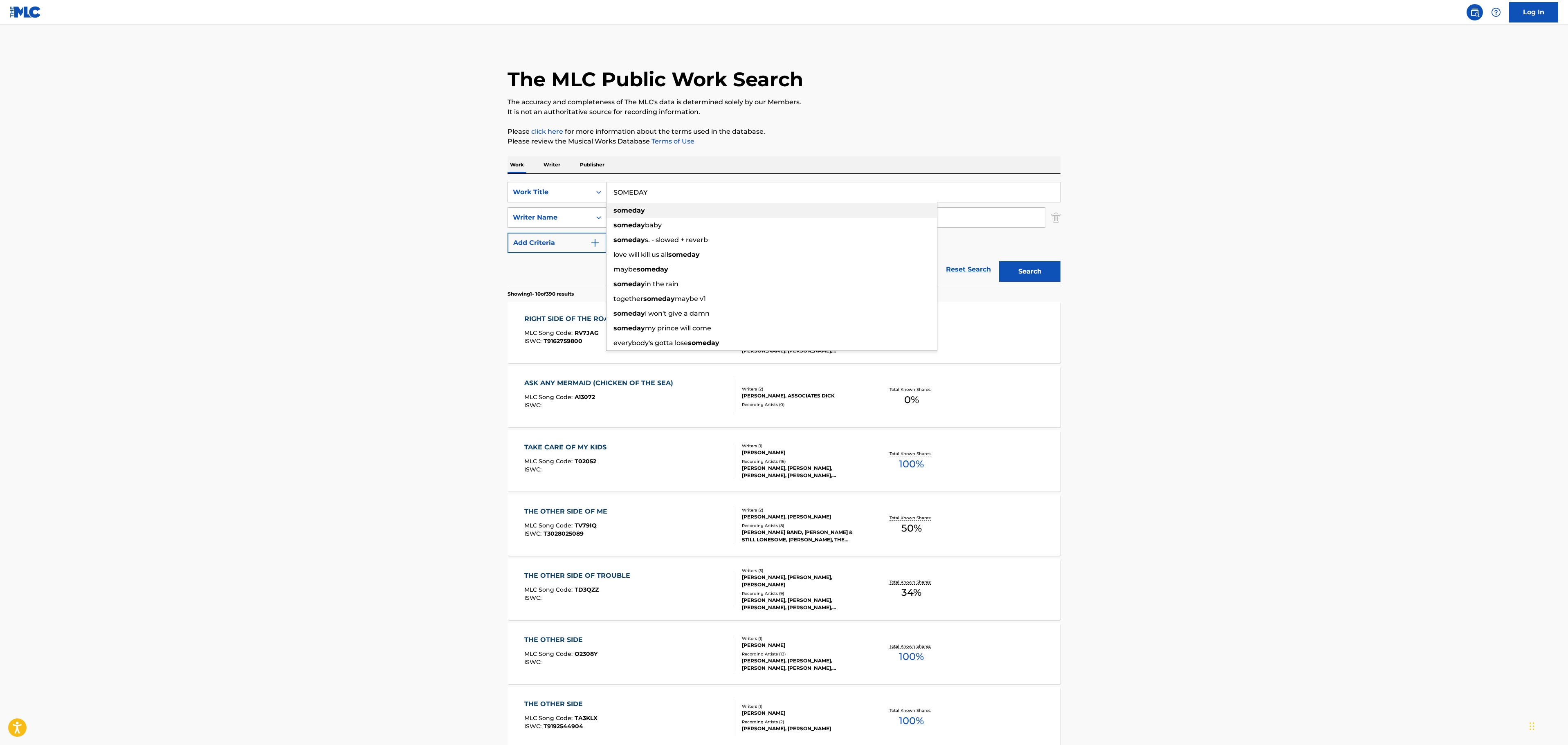
click at [814, 206] on div "someday" at bounding box center [771, 211] width 331 height 15
type input "someday"
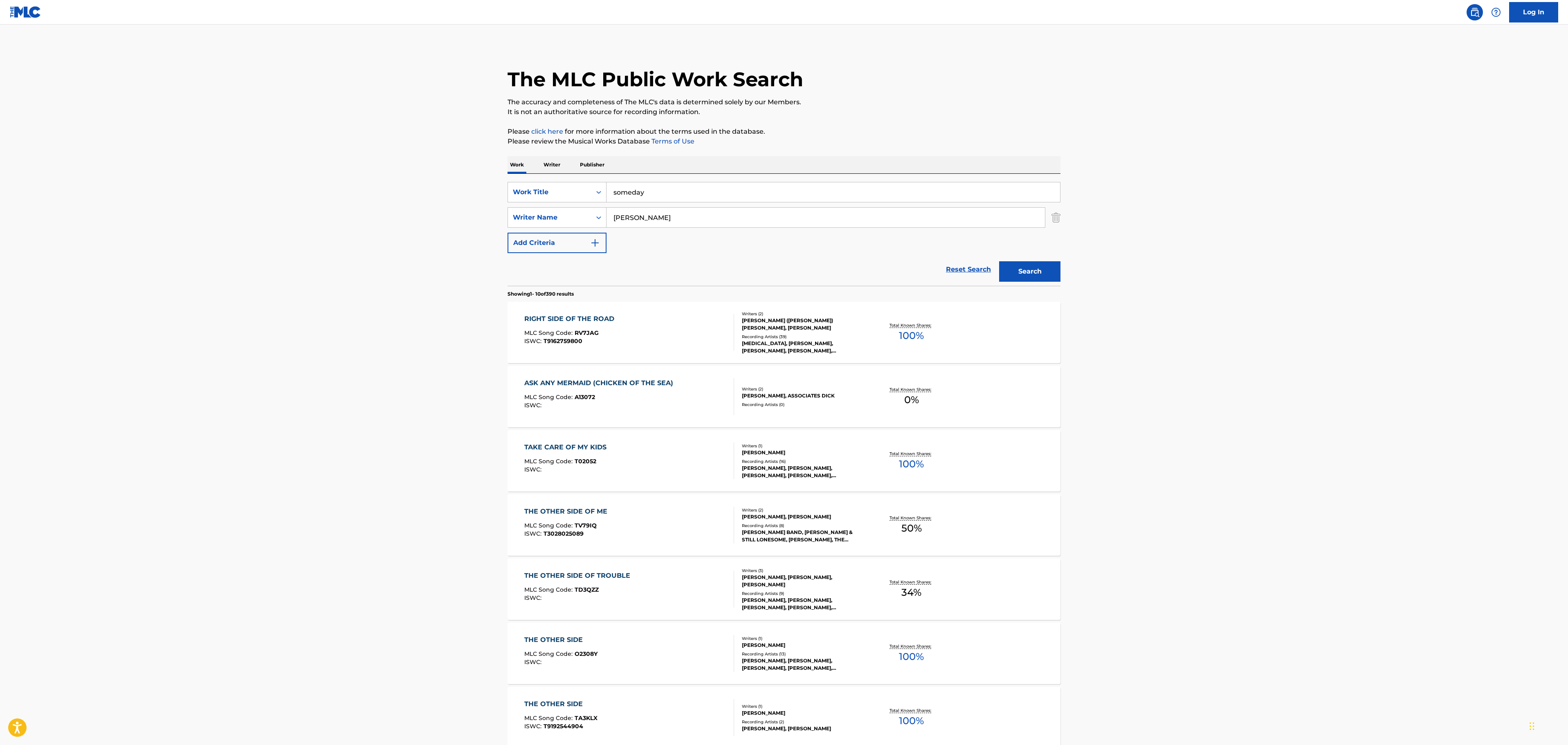
click at [1030, 278] on button "Search" at bounding box center [1029, 271] width 61 height 21
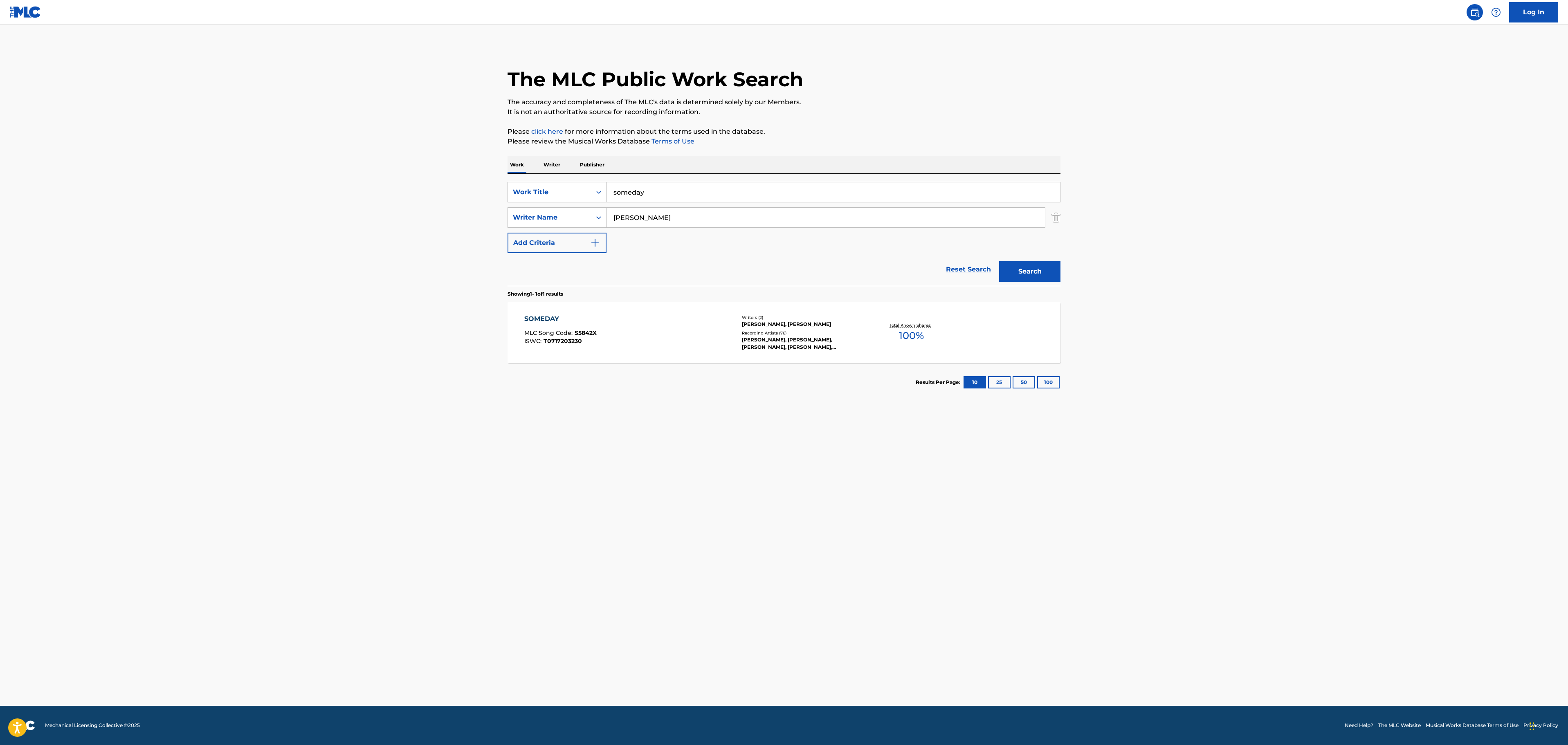
click at [623, 338] on div "SOMEDAY MLC Song Code : S5842X ISWC : T0717203230" at bounding box center [629, 332] width 210 height 37
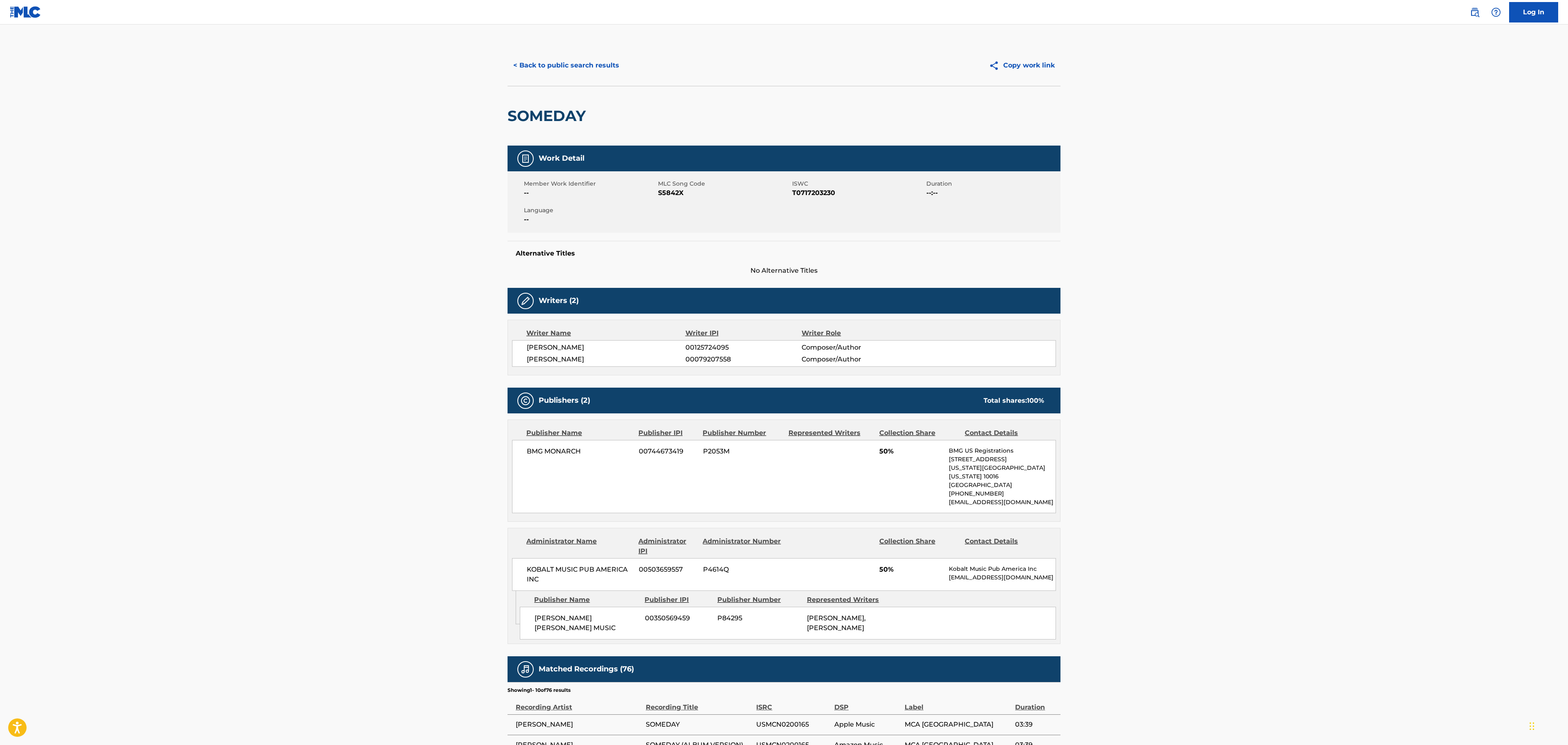
click at [597, 58] on button "< Back to public search results" at bounding box center [566, 66] width 117 height 21
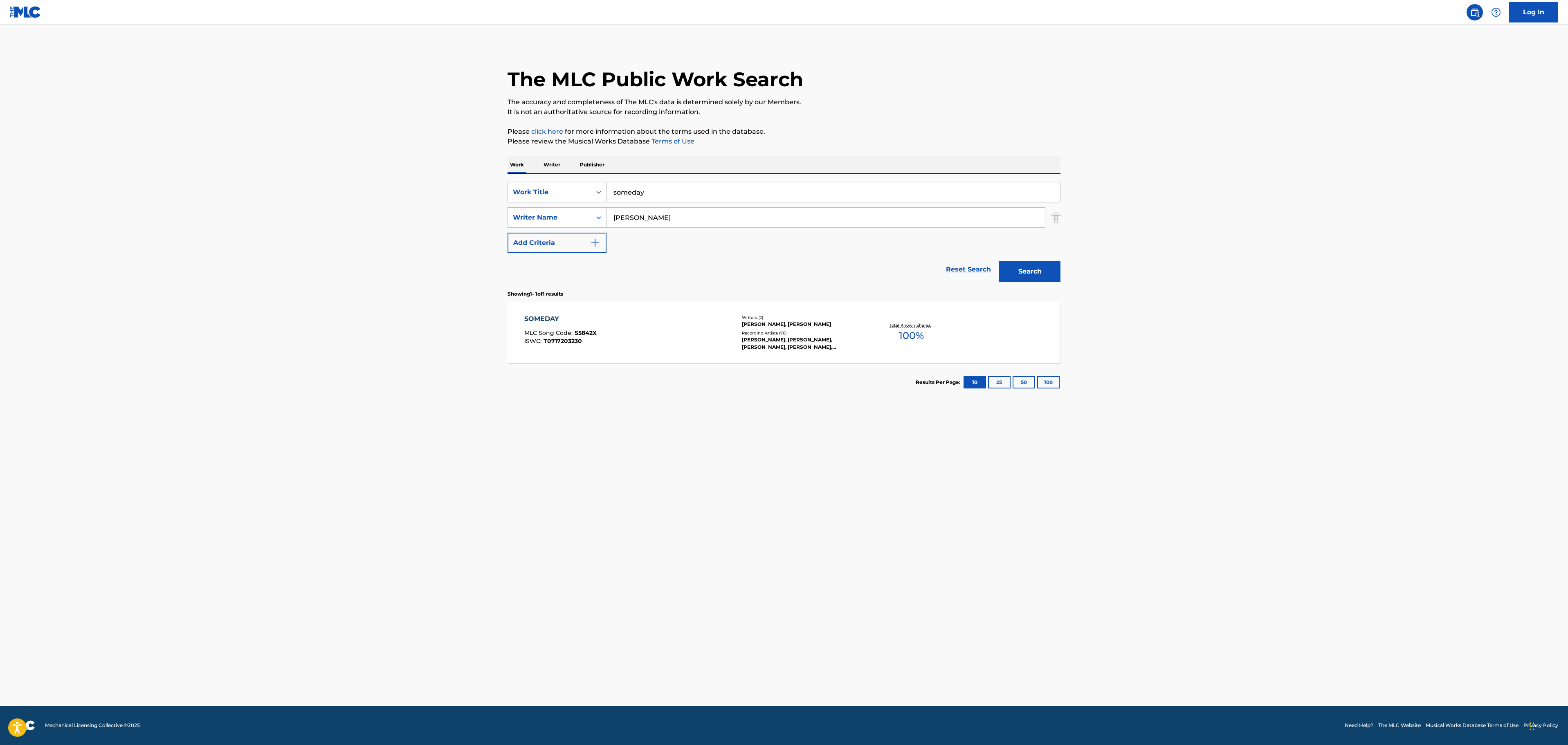
drag, startPoint x: 699, startPoint y: 185, endPoint x: 552, endPoint y: 177, distance: 147.2
click at [552, 177] on div "SearchWithCriteria32c46757-c79c-416b-a6e1-1723d537d9de Work Title someday Searc…" at bounding box center [784, 230] width 553 height 112
paste input "TAKE ME DOWN"
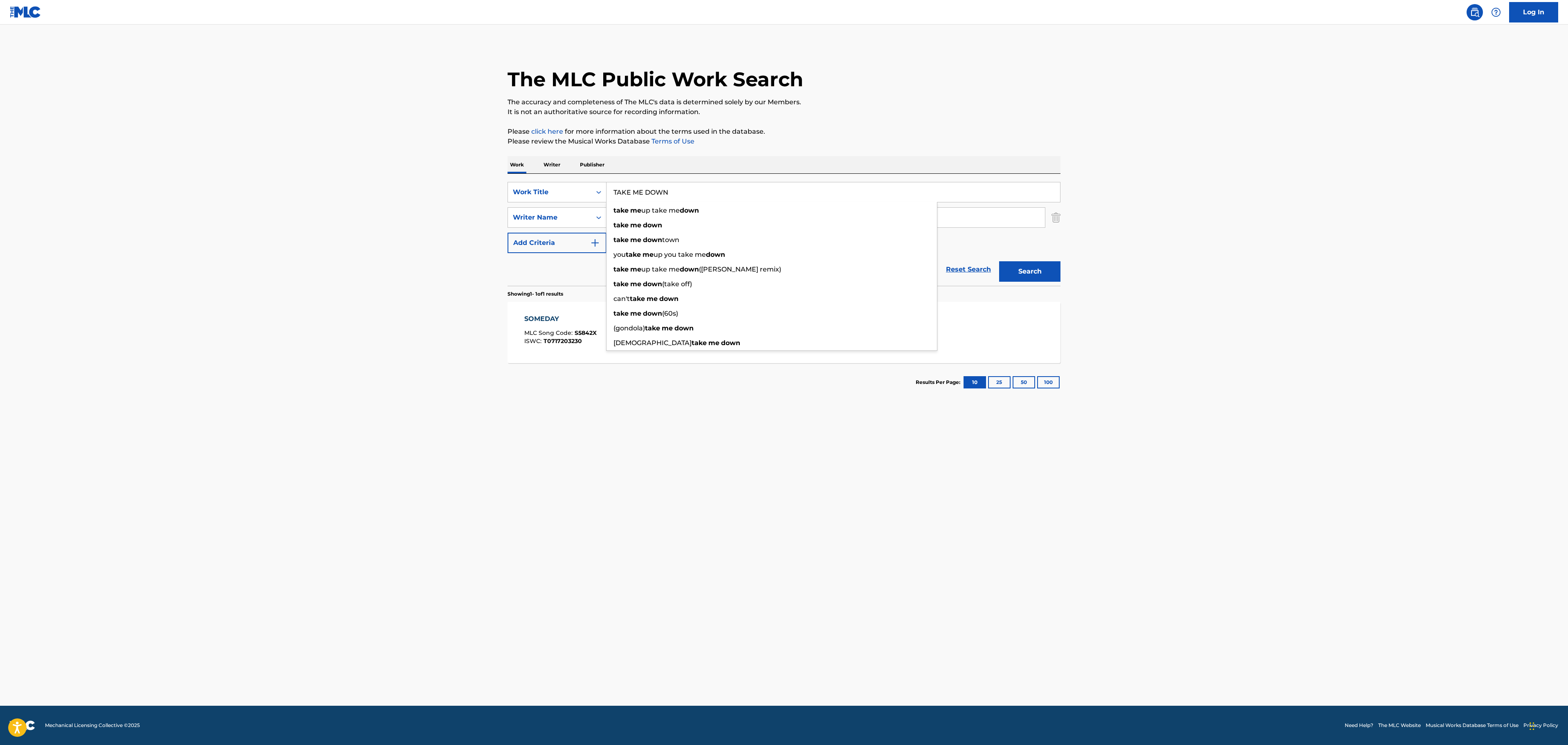
type input "TAKE ME DOWN"
click at [999, 261] on button "Search" at bounding box center [1029, 271] width 61 height 21
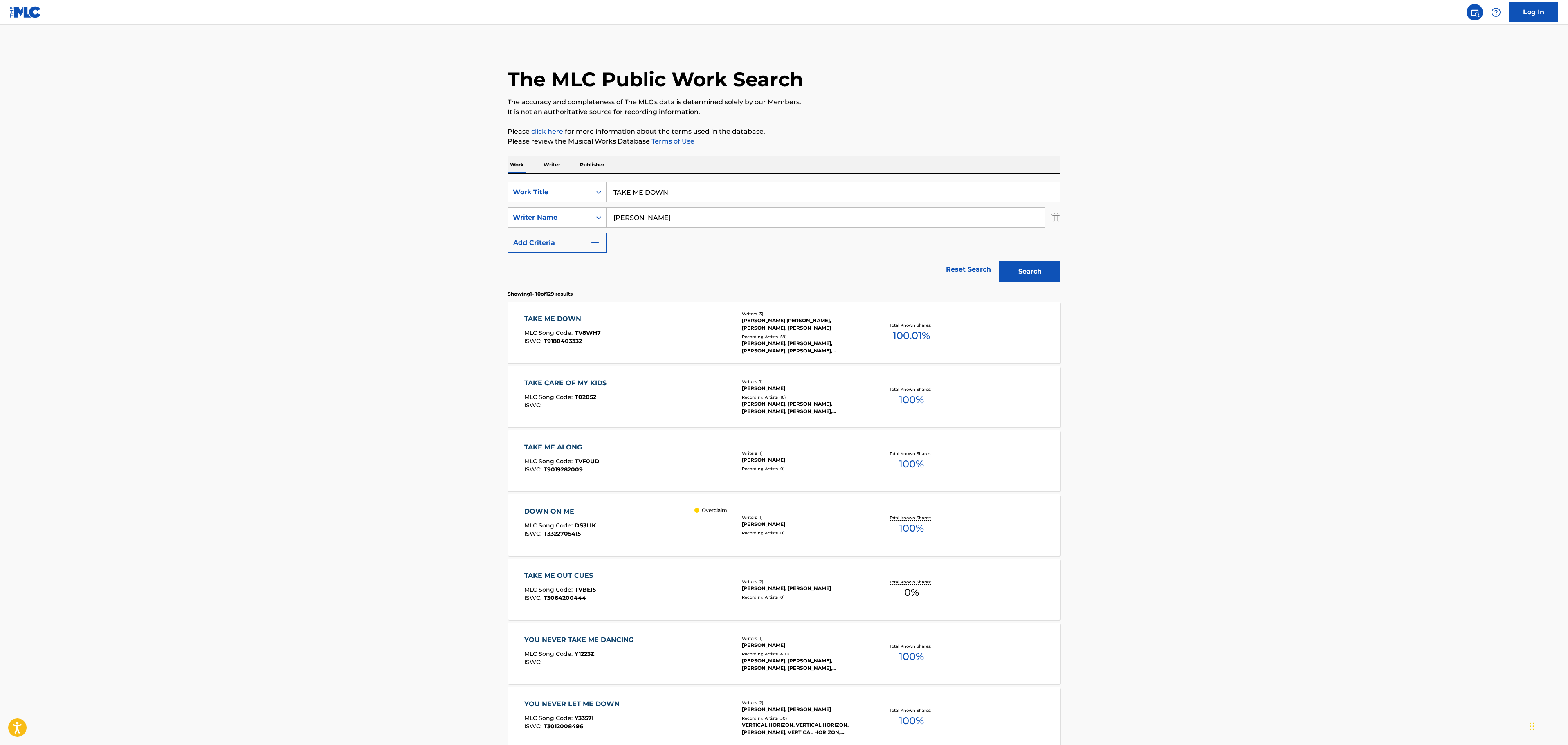
click at [681, 345] on div "TAKE ME DOWN MLC Song Code : TV8WH7 ISWC : T9180403332" at bounding box center [629, 332] width 210 height 37
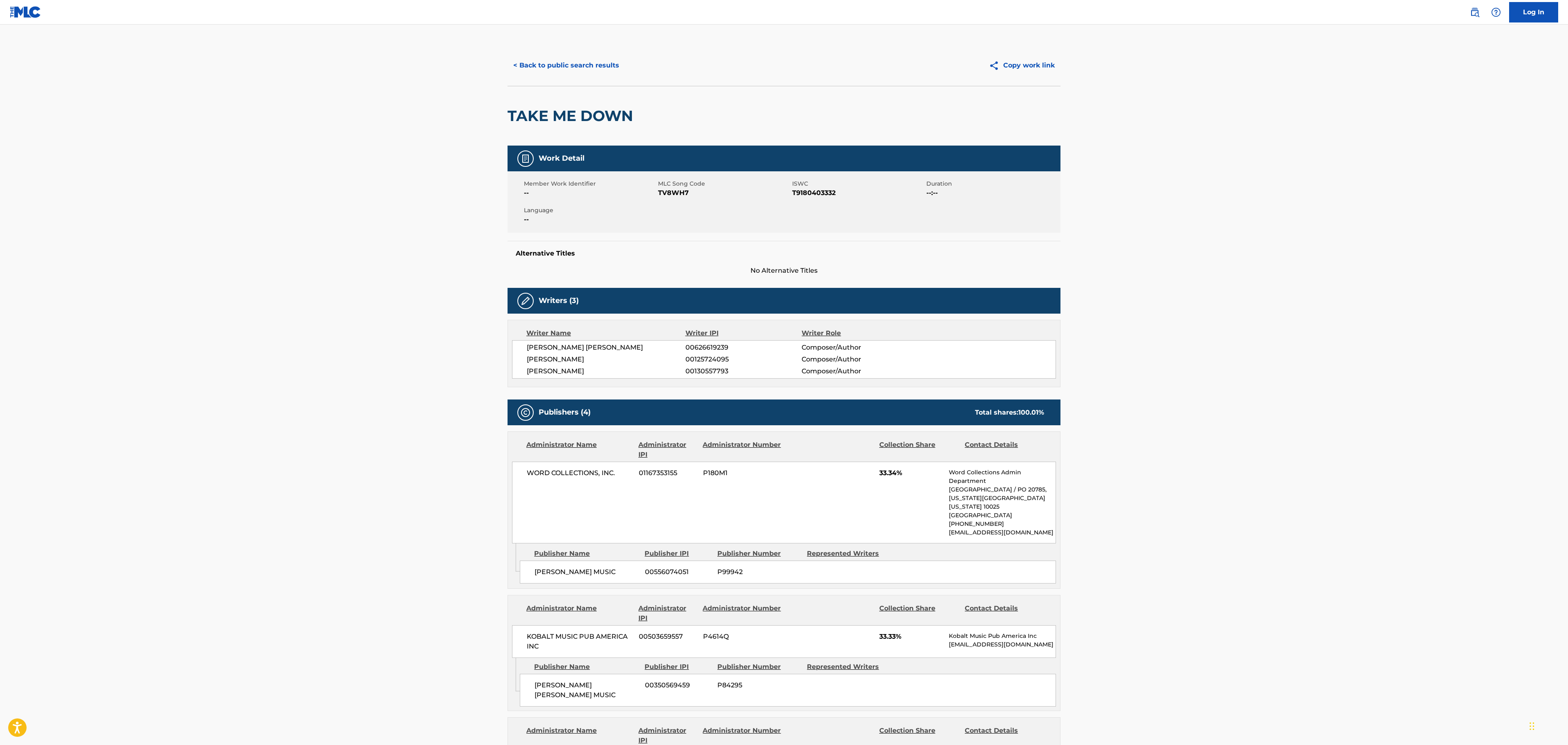
click at [537, 59] on button "< Back to public search results" at bounding box center [566, 66] width 117 height 21
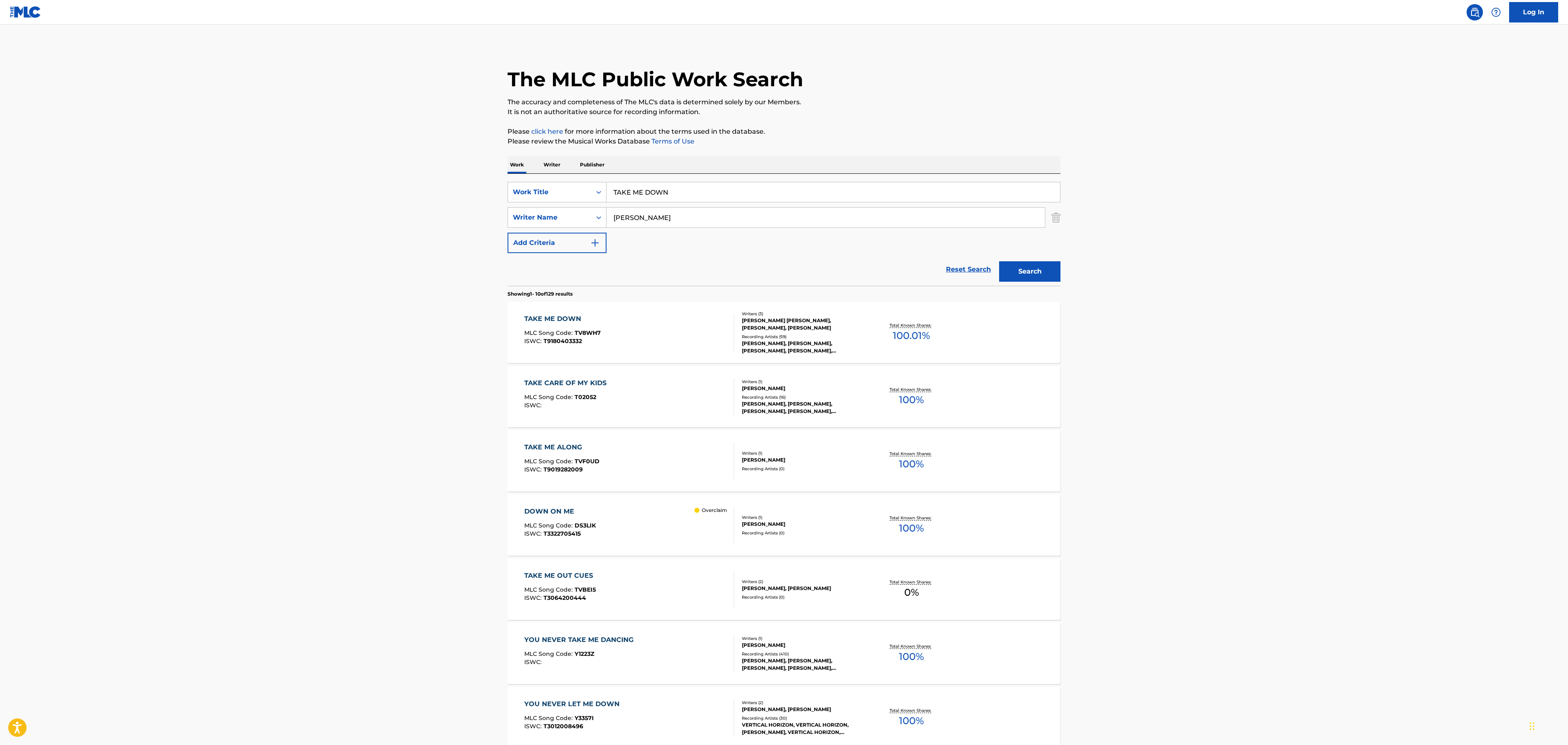
drag, startPoint x: 707, startPoint y: 191, endPoint x: 559, endPoint y: 176, distance: 148.8
click at [559, 176] on div "SearchWithCriteria32c46757-c79c-416b-a6e1-1723d537d9de Work Title TAKE ME DOWN …" at bounding box center [784, 230] width 553 height 112
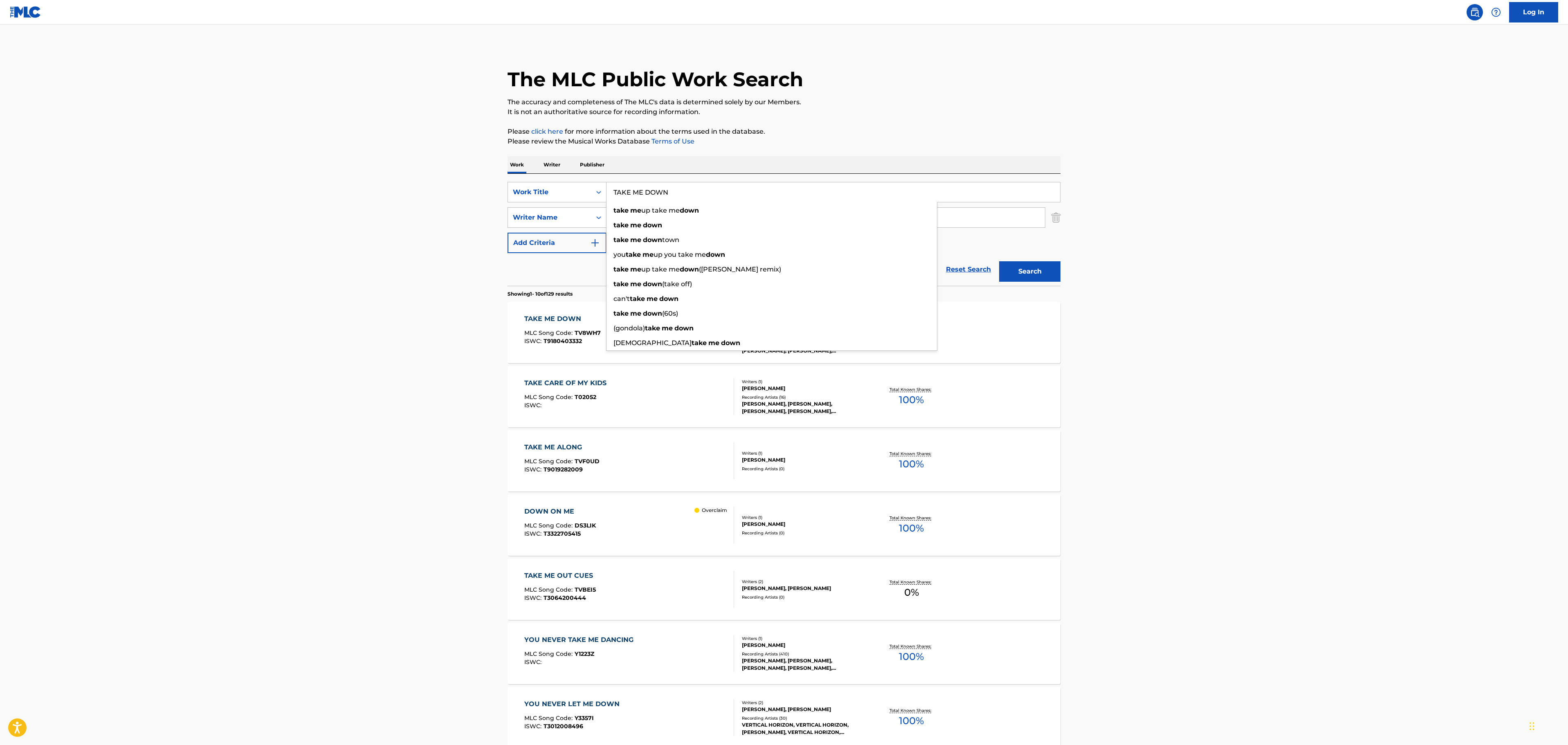
paste input "HE BEST OF ME"
type input "THE BEST OF ME"
click at [1152, 216] on main "The MLC Public Work Search The accuracy and completeness of The MLC's data is d…" at bounding box center [784, 506] width 1568 height 963
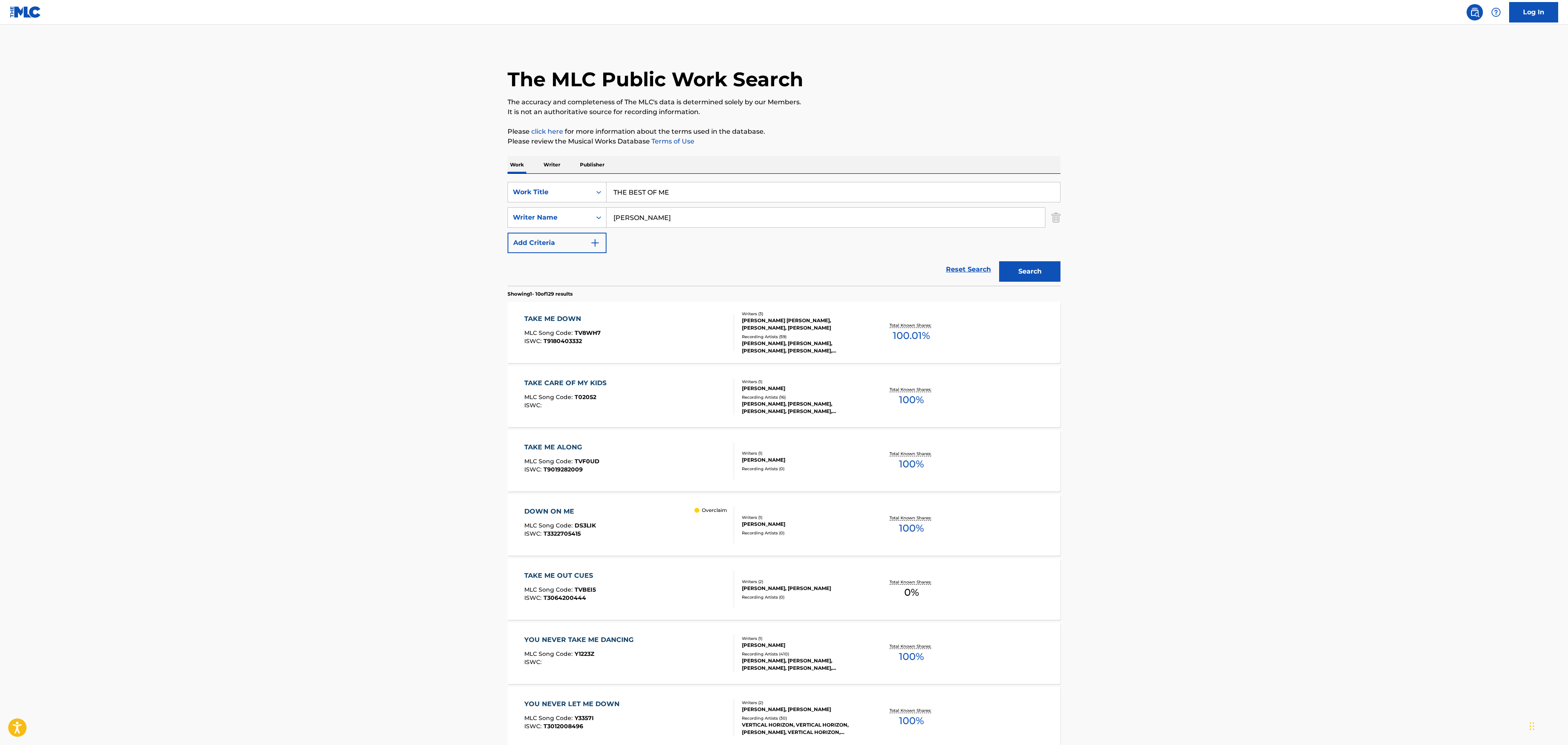
click at [1023, 282] on div "Search" at bounding box center [1028, 270] width 66 height 33
click at [226, 558] on main "The MLC Public Work Search The accuracy and completeness of The MLC's data is d…" at bounding box center [784, 506] width 1568 height 963
